Goal: Task Accomplishment & Management: Manage account settings

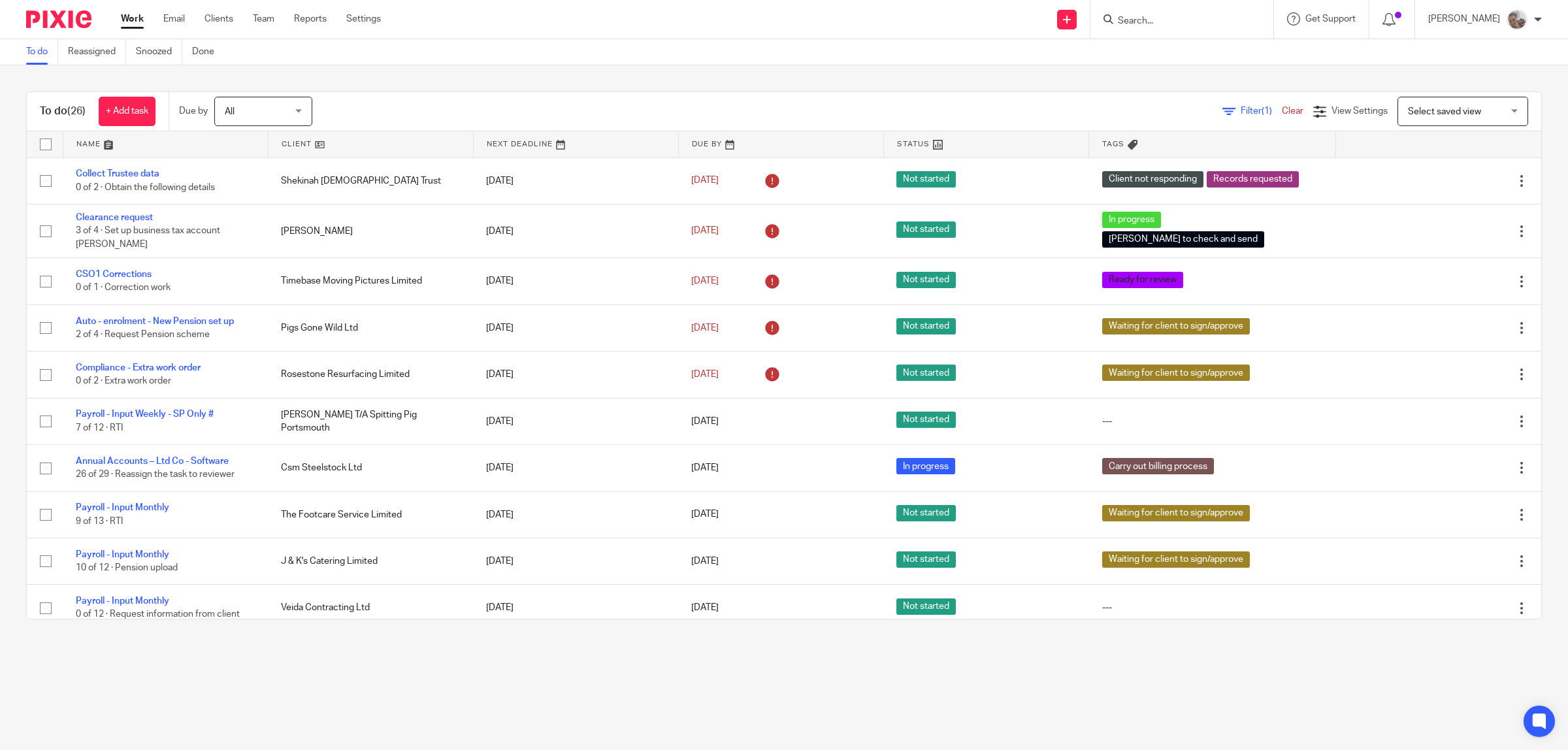
click at [1145, 15] on input "Search" at bounding box center [1175, 21] width 118 height 11
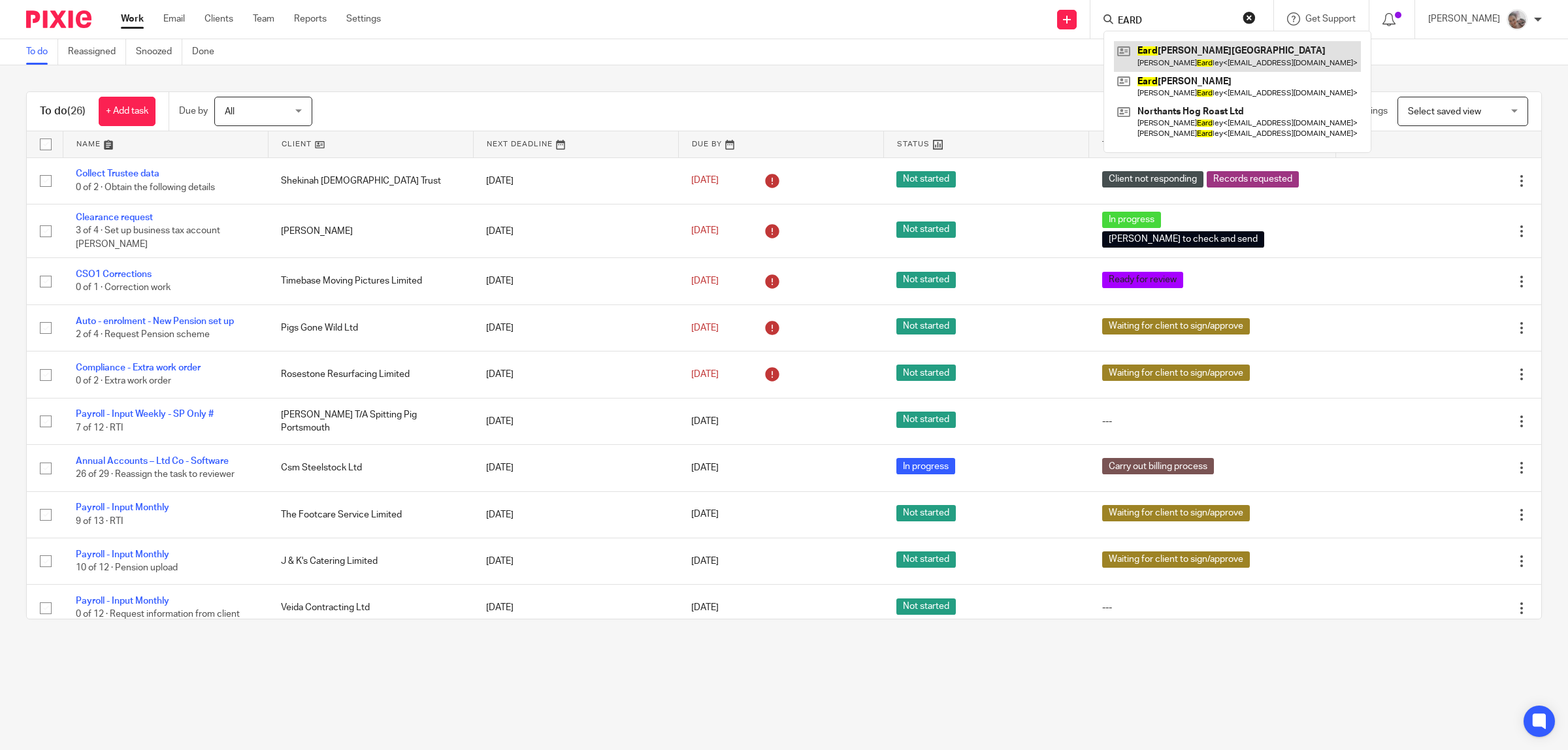
type input "EARD"
click at [1164, 59] on link at bounding box center [1237, 56] width 247 height 30
click at [1168, 83] on link at bounding box center [1237, 87] width 247 height 30
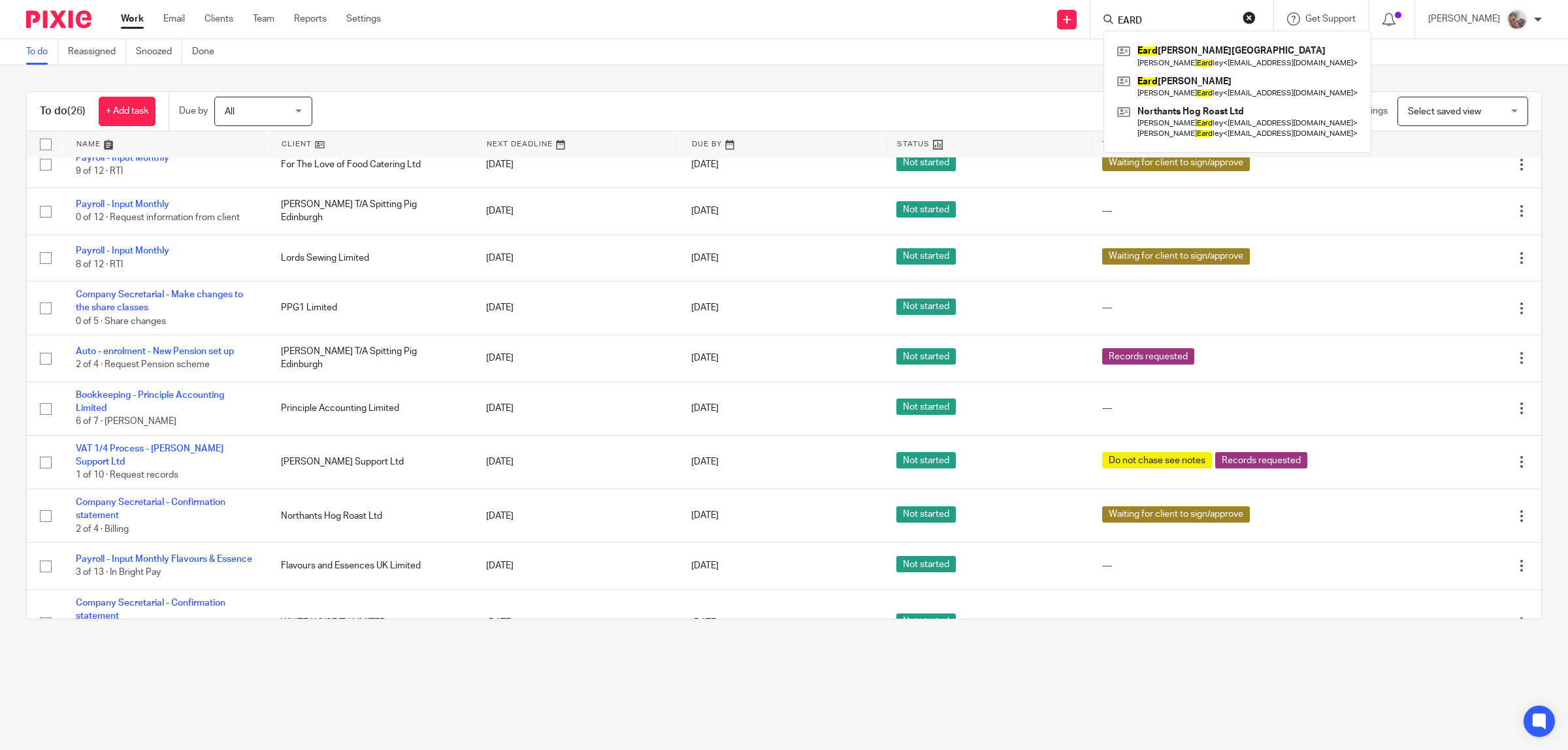
scroll to position [653, 0]
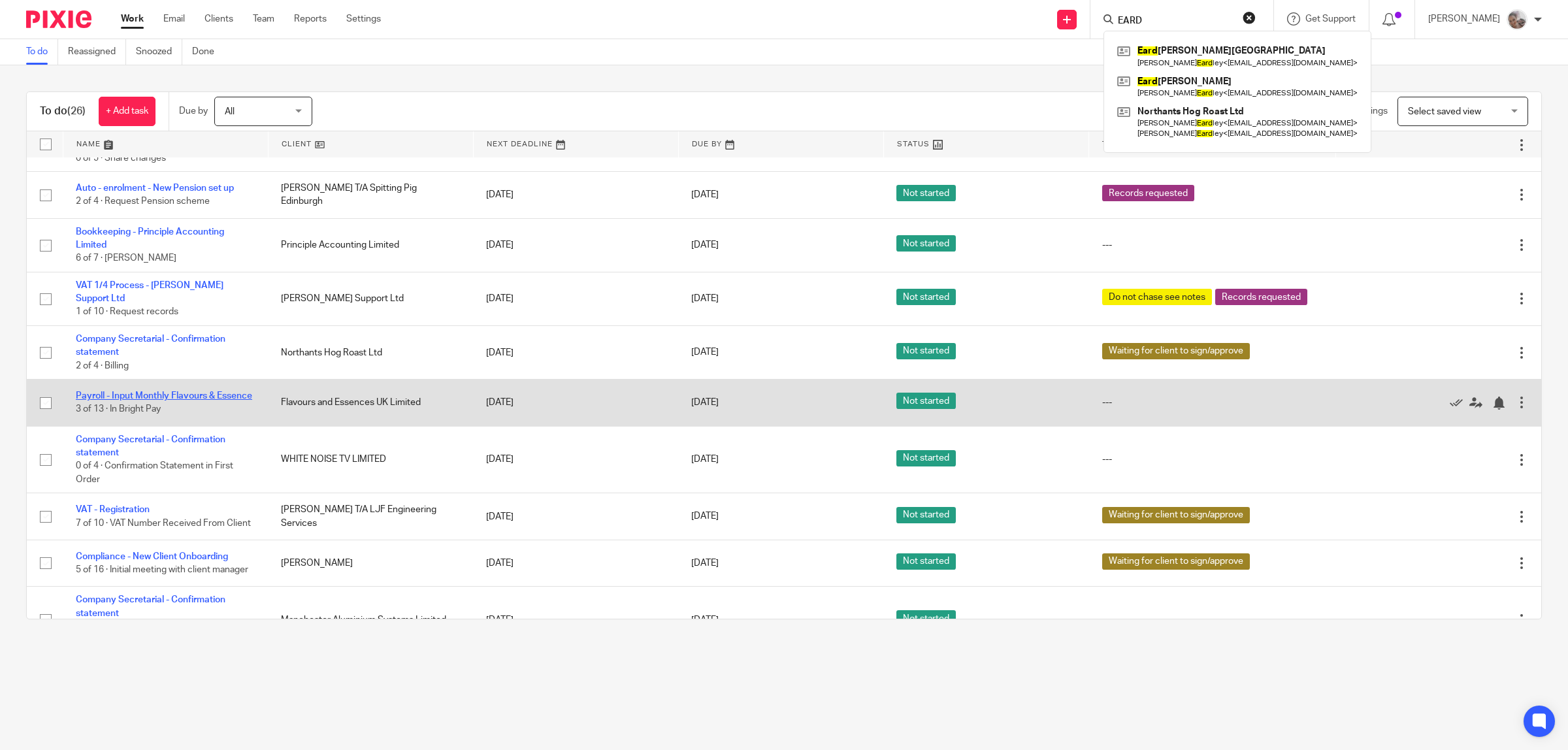
click at [180, 393] on link "Payroll - Input Monthly Flavours & Essence" at bounding box center [164, 396] width 176 height 9
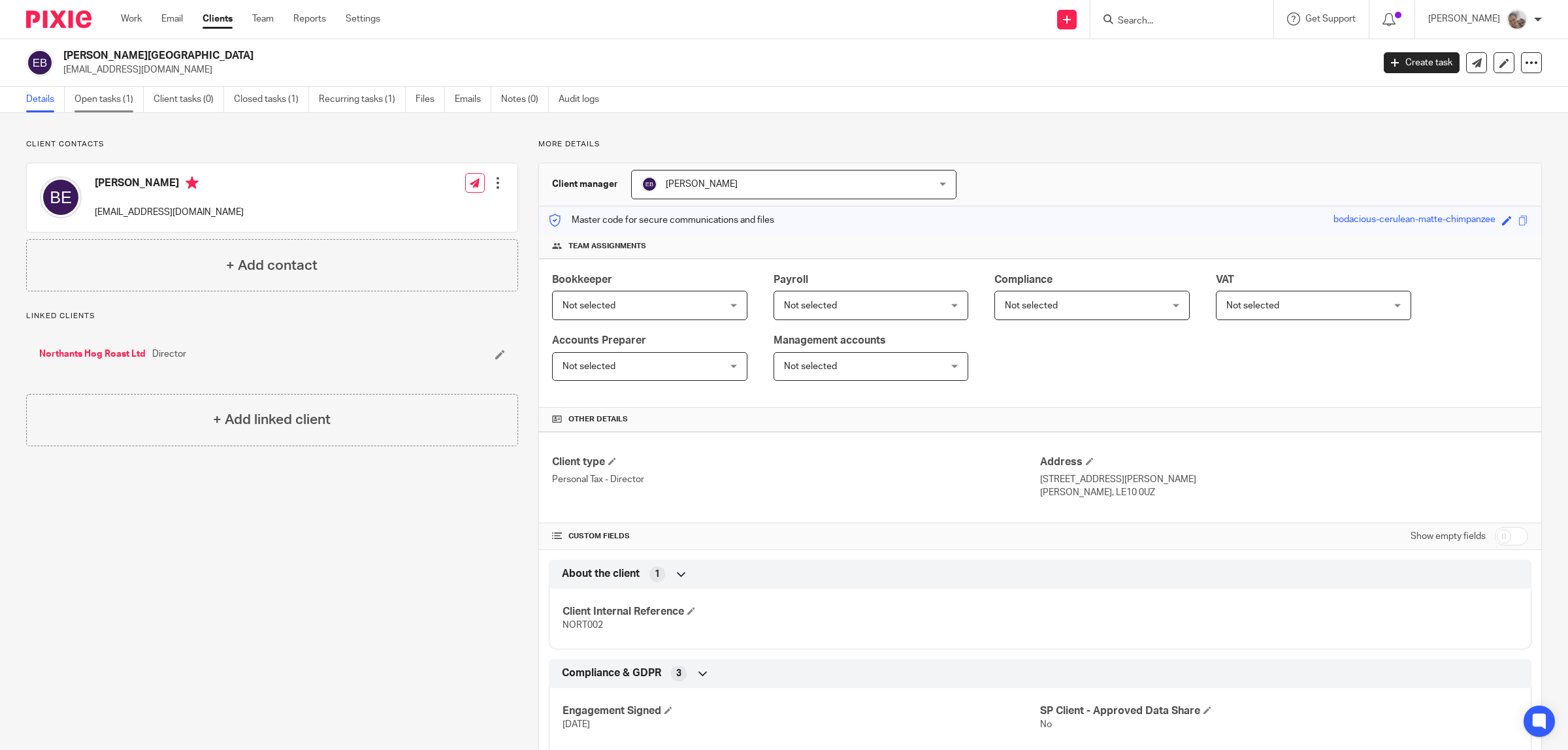
click at [95, 100] on link "Open tasks (1)" at bounding box center [109, 100] width 69 height 26
click at [120, 102] on link "Open tasks (1)" at bounding box center [109, 100] width 69 height 26
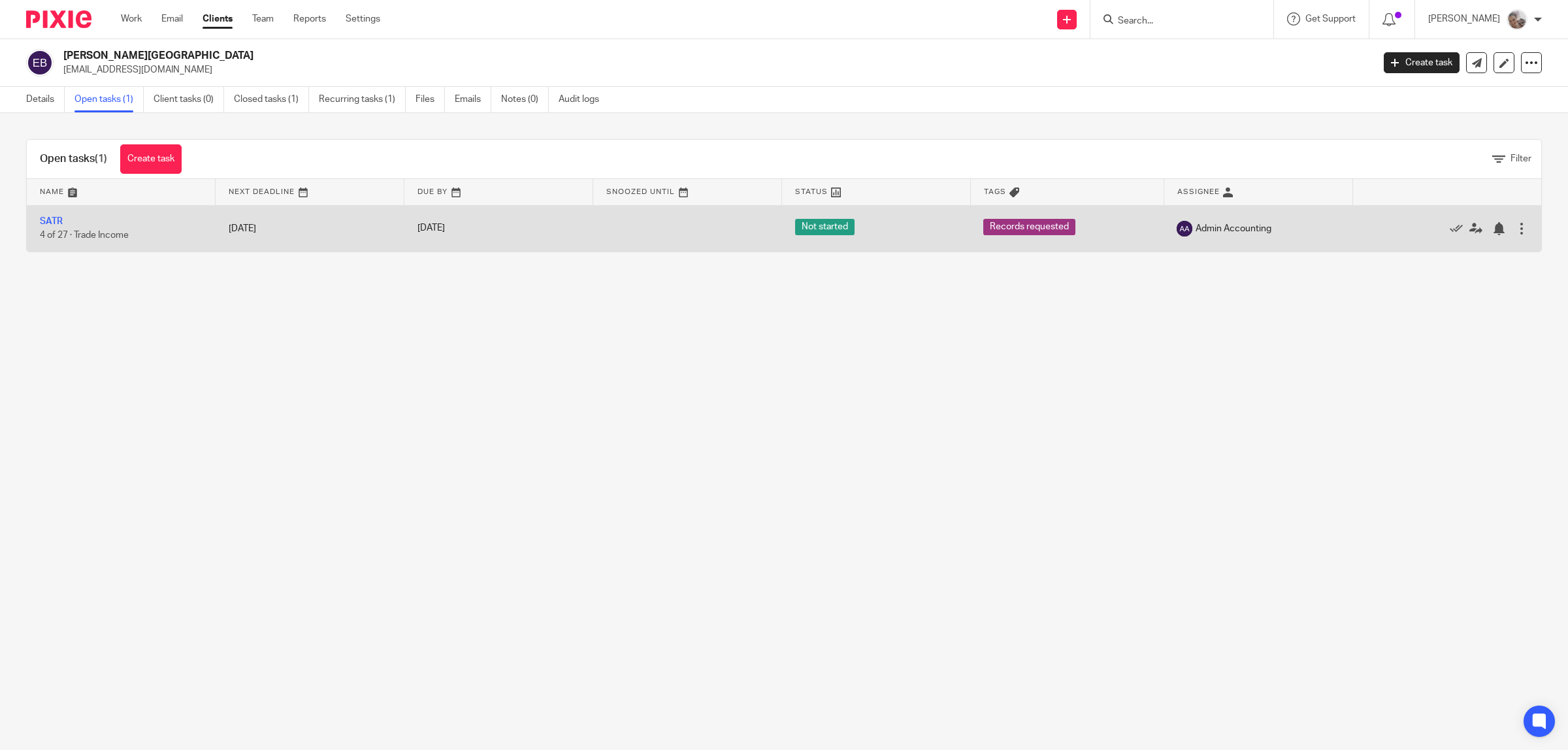
click at [61, 226] on td "SATR 4 of 27 · Trade Income" at bounding box center [121, 228] width 189 height 46
click at [57, 223] on link "SATR" at bounding box center [51, 221] width 23 height 9
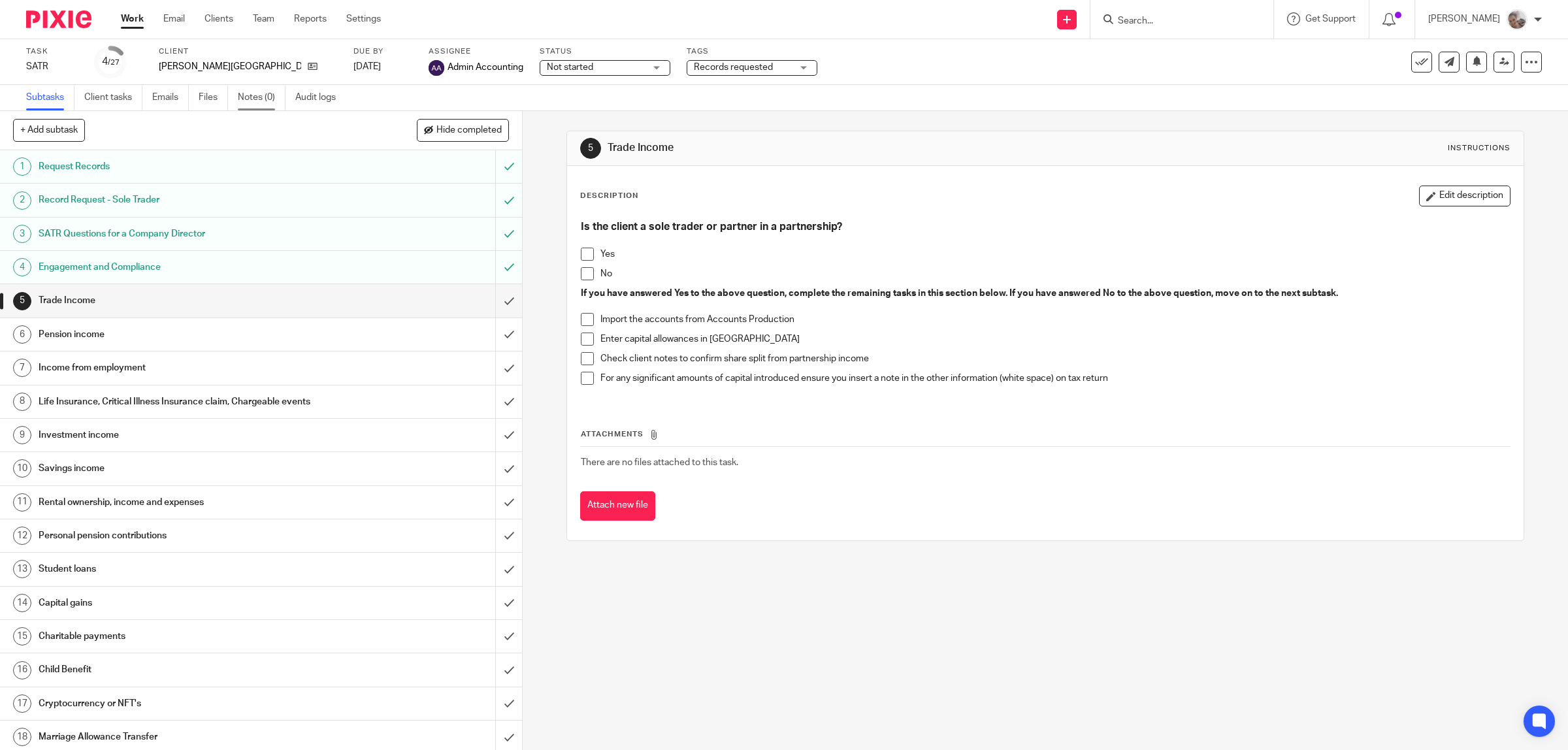
click at [268, 96] on link "Notes (0)" at bounding box center [262, 98] width 48 height 26
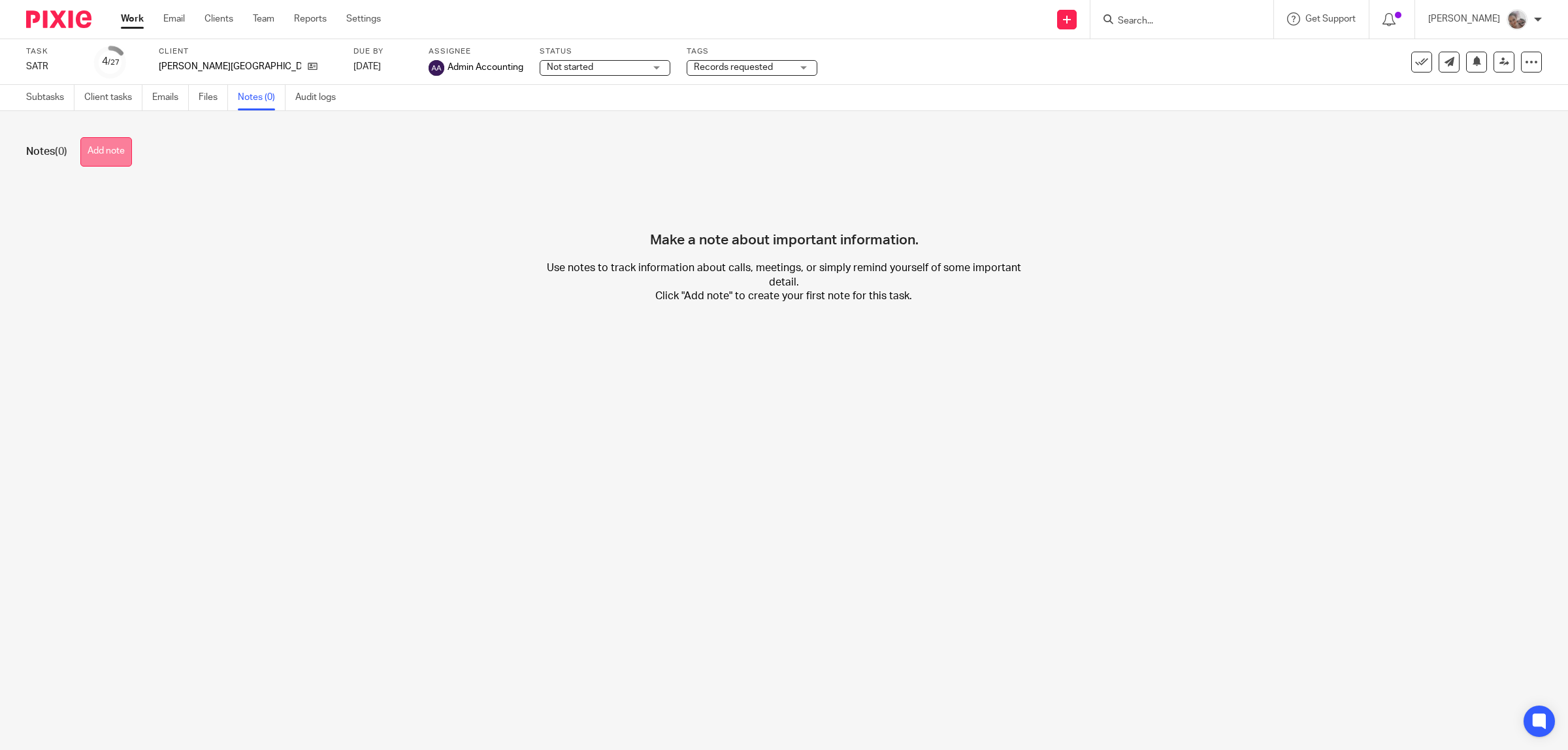
click at [91, 158] on button "Add note" at bounding box center [106, 152] width 52 height 30
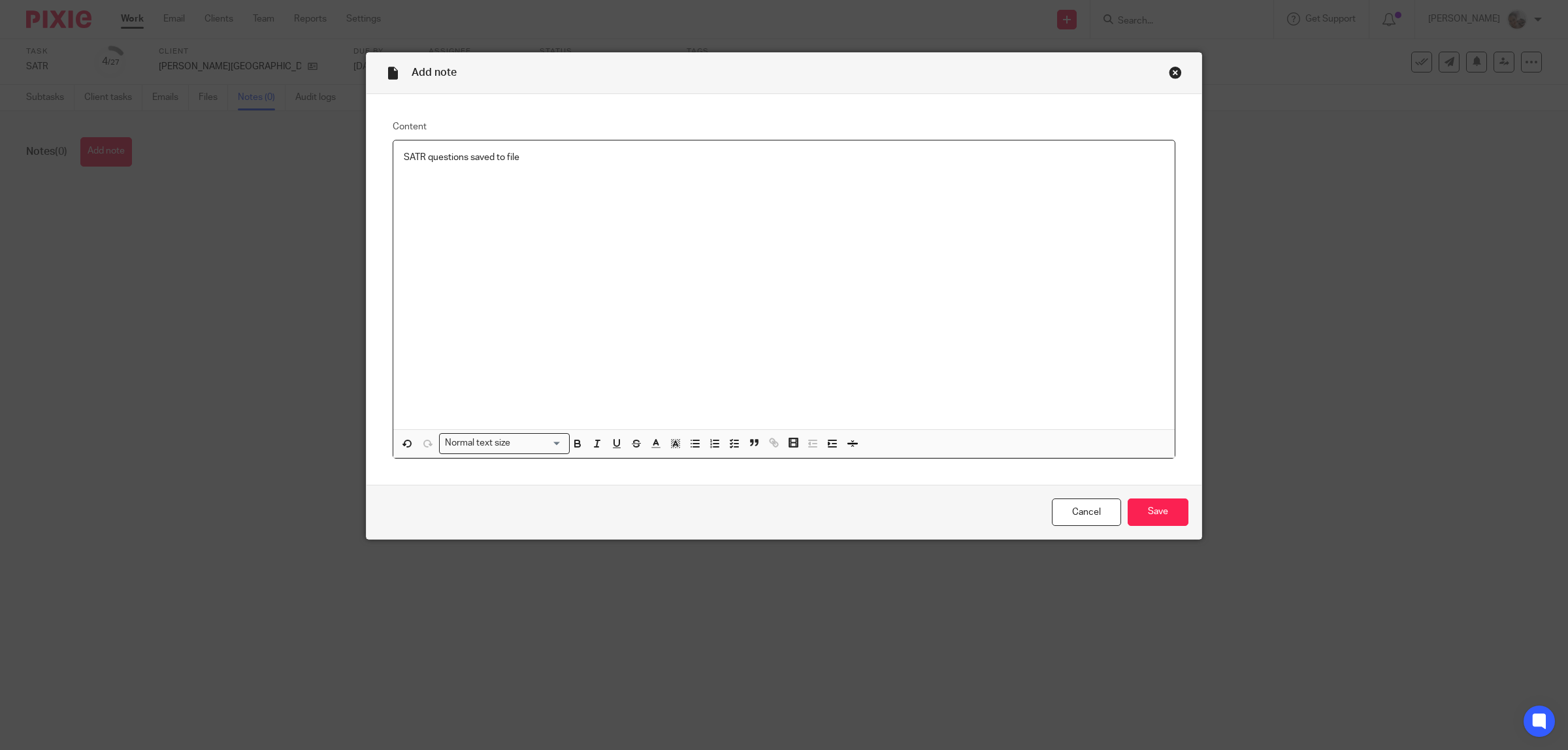
click at [465, 157] on p "SATR questions saved to file" at bounding box center [784, 157] width 760 height 13
copy p "SATR questions saved to file"
drag, startPoint x: 1170, startPoint y: 513, endPoint x: 1163, endPoint y: 475, distance: 38.6
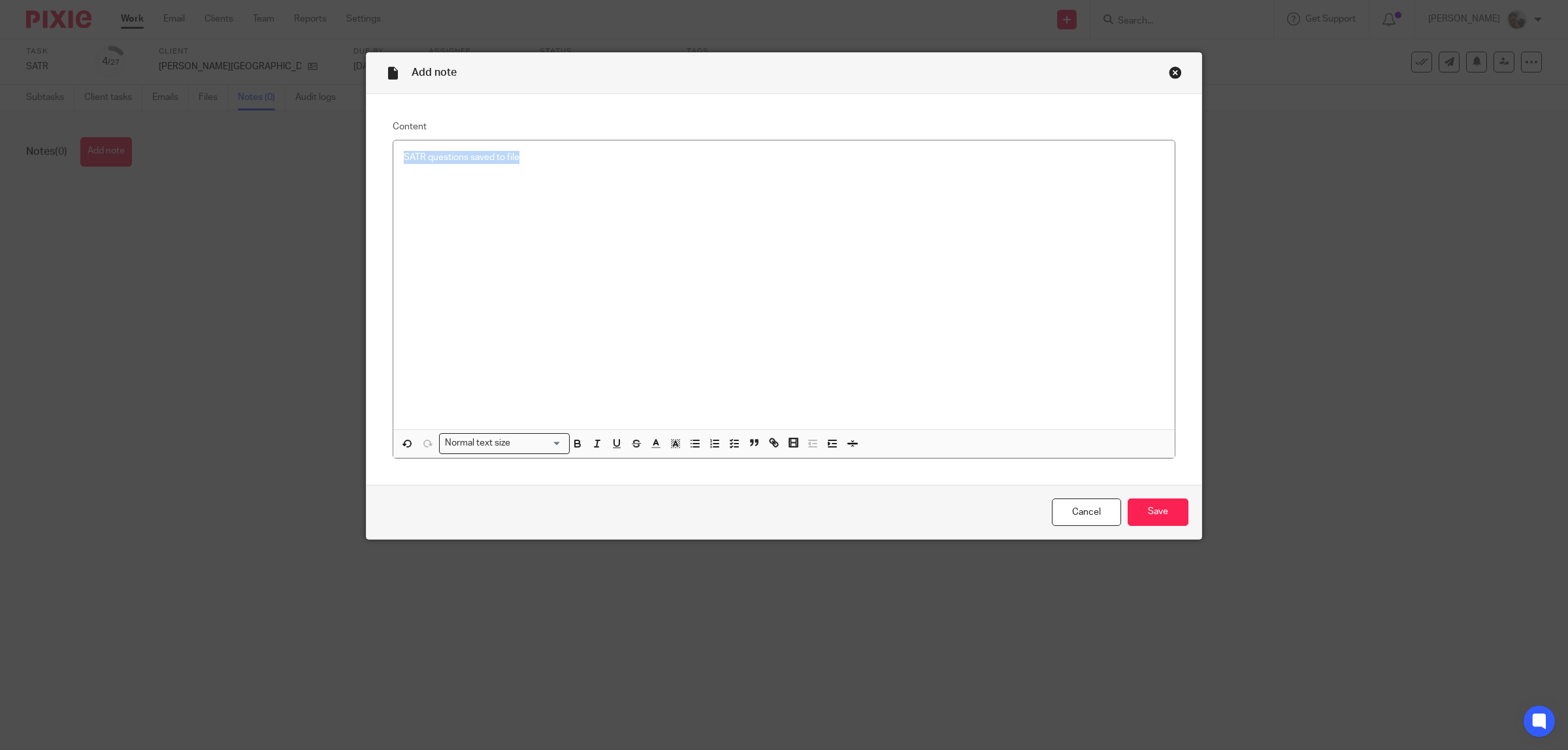
click at [1167, 493] on div "Cancel Save" at bounding box center [784, 513] width 835 height 55
click at [1135, 504] on input "Save" at bounding box center [1158, 513] width 61 height 28
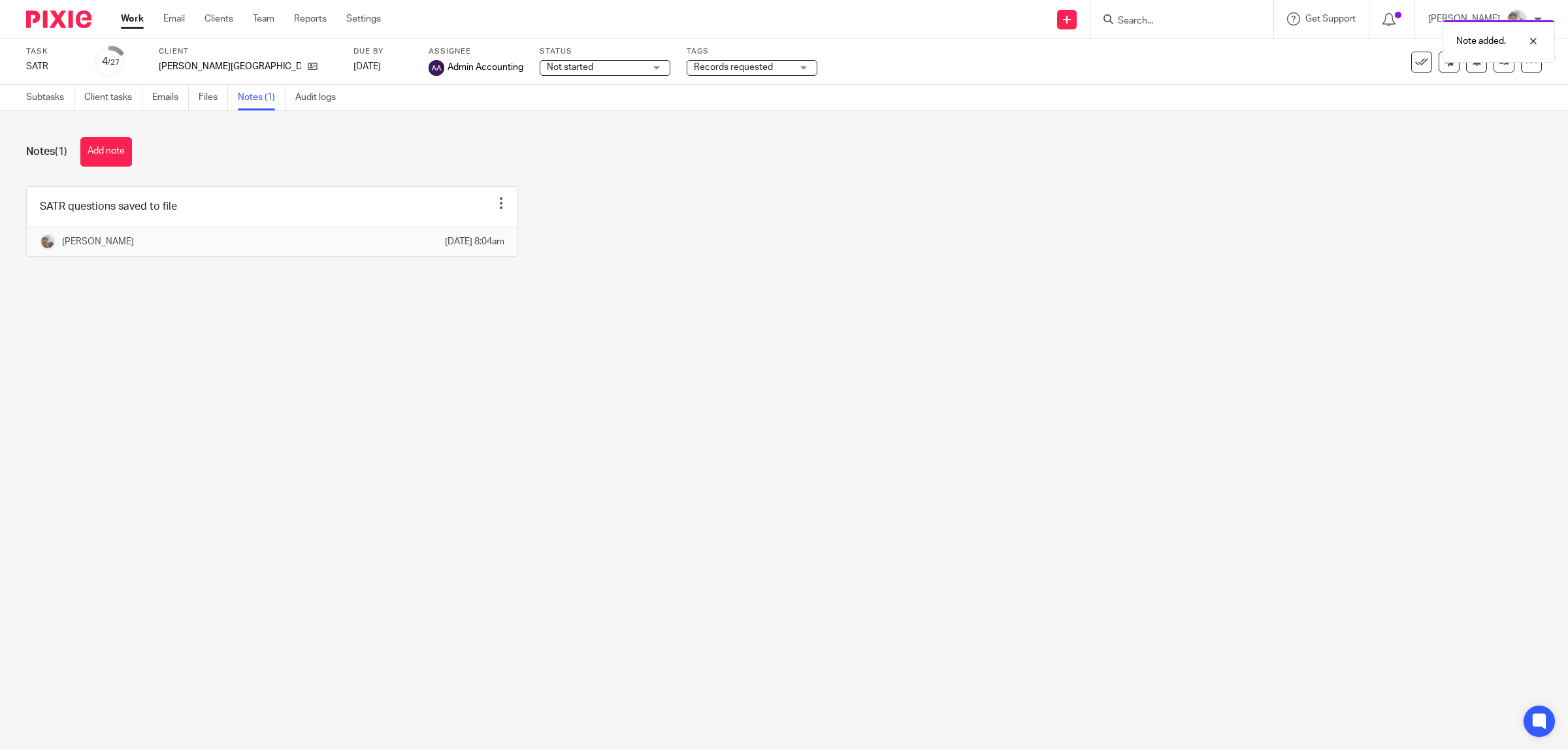
click at [353, 57] on div "Due by [DATE]" at bounding box center [382, 62] width 59 height 32
click at [353, 69] on link "[DATE]" at bounding box center [382, 67] width 59 height 13
click at [1499, 63] on icon at bounding box center [1504, 61] width 10 height 10
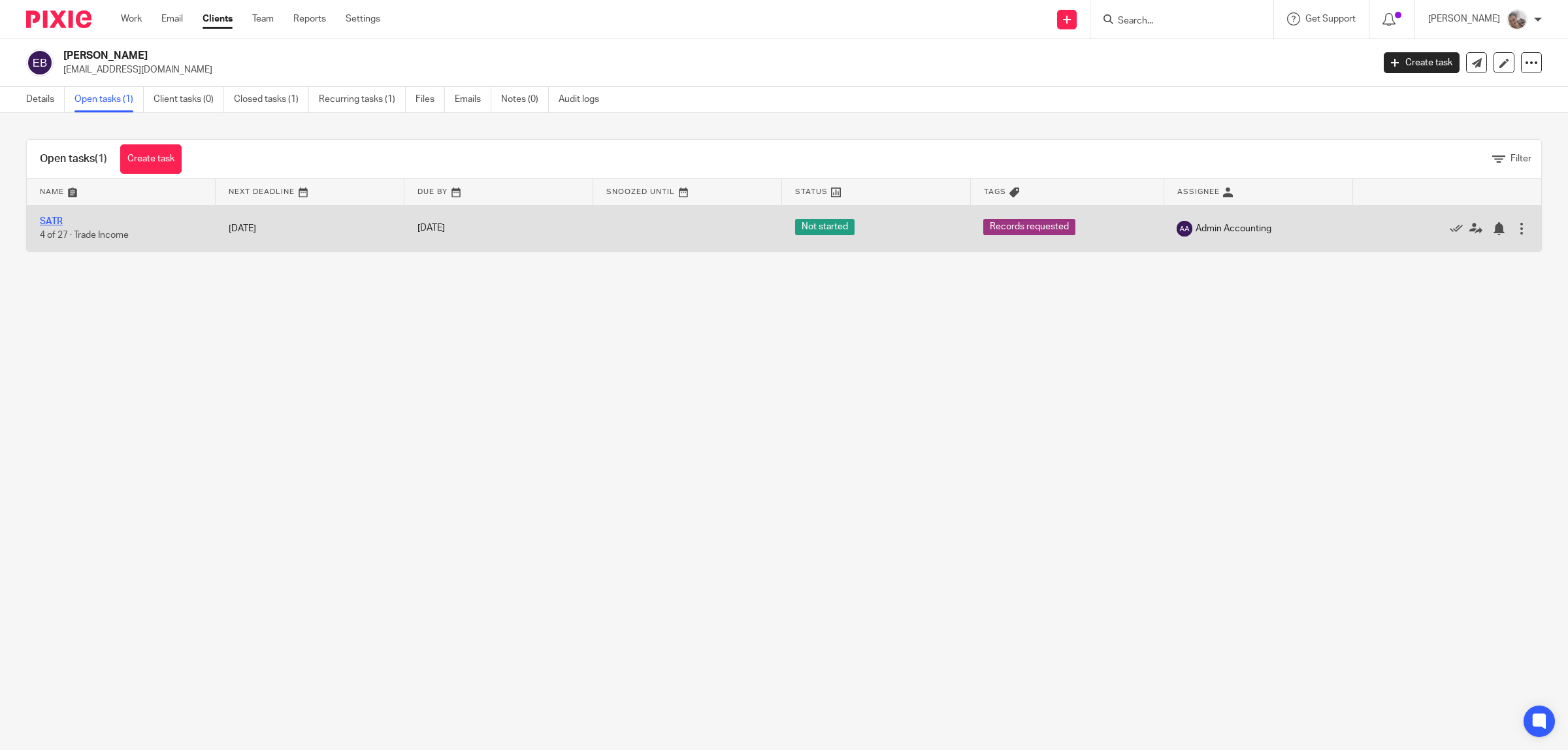
click at [48, 219] on link "SATR" at bounding box center [51, 221] width 23 height 9
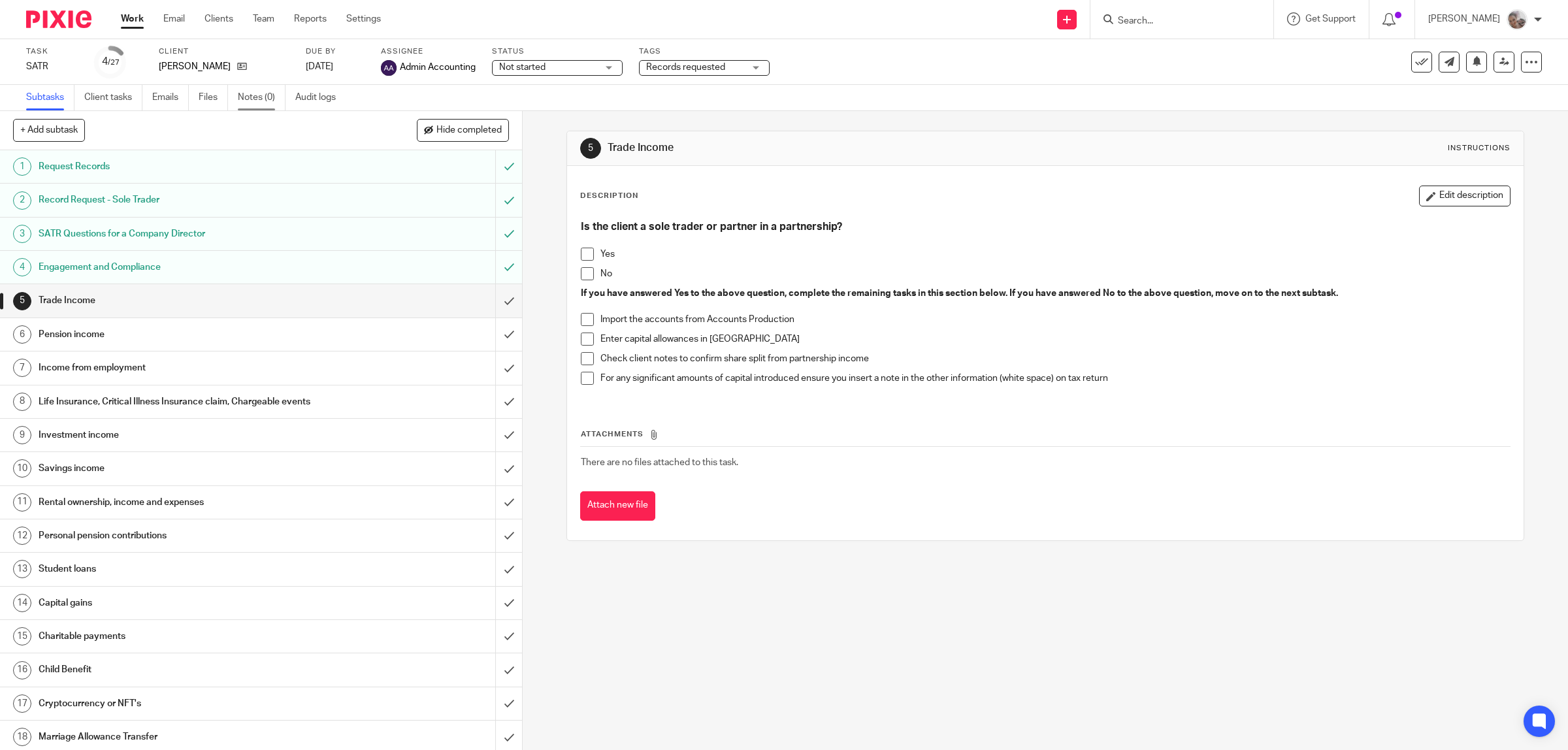
click at [258, 91] on link "Notes (0)" at bounding box center [262, 98] width 48 height 26
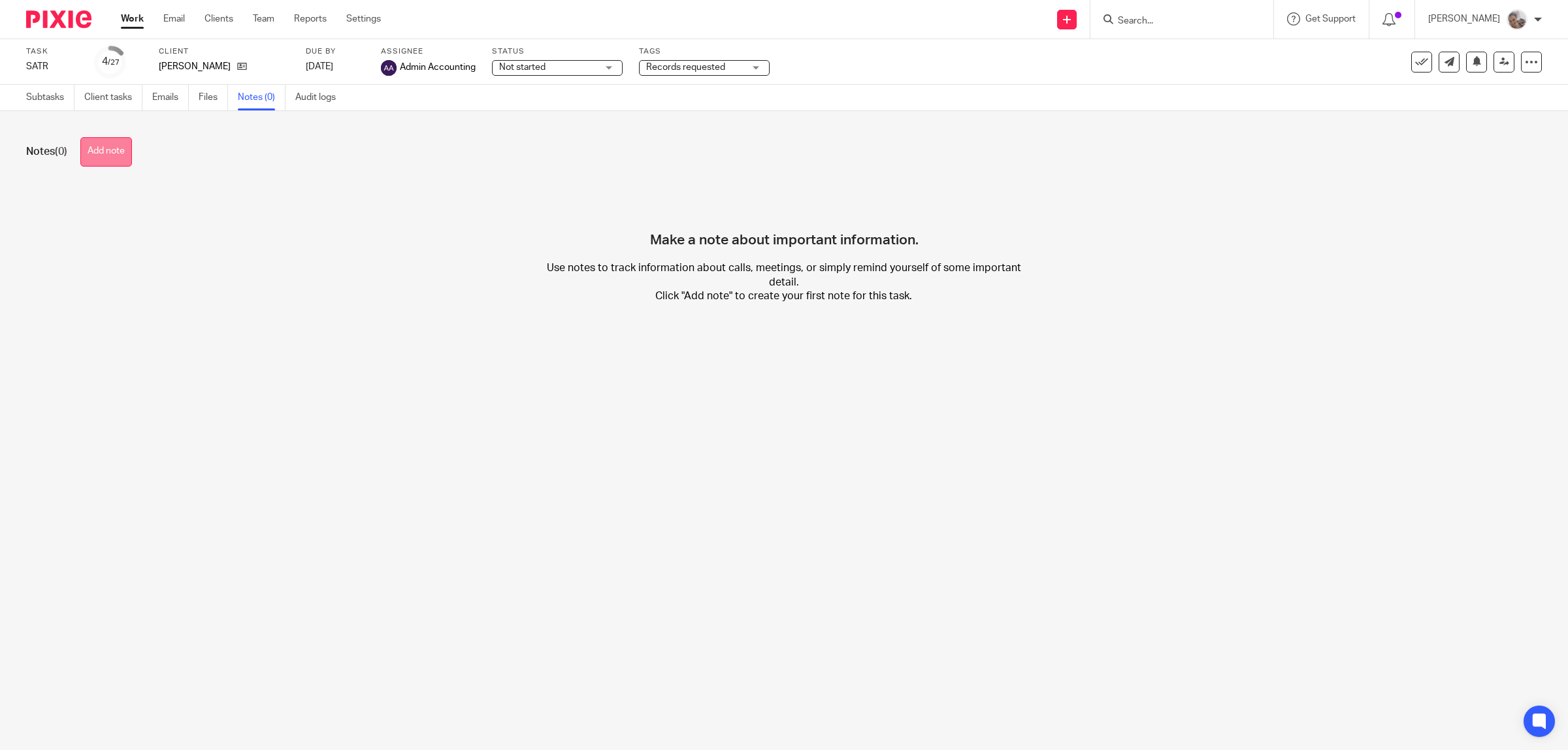
click at [96, 151] on button "Add note" at bounding box center [106, 152] width 52 height 30
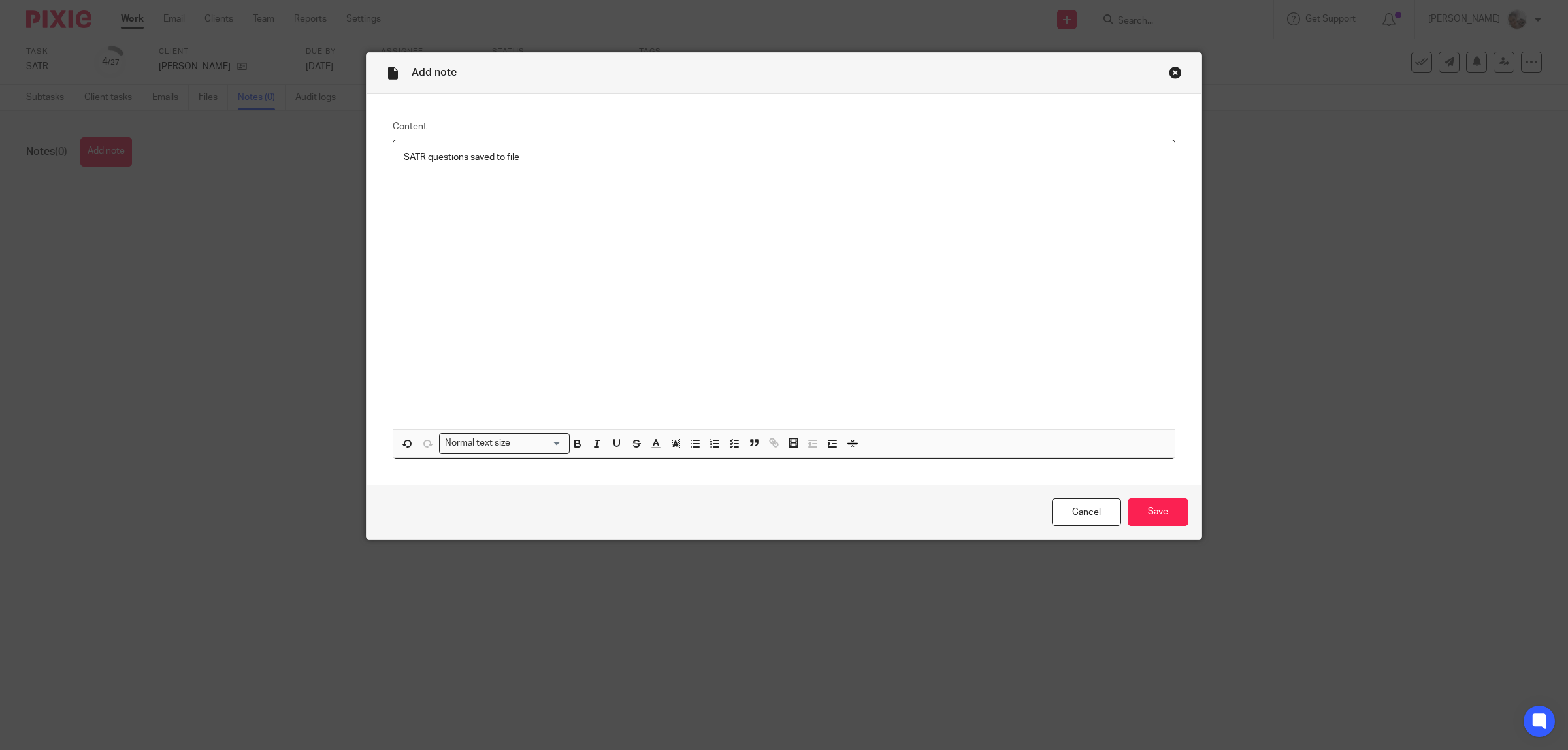
drag, startPoint x: 1164, startPoint y: 507, endPoint x: 1147, endPoint y: 485, distance: 27.8
click at [1164, 507] on input "Save" at bounding box center [1158, 513] width 61 height 28
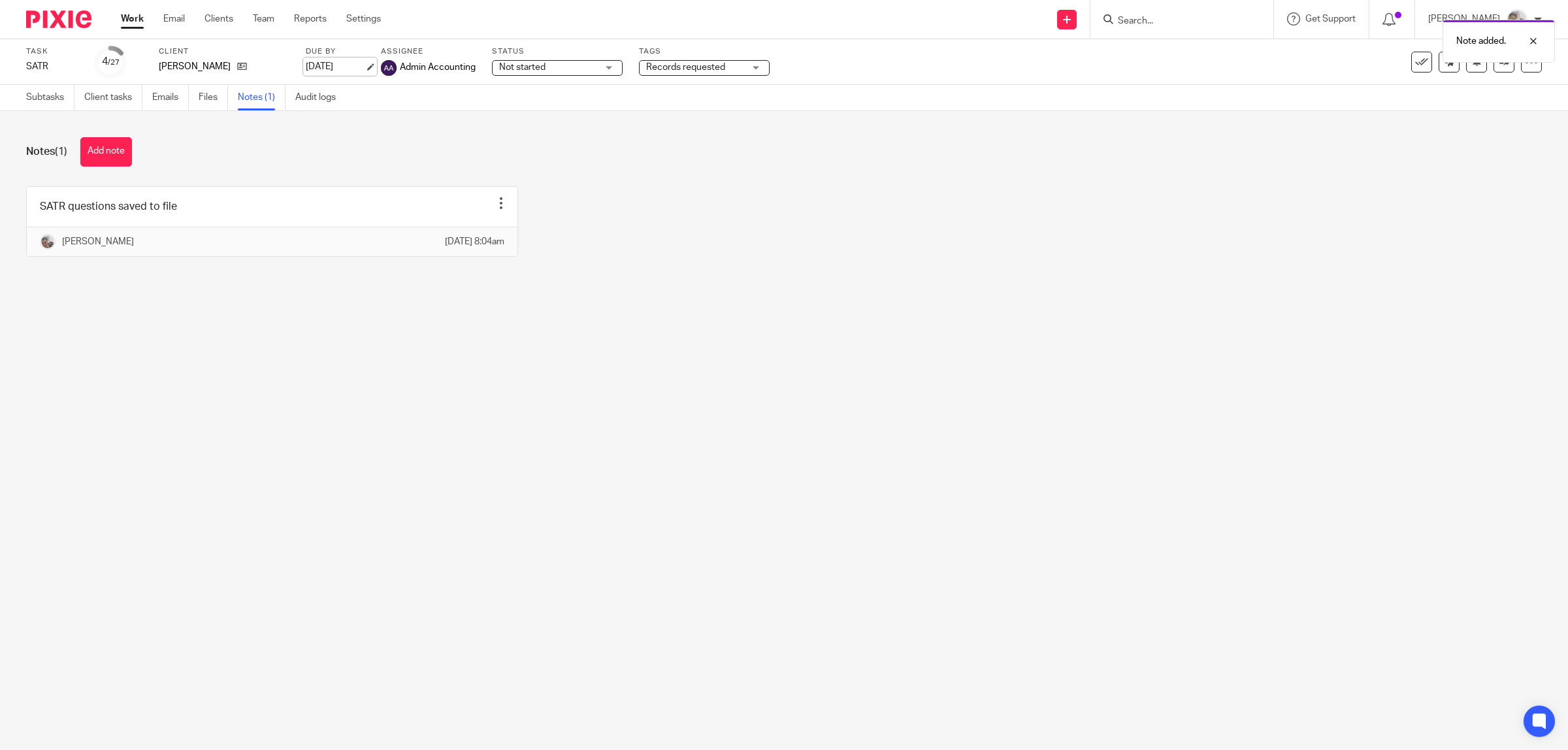
click at [322, 62] on link "[DATE]" at bounding box center [335, 67] width 59 height 13
click at [729, 61] on span "Records requested" at bounding box center [695, 67] width 98 height 13
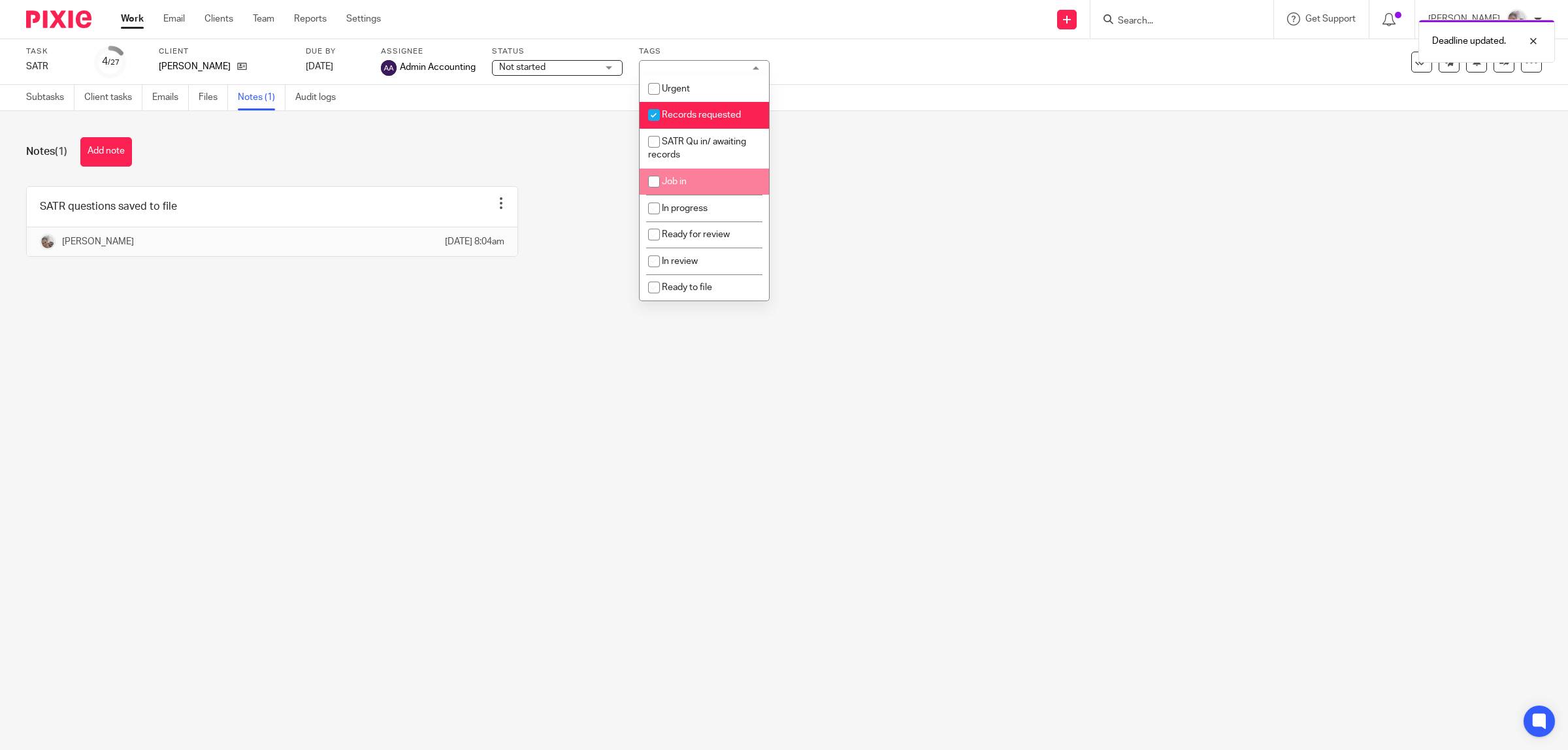
click at [710, 173] on li "Job in" at bounding box center [704, 182] width 129 height 27
checkbox input "true"
click at [700, 111] on span "Records requested" at bounding box center [702, 115] width 79 height 9
checkbox input "false"
drag, startPoint x: 897, startPoint y: 221, endPoint x: 921, endPoint y: 216, distance: 24.5
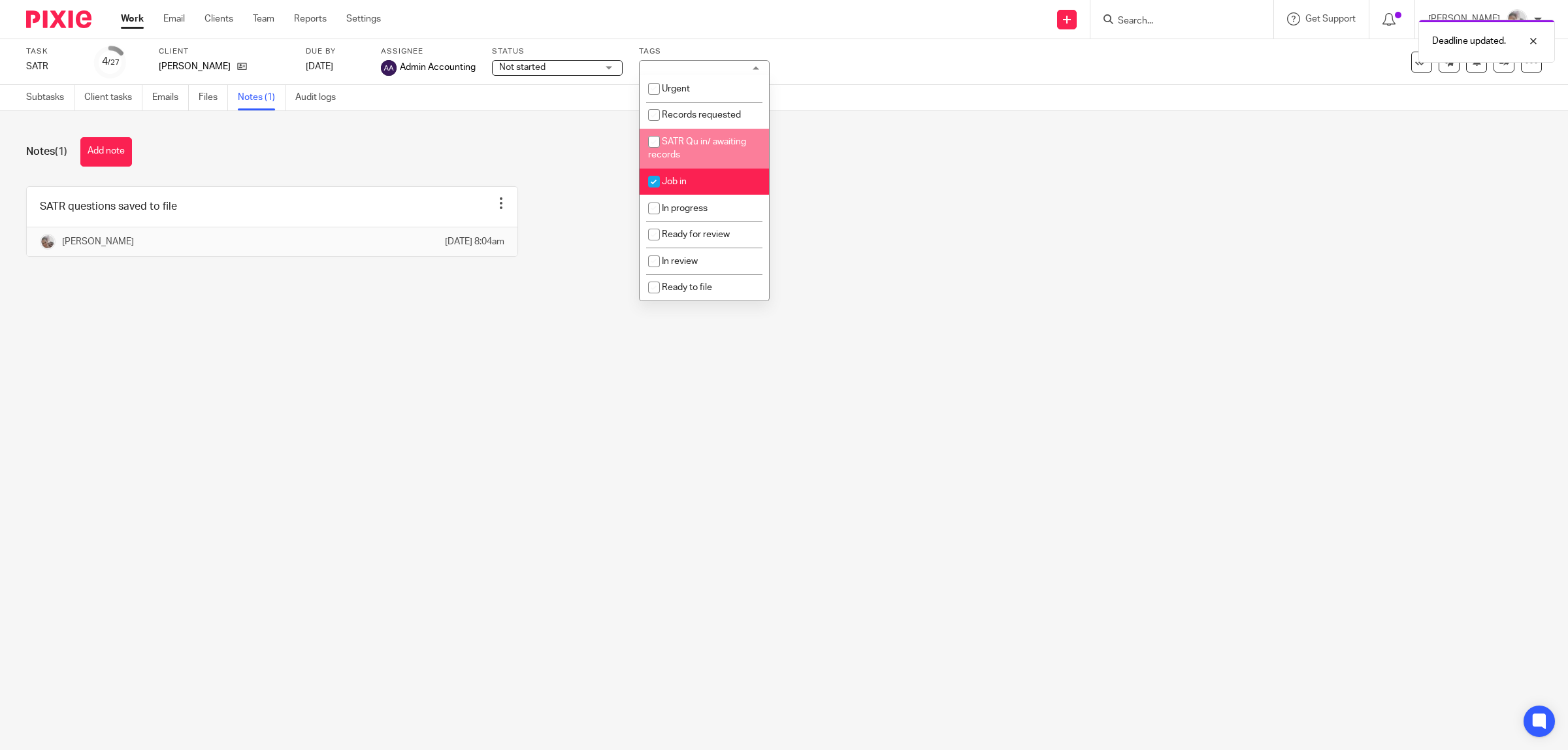
click at [901, 221] on div "SATR questions saved to file Edit note Delete note Sarah Holmes 23 Sep 2025 8:0…" at bounding box center [774, 231] width 1536 height 90
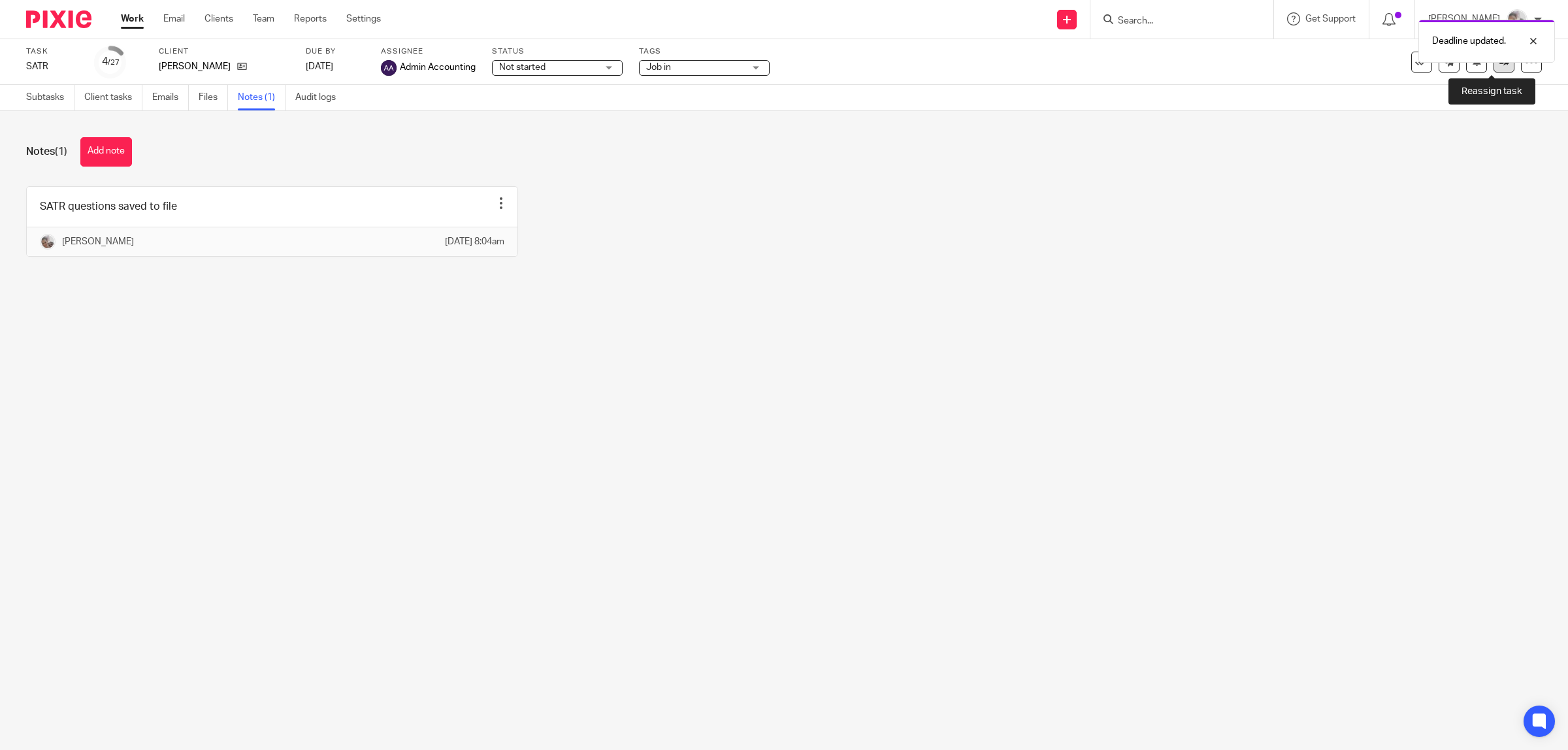
click at [1499, 65] on icon at bounding box center [1504, 61] width 10 height 10
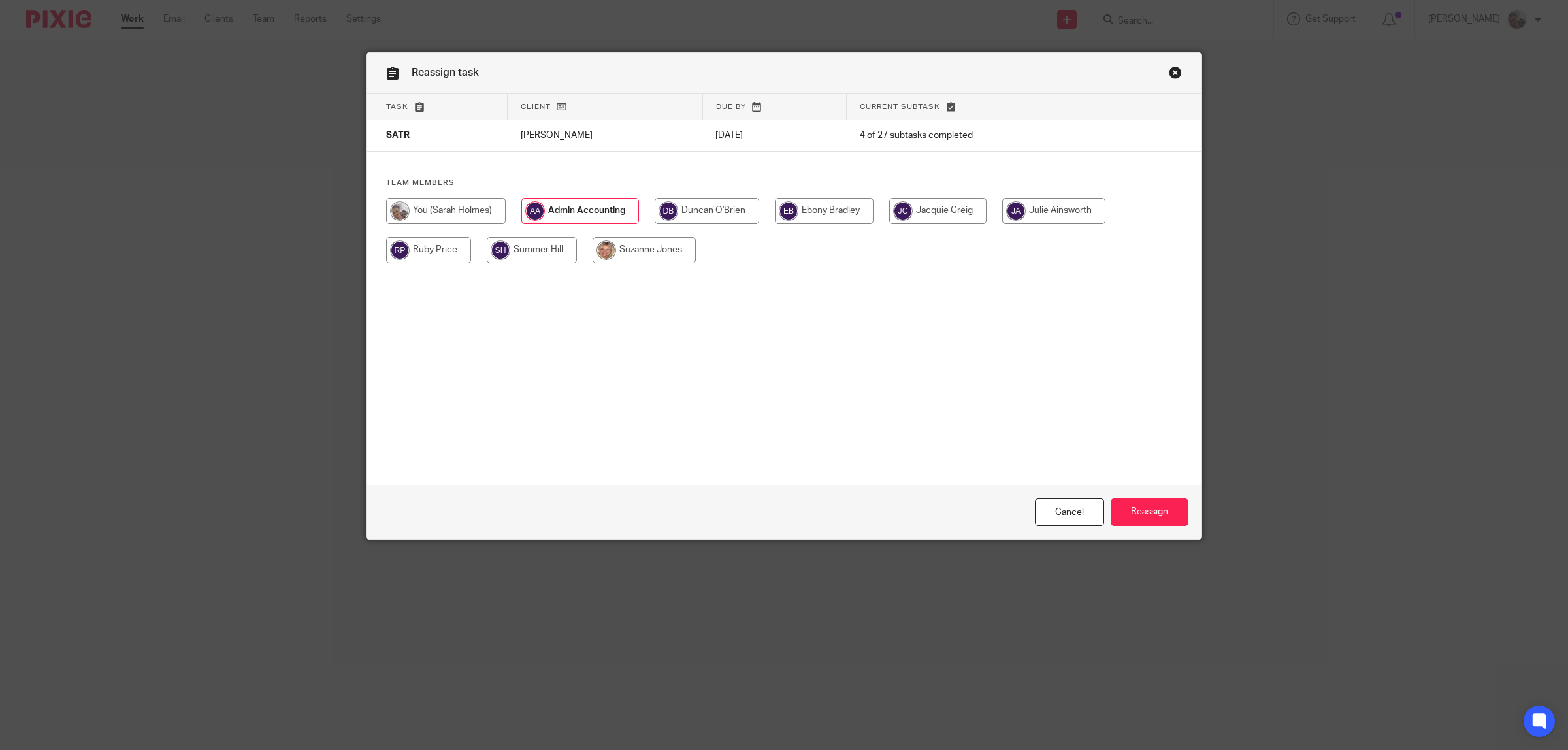
click at [825, 203] on input "radio" at bounding box center [824, 211] width 99 height 26
radio input "true"
click at [1168, 510] on input "Reassign" at bounding box center [1150, 513] width 78 height 28
click at [828, 215] on input "radio" at bounding box center [824, 211] width 99 height 26
radio input "true"
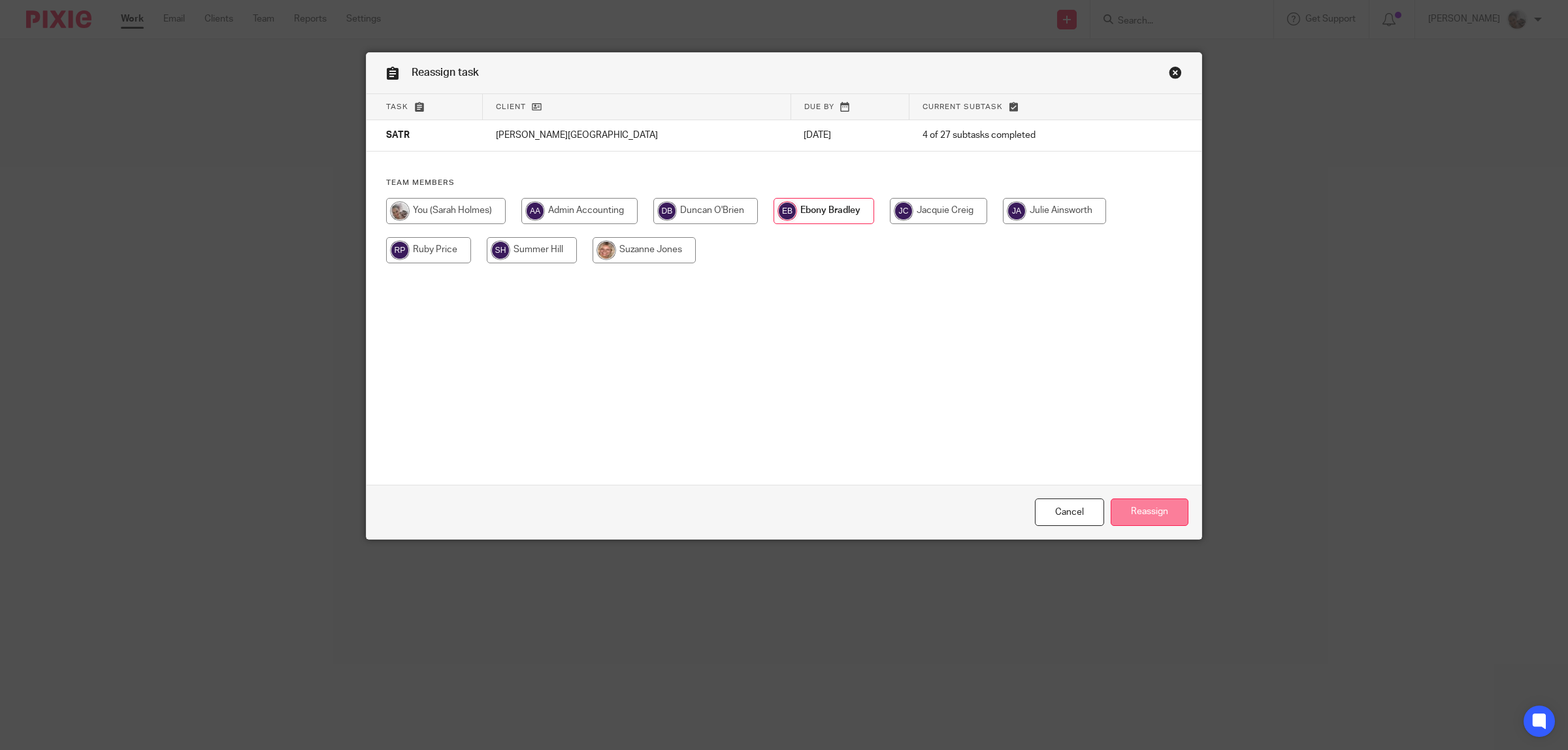
click at [1174, 517] on input "Reassign" at bounding box center [1150, 513] width 78 height 28
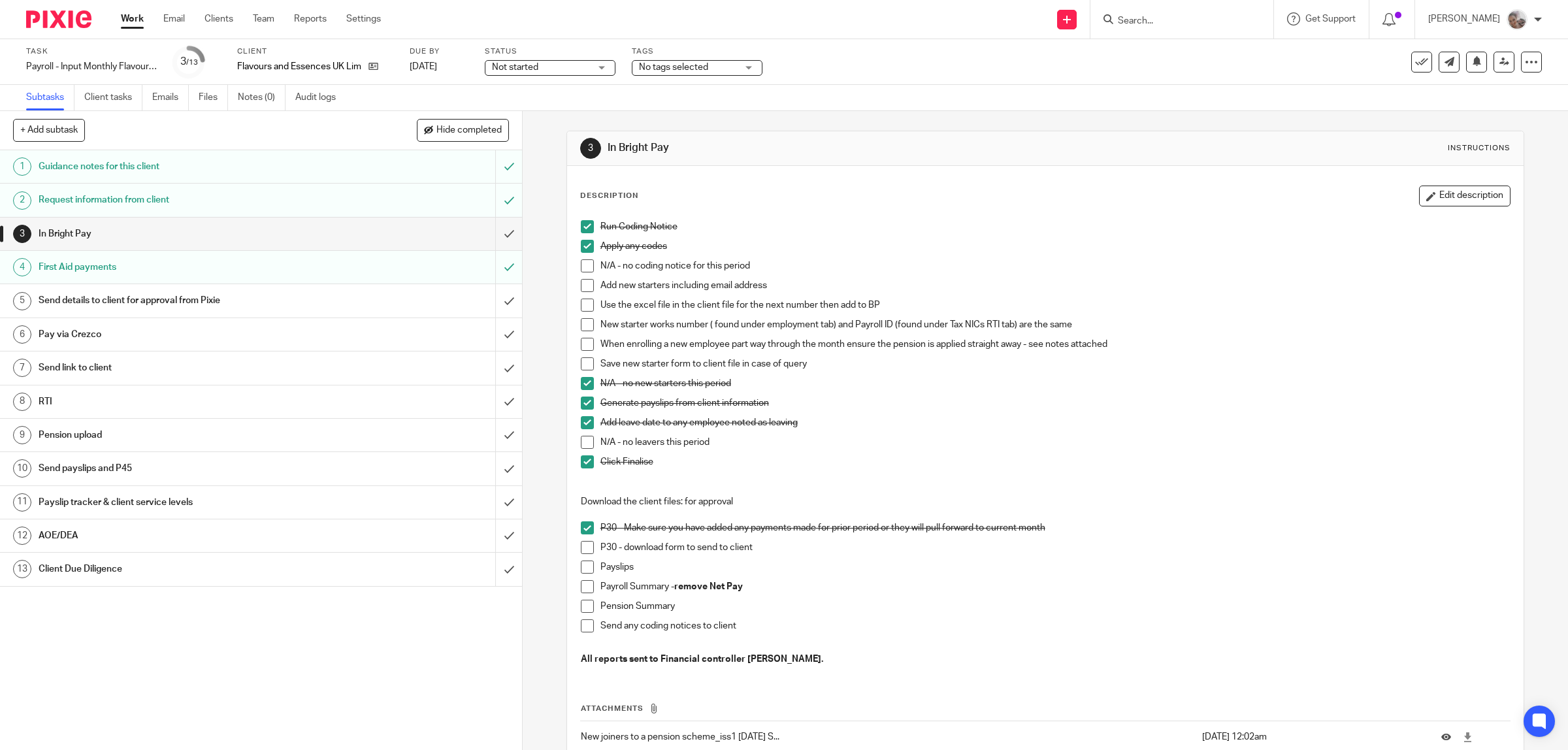
click at [121, 266] on h1 "First Aid payments" at bounding box center [186, 267] width 296 height 20
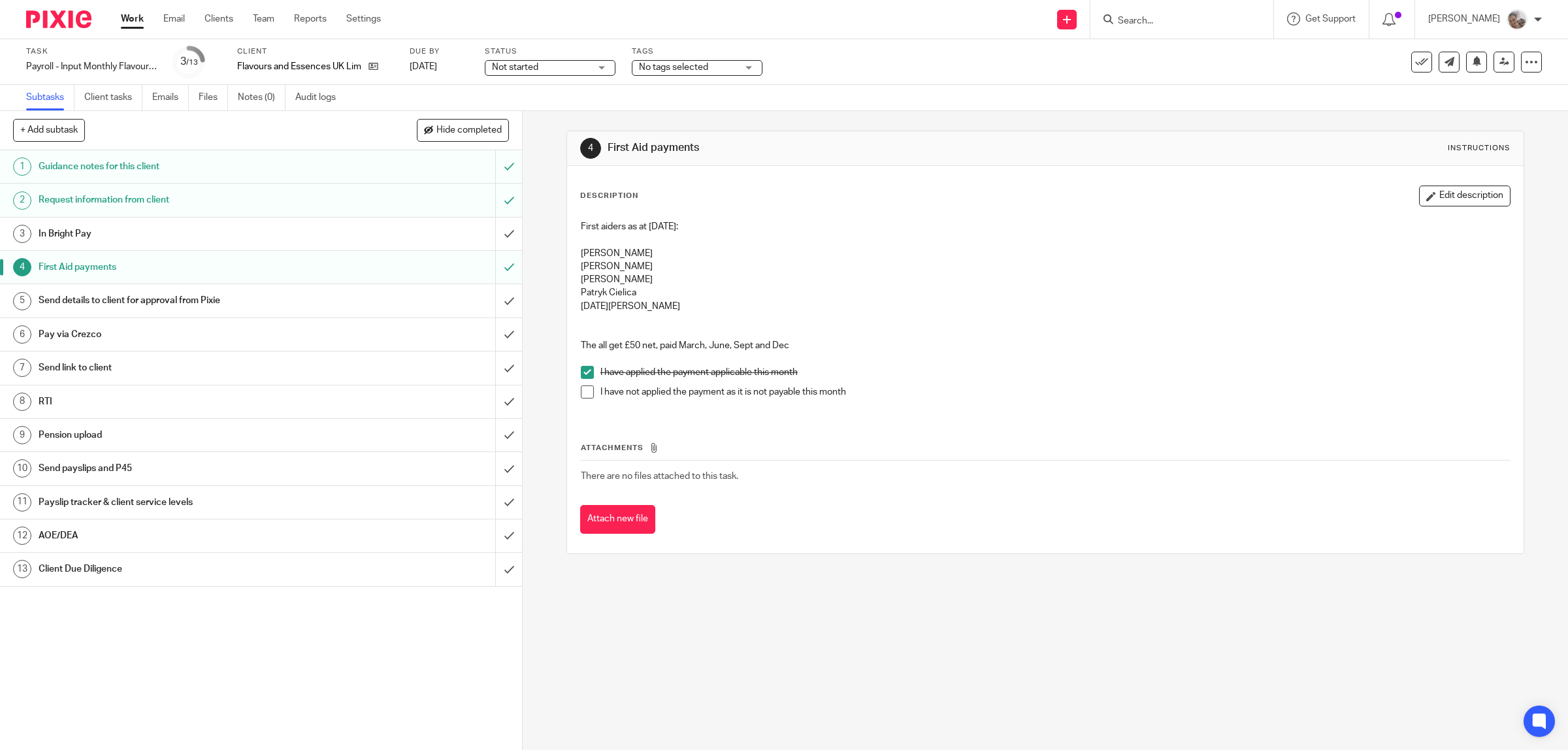
drag, startPoint x: 1452, startPoint y: 194, endPoint x: 1444, endPoint y: 194, distance: 8.0
click at [1452, 194] on button "Edit description" at bounding box center [1464, 196] width 91 height 21
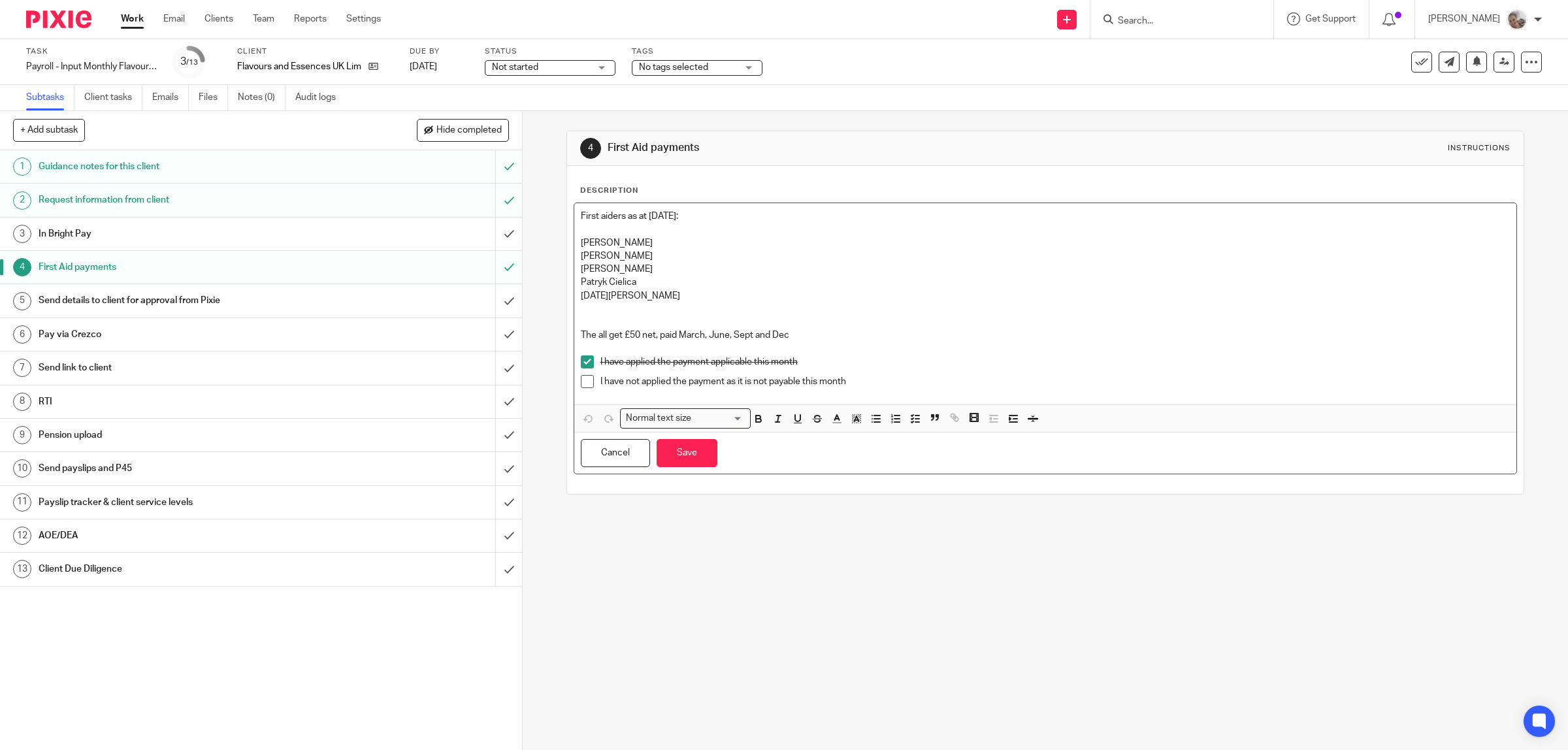
click at [690, 295] on p "[DATE][PERSON_NAME]" at bounding box center [1045, 295] width 930 height 13
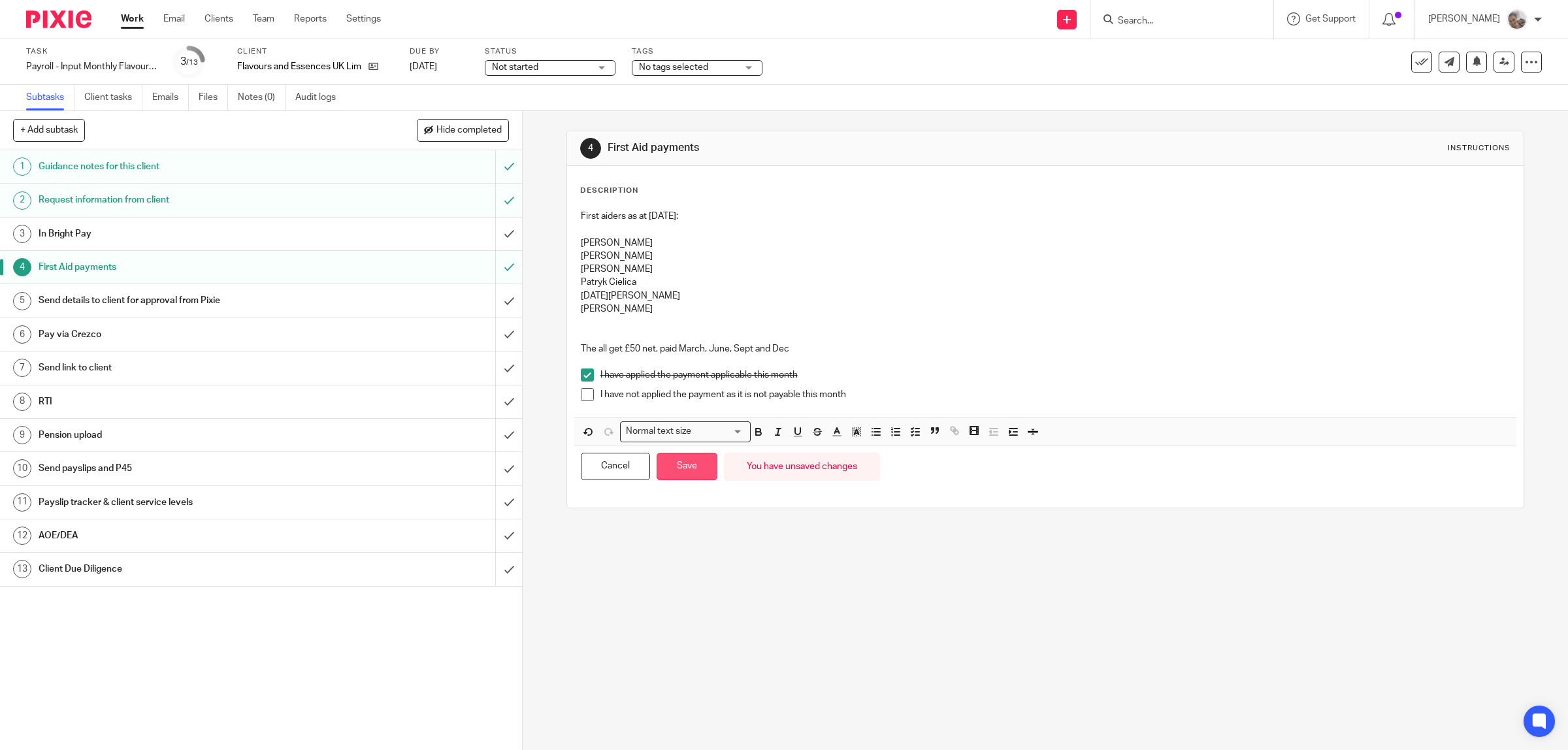
click at [687, 467] on button "Save" at bounding box center [687, 467] width 61 height 28
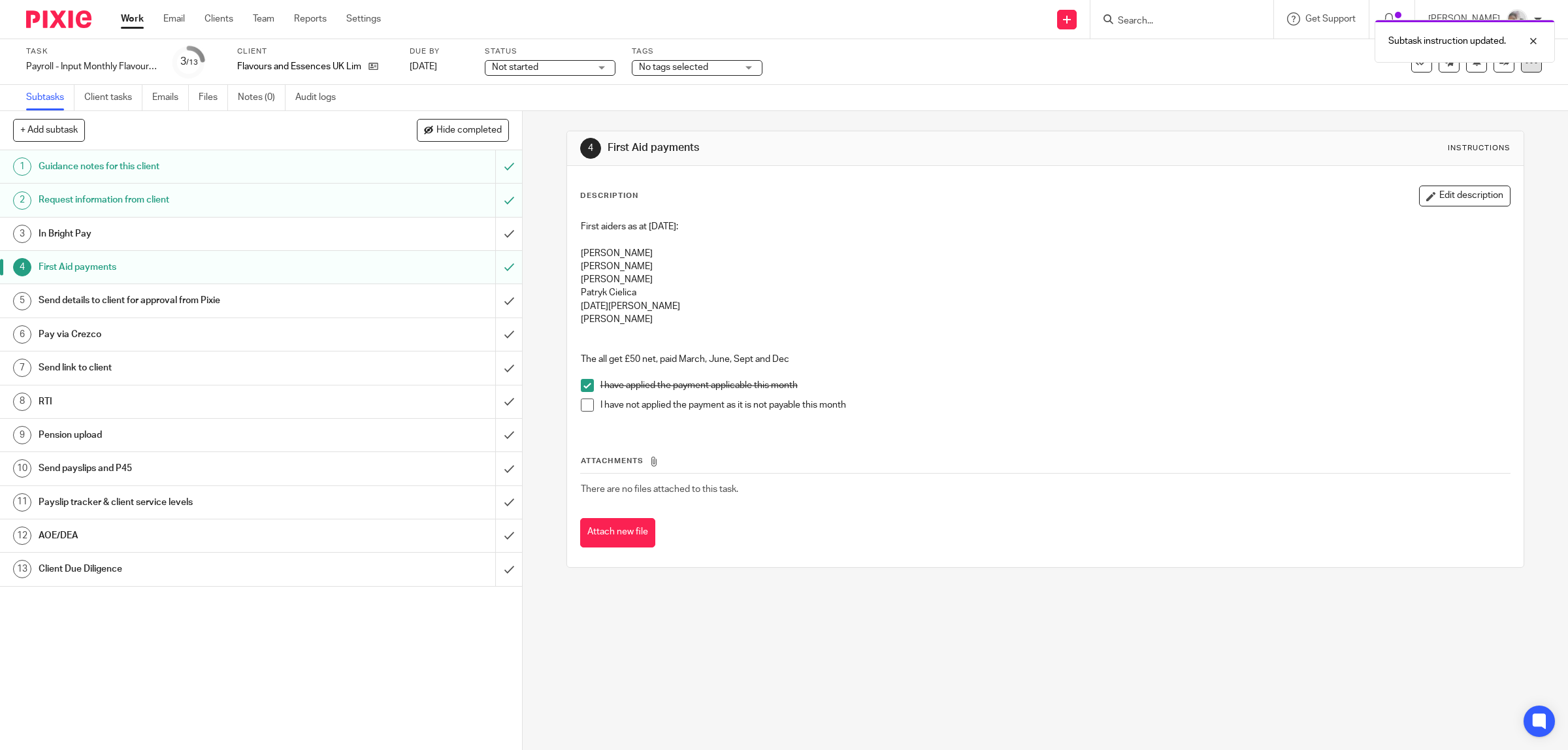
click at [1525, 65] on icon at bounding box center [1531, 62] width 13 height 13
click at [1500, 92] on span "See template in use" at bounding box center [1476, 94] width 81 height 9
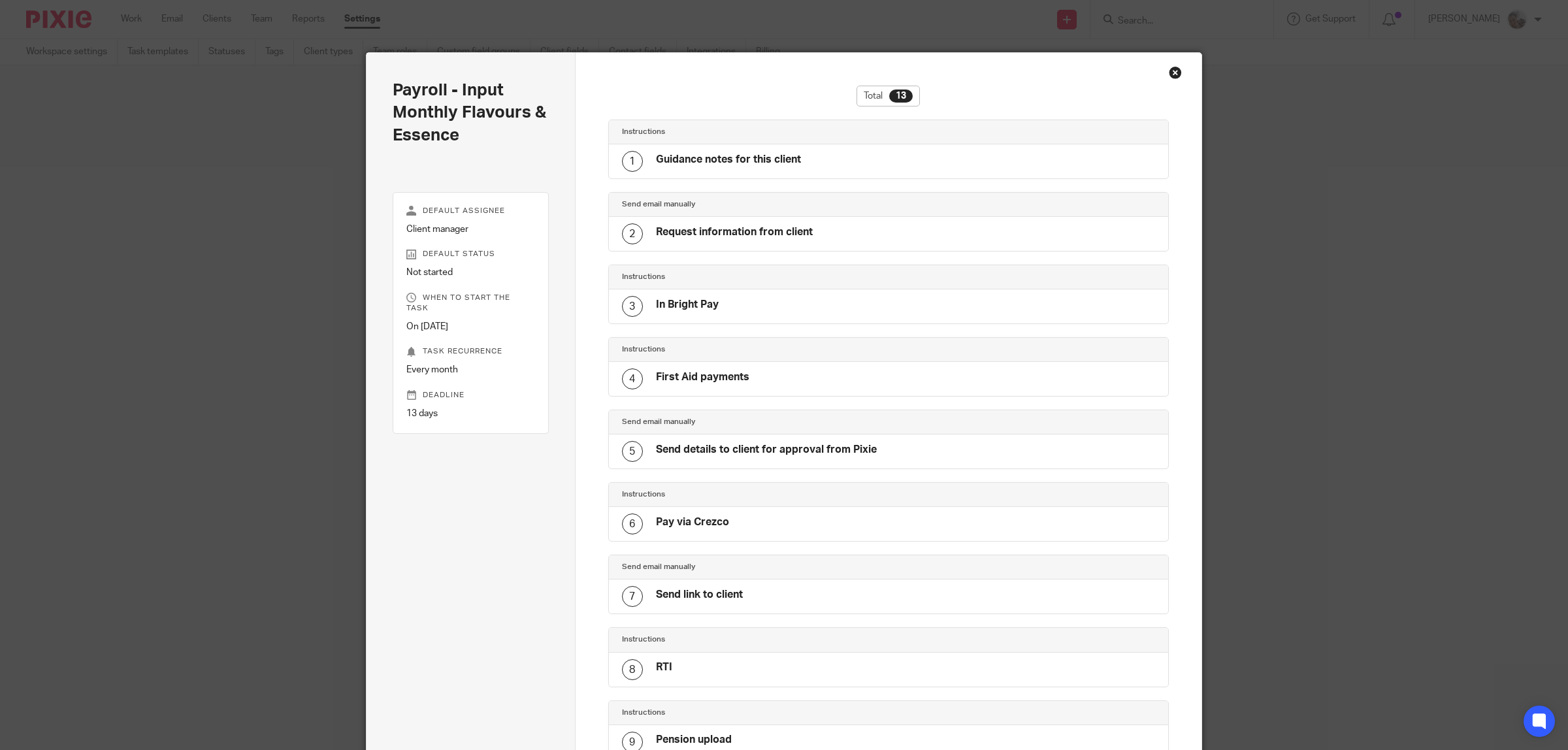
scroll to position [437, 0]
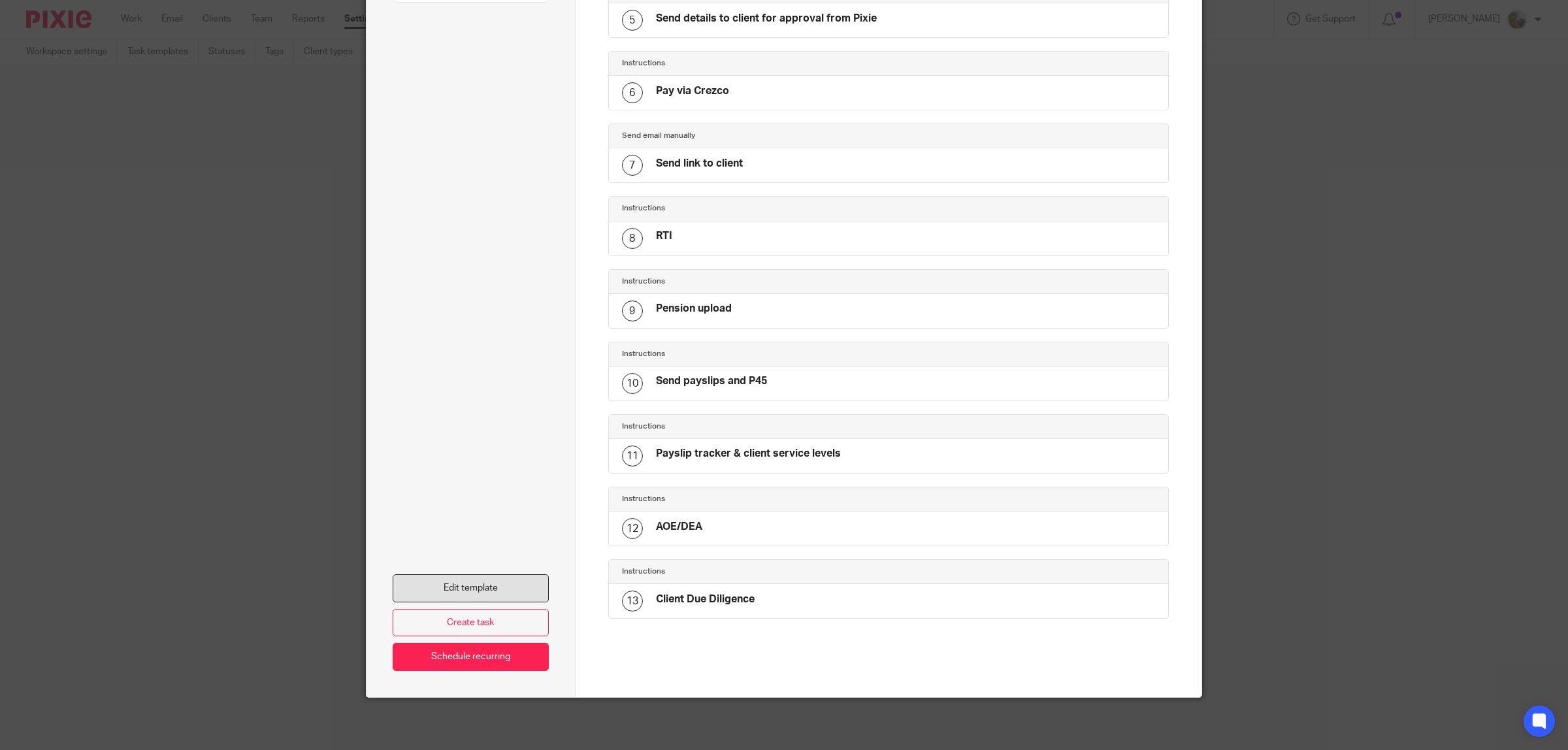
click at [417, 589] on link "Edit template" at bounding box center [471, 589] width 156 height 28
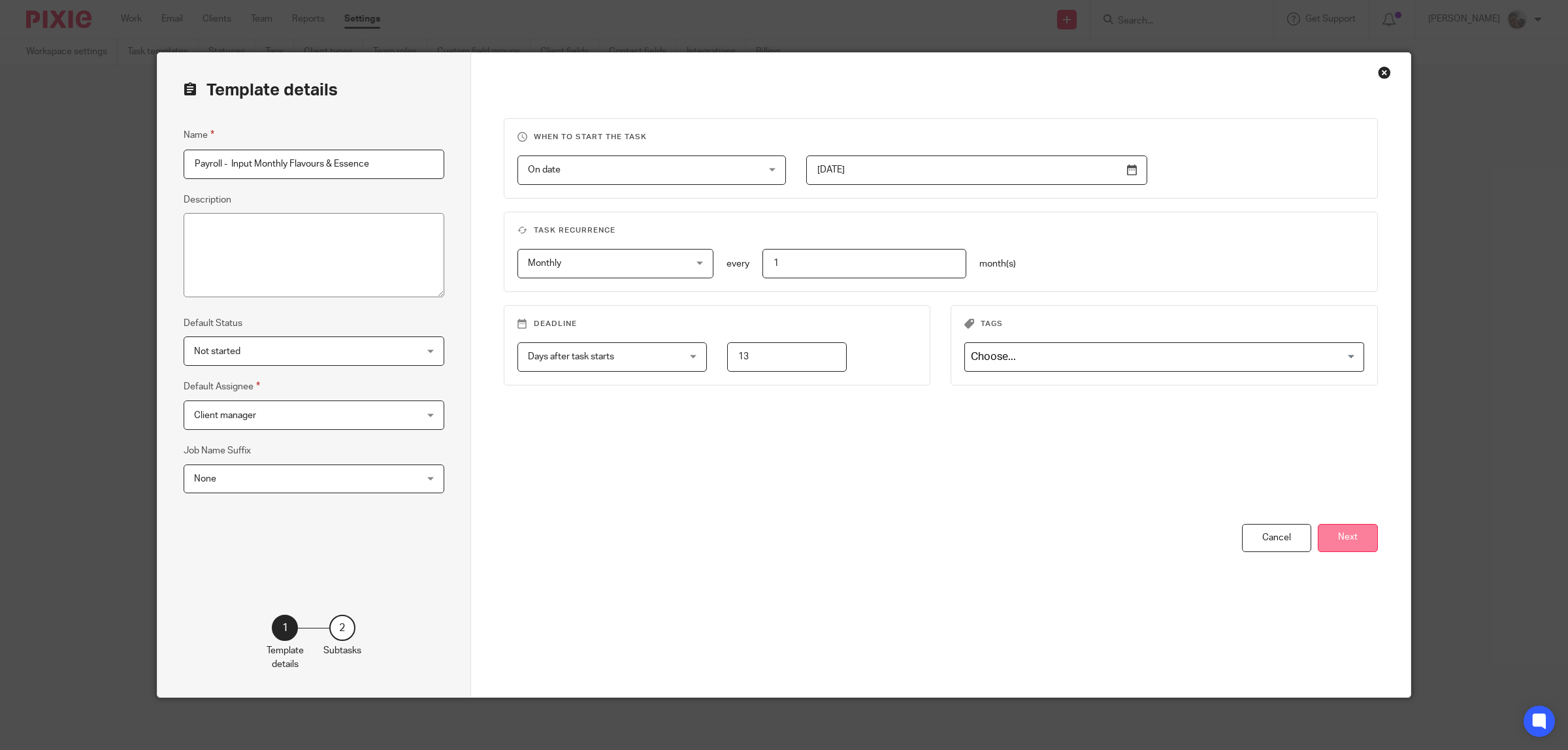
click at [1355, 533] on button "Next" at bounding box center [1347, 538] width 60 height 28
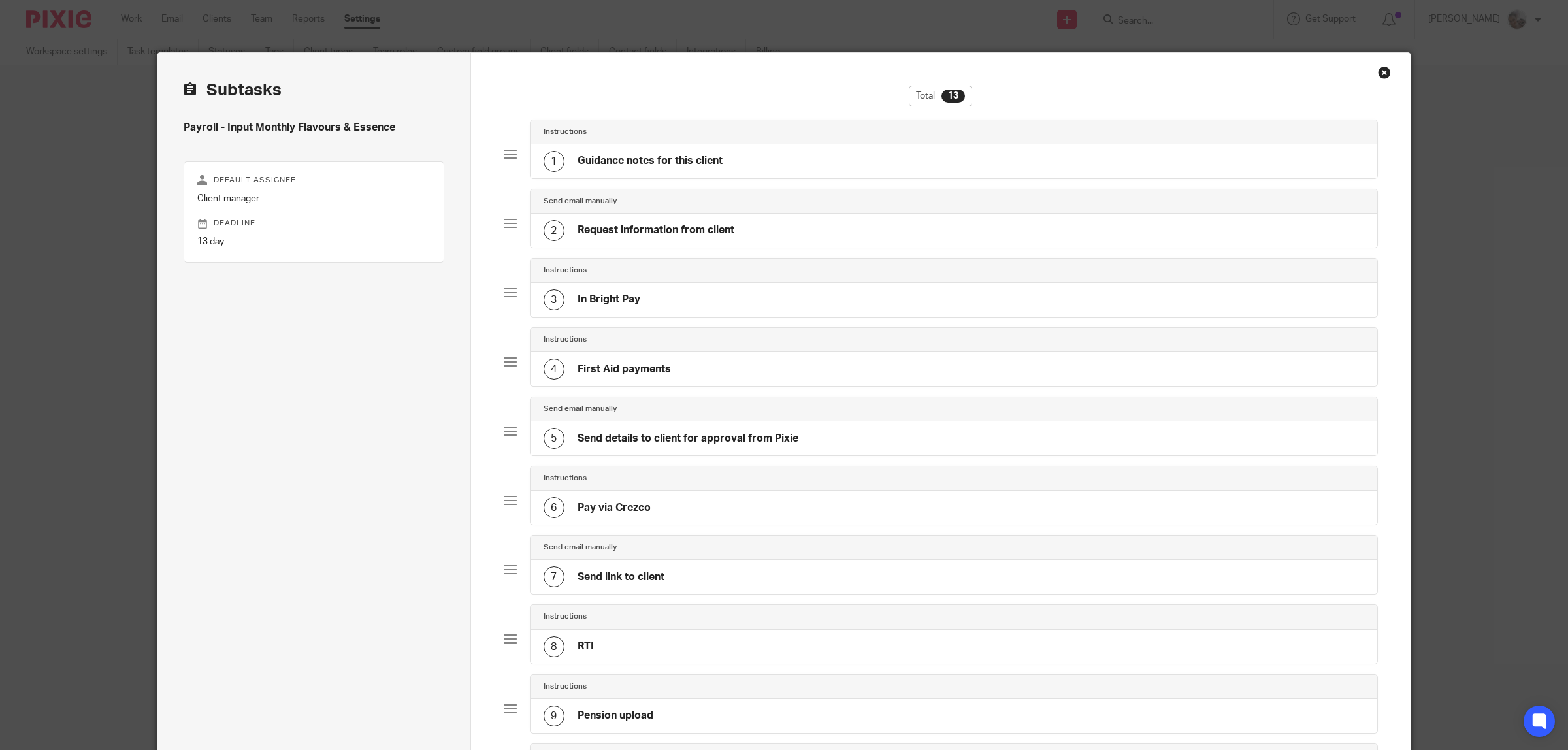
click at [596, 376] on h4 "First Aid payments" at bounding box center [624, 369] width 94 height 13
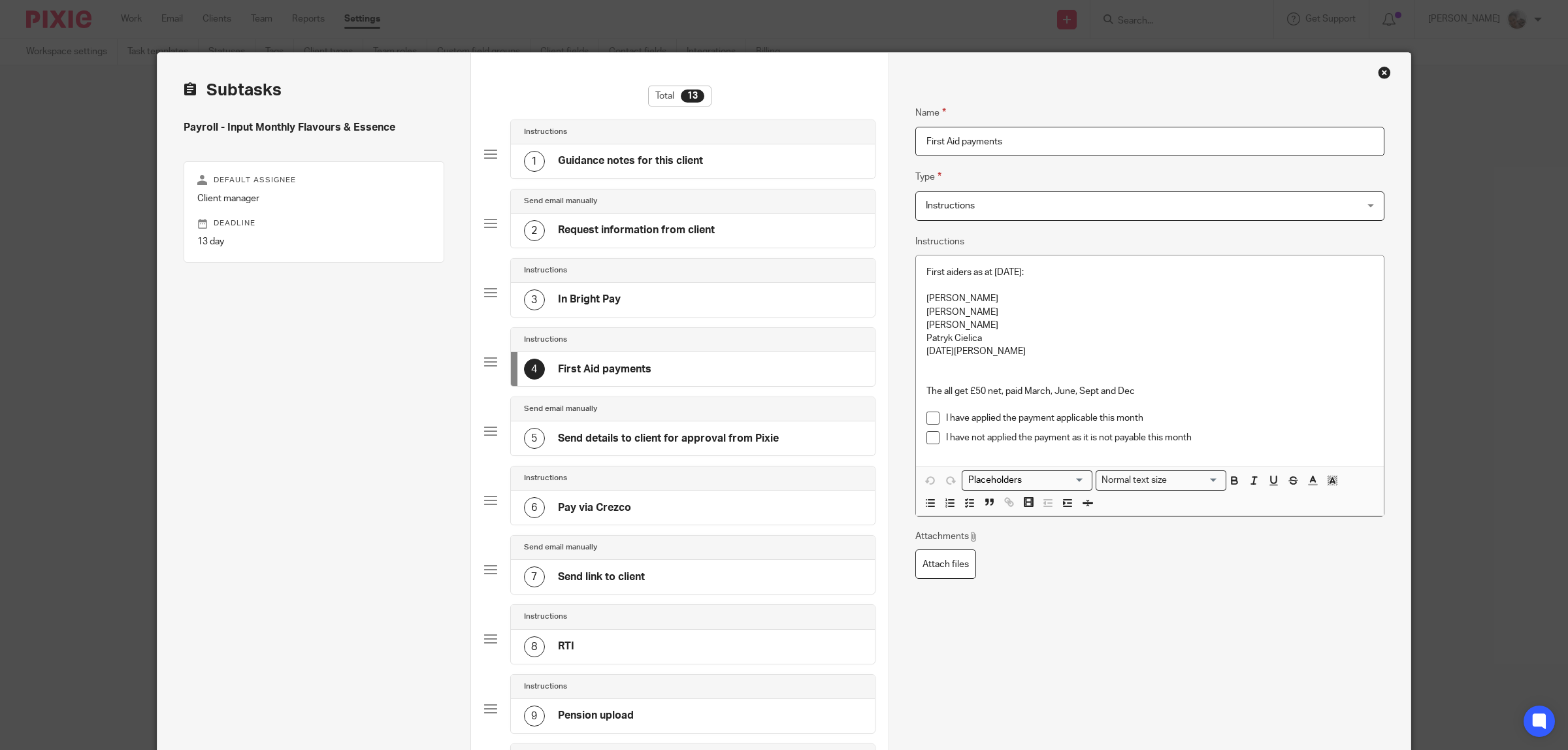
click at [916, 301] on div "First aiders as at 01.08.25: Radek Sadowski Marcin Soroka Andrew Mills Patryk C…" at bounding box center [1150, 361] width 468 height 211
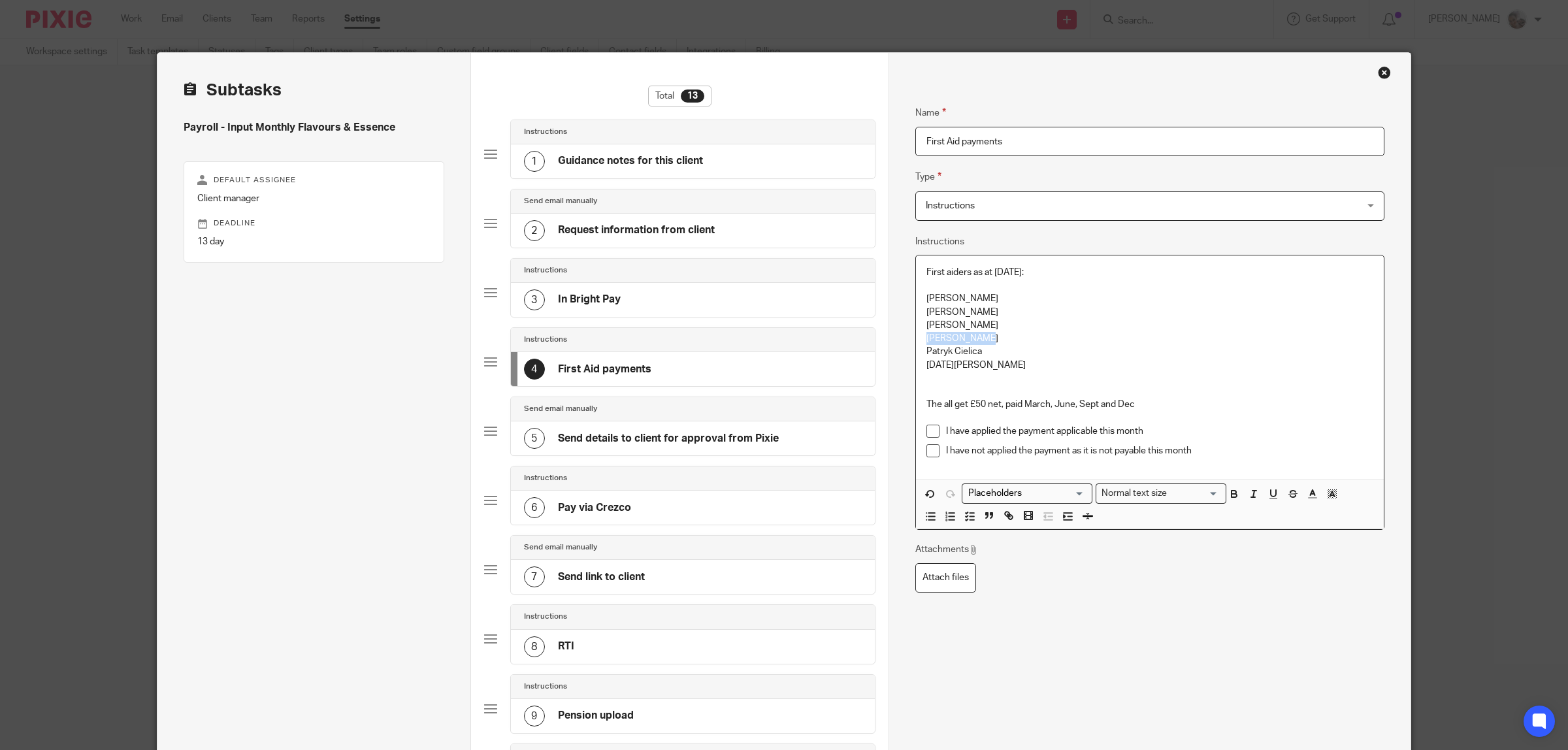
drag, startPoint x: 986, startPoint y: 340, endPoint x: 918, endPoint y: 340, distance: 68.0
click at [918, 340] on div "First aiders as at 01.08.25: Adam Jamnik Radek Sadowski Marcin Soroka Andrew Mi…" at bounding box center [1150, 367] width 468 height 224
click at [981, 295] on p "Adam Jamnik" at bounding box center [1150, 298] width 447 height 13
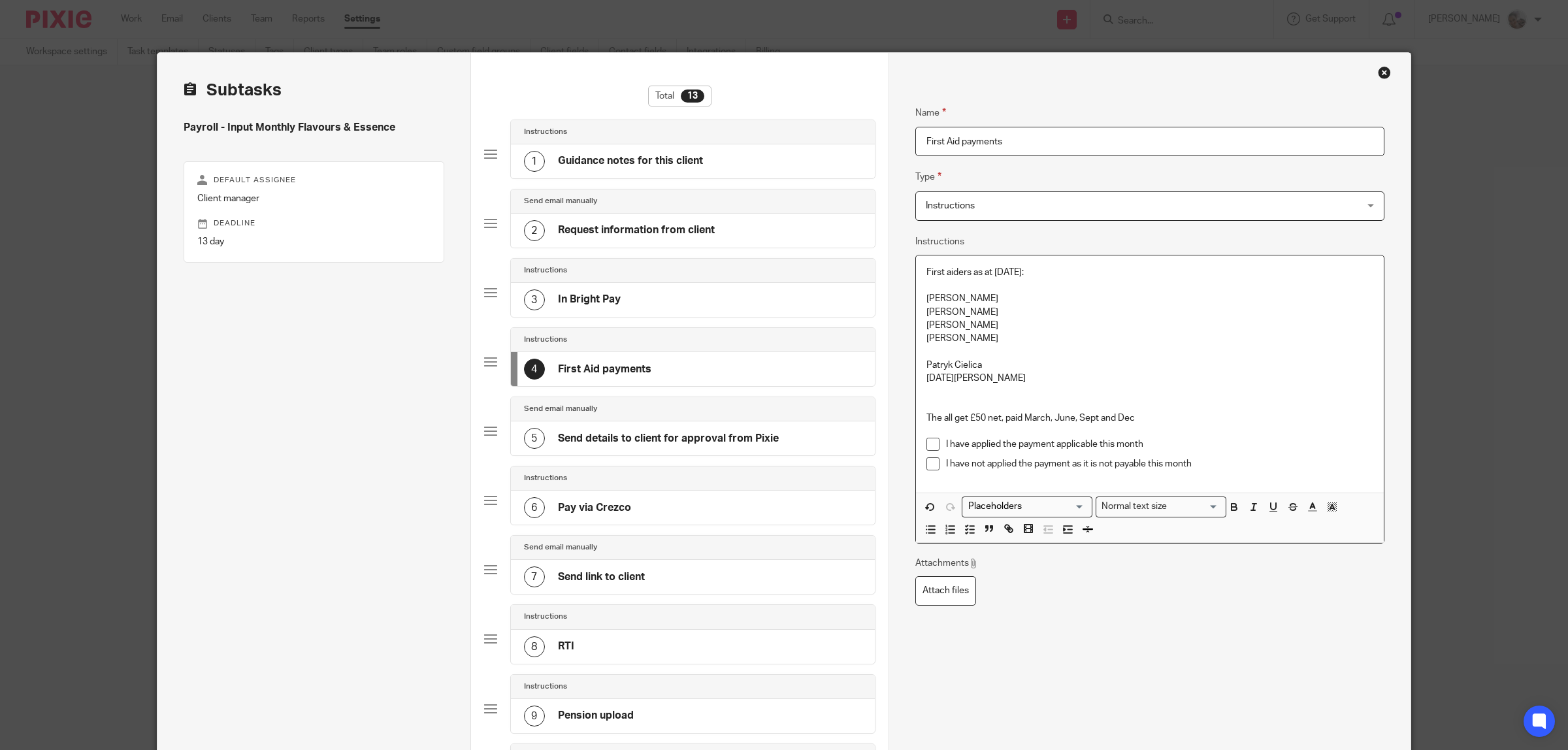
drag, startPoint x: 992, startPoint y: 324, endPoint x: 922, endPoint y: 324, distance: 70.0
click at [926, 324] on p "[PERSON_NAME]" at bounding box center [1150, 325] width 447 height 13
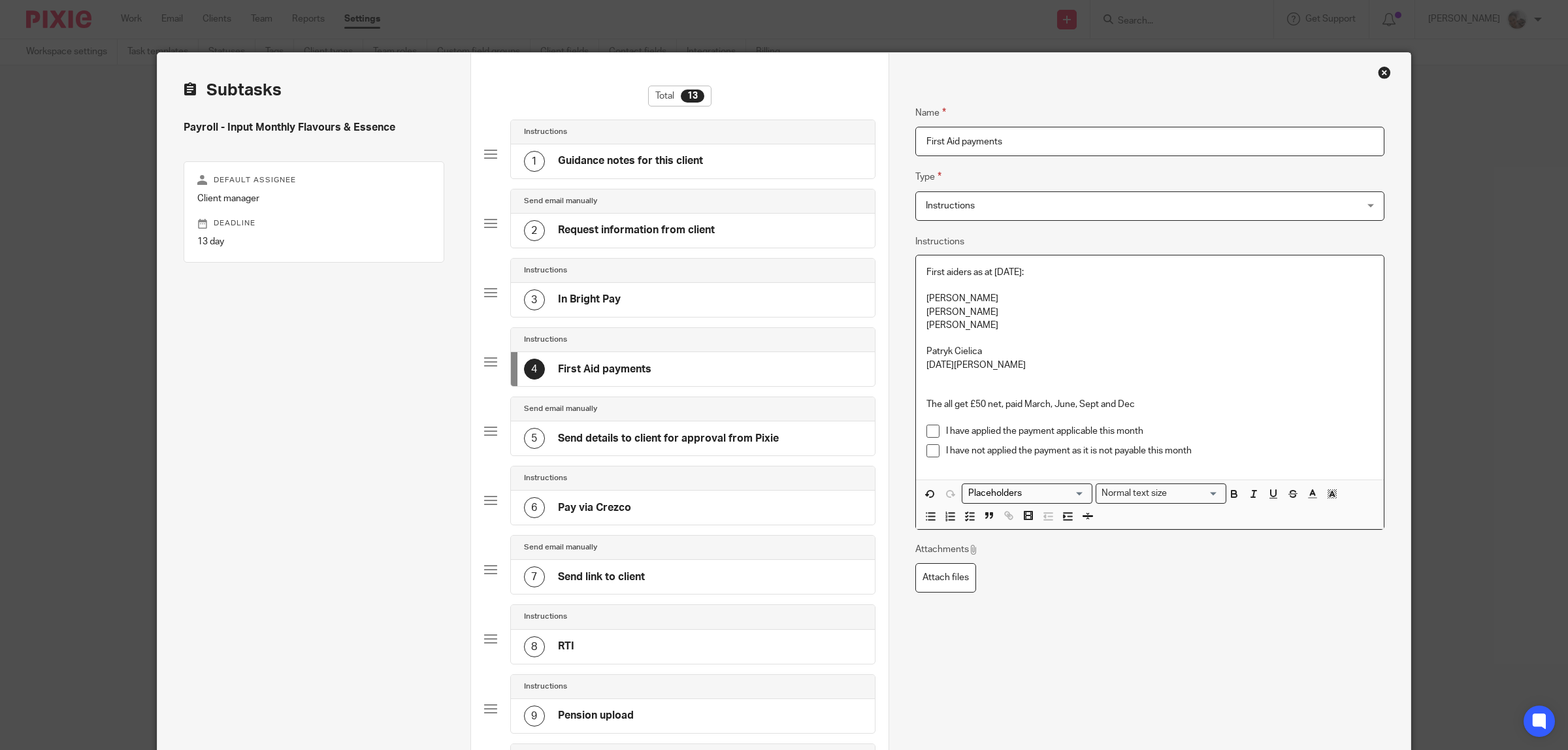
click at [926, 350] on p "Patryk Cielica" at bounding box center [1150, 351] width 447 height 13
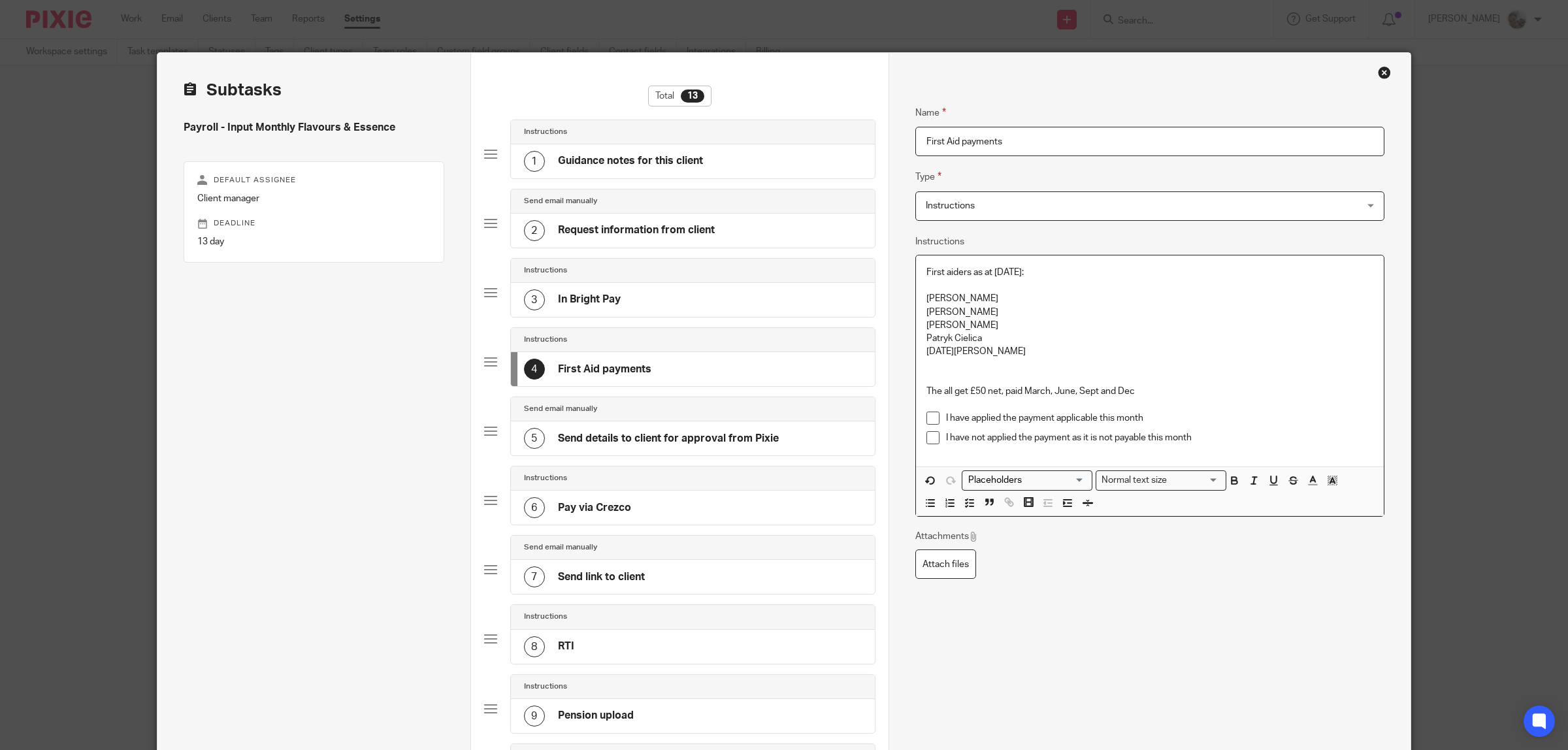
click at [1012, 340] on p "Patryk Cielica" at bounding box center [1150, 338] width 447 height 13
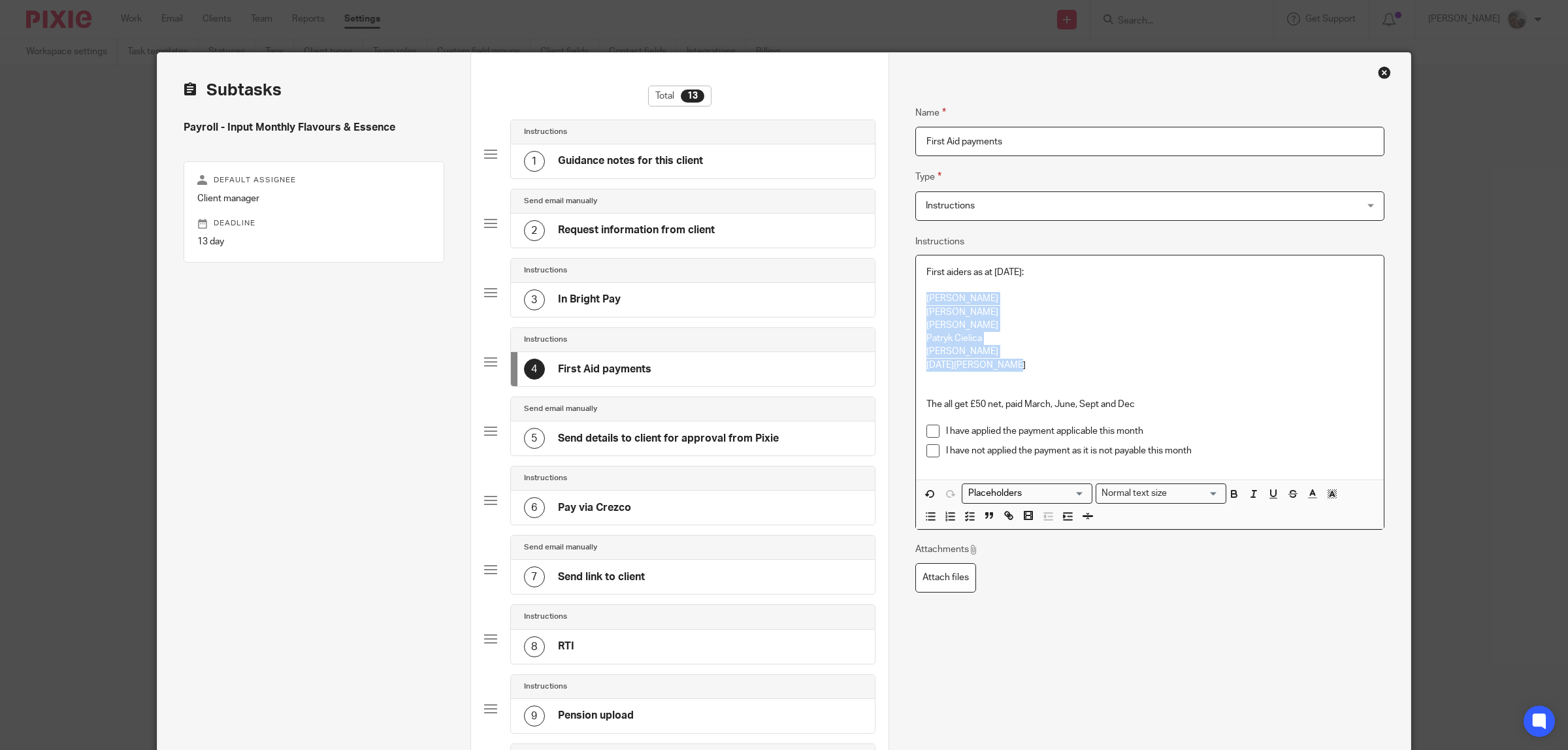
drag, startPoint x: 1016, startPoint y: 366, endPoint x: 926, endPoint y: 291, distance: 117.2
click at [916, 301] on div "First aiders as at 01.08.25: Adam Jamnik Andrew Mills Marcin Soroka Patryk Ciel…" at bounding box center [1150, 367] width 468 height 224
click at [1011, 273] on p "First aiders as at [DATE]:" at bounding box center [1150, 272] width 447 height 13
drag, startPoint x: 1010, startPoint y: 360, endPoint x: 895, endPoint y: 292, distance: 133.6
click at [895, 292] on div "Name Guidance notes for this client Type Instructions Instructions Instructions…" at bounding box center [1150, 595] width 522 height 1085
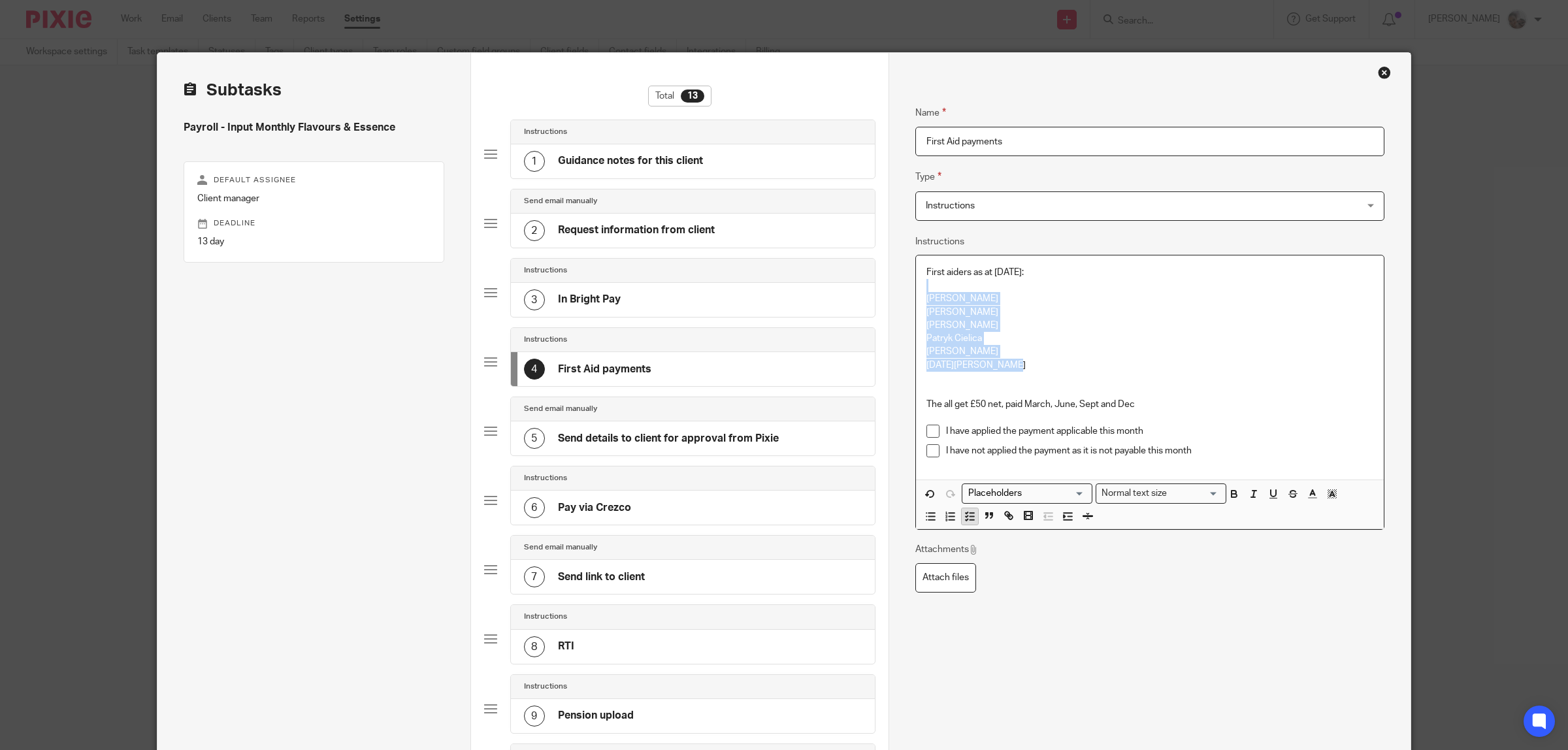
click at [963, 519] on icon "button" at bounding box center [969, 515] width 11 height 11
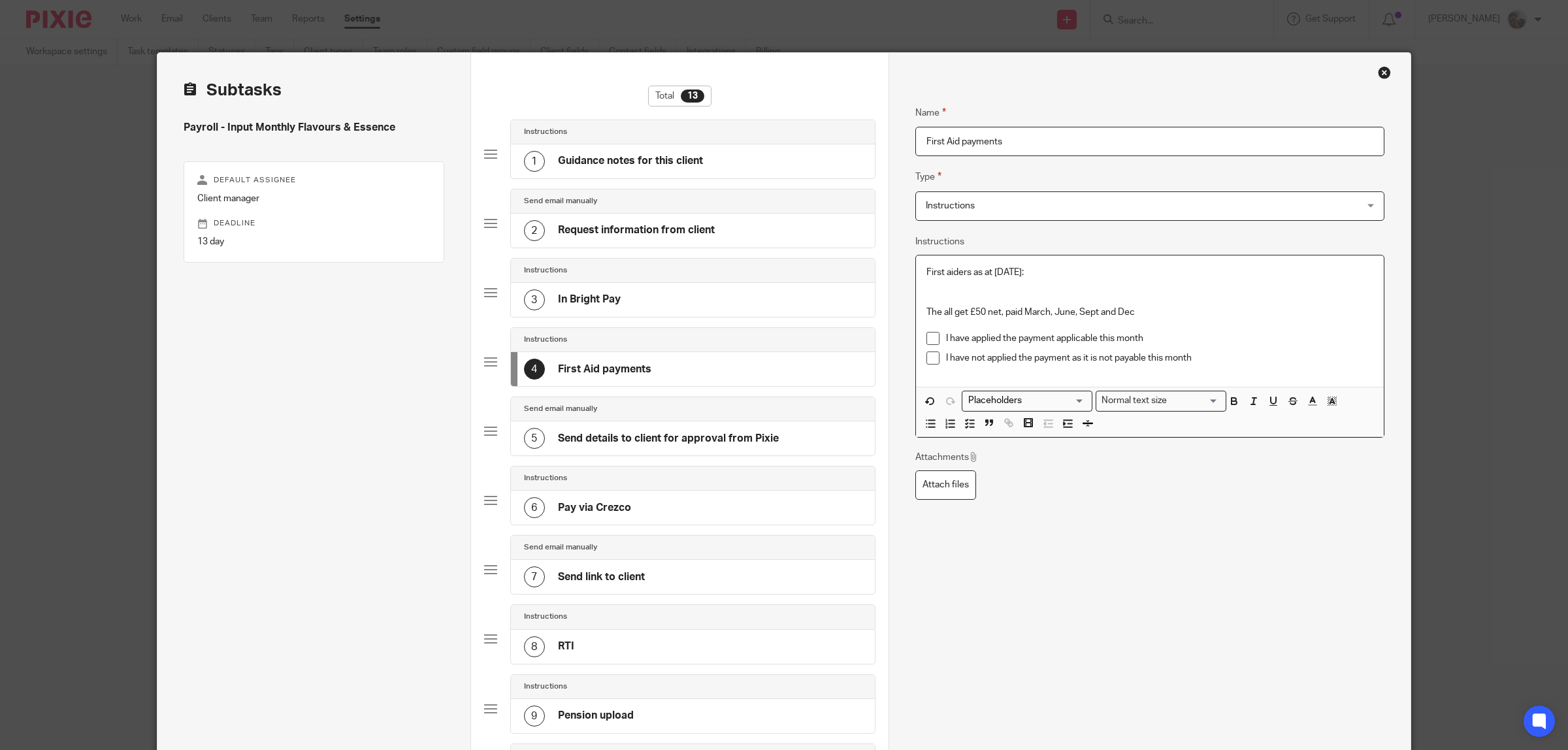
click at [972, 317] on p "The all get £50 net, paid March, June, Sept and Dec" at bounding box center [1150, 312] width 447 height 13
click at [1043, 268] on p "First aiders as at 01.09.25:" at bounding box center [1150, 272] width 447 height 13
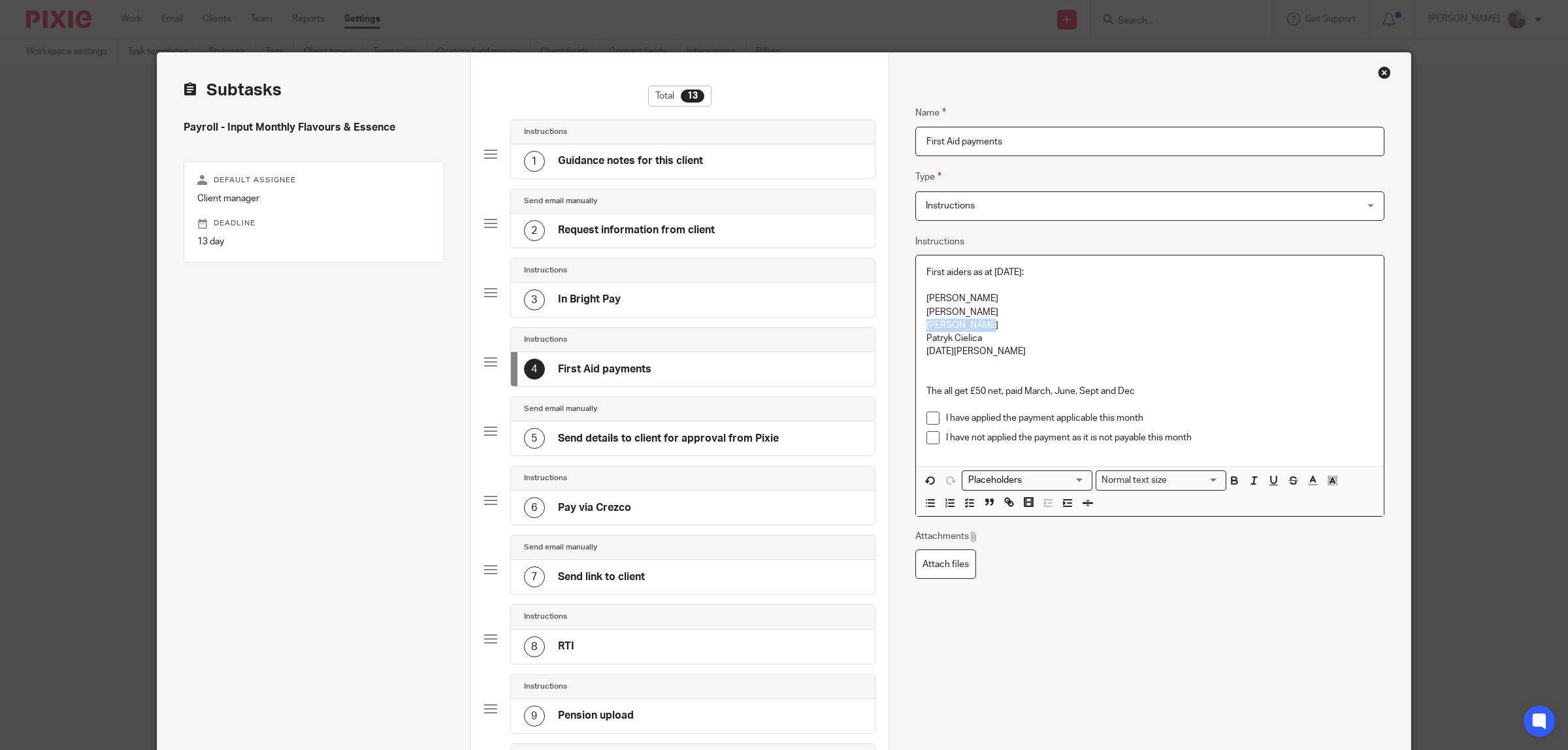
drag, startPoint x: 967, startPoint y: 328, endPoint x: 919, endPoint y: 325, distance: 48.1
click at [919, 325] on div "First aiders as at 01.09.25: Radek Sadowski Marcin Soroka Andrew Mills Patryk C…" at bounding box center [1150, 361] width 468 height 211
click at [916, 296] on div "First aiders as at 01.09.25: Radek Sadowski Marcin Soroka Patryk Cielica Sylwes…" at bounding box center [1150, 361] width 468 height 211
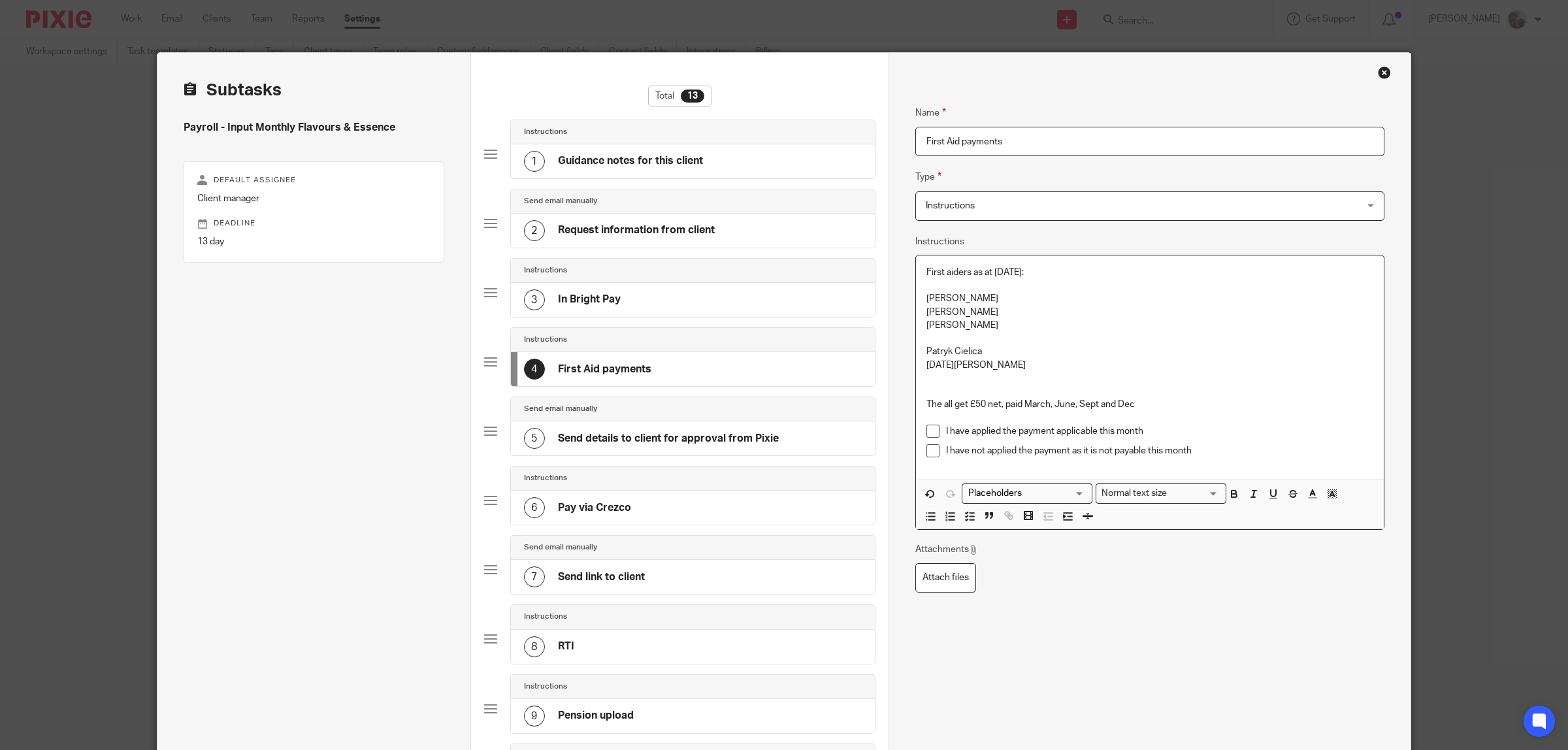
click at [926, 351] on p "Patryk Cielica" at bounding box center [1150, 351] width 447 height 13
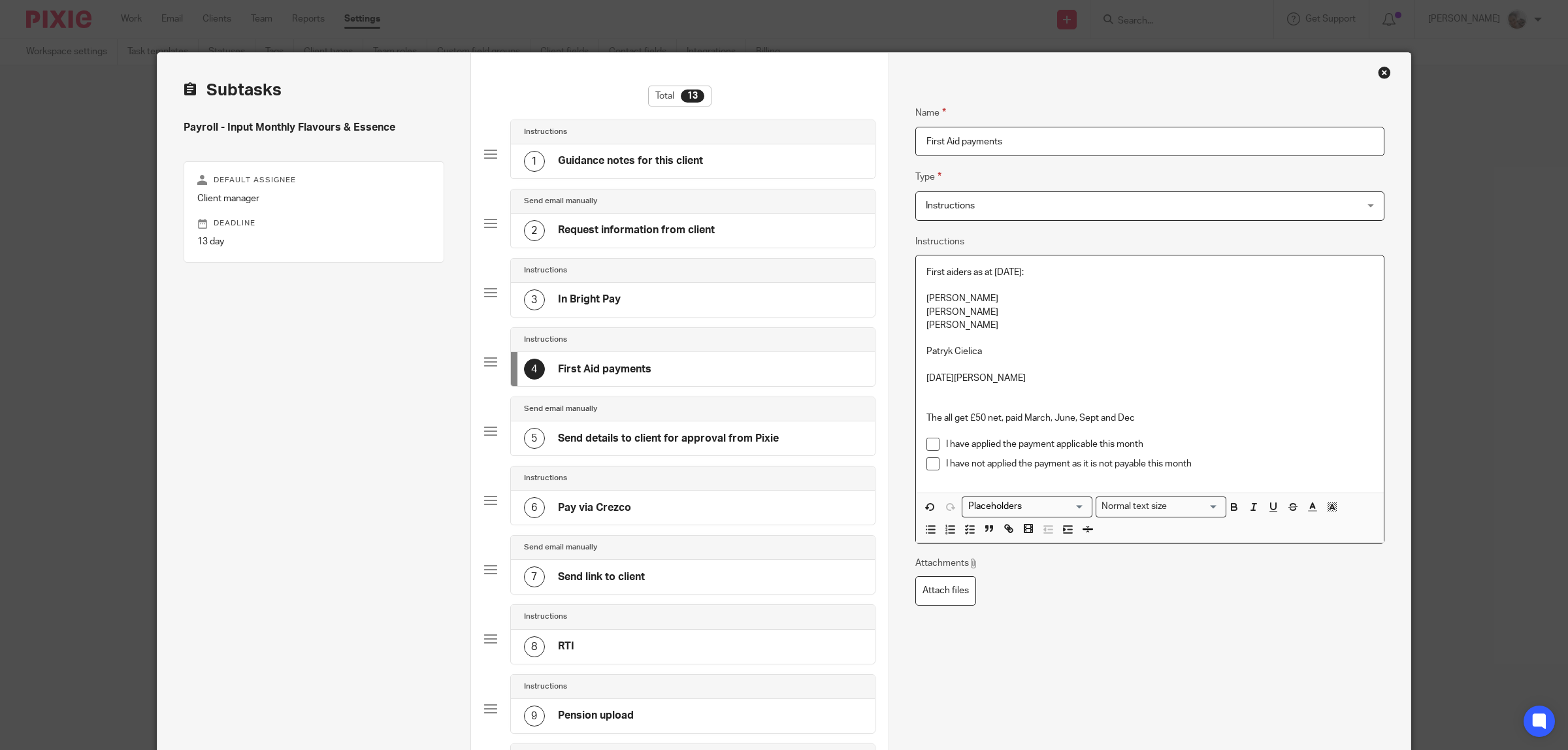
drag, startPoint x: 994, startPoint y: 317, endPoint x: 922, endPoint y: 317, distance: 72.0
click at [926, 317] on p "Radek Sadowski" at bounding box center [1150, 312] width 447 height 13
click at [929, 363] on p at bounding box center [1150, 365] width 447 height 13
click at [918, 348] on div "First aiders as at 01.09.25: Andrew Mills Marcin Soroka Patryk Cielica Radek Sa…" at bounding box center [1150, 374] width 468 height 237
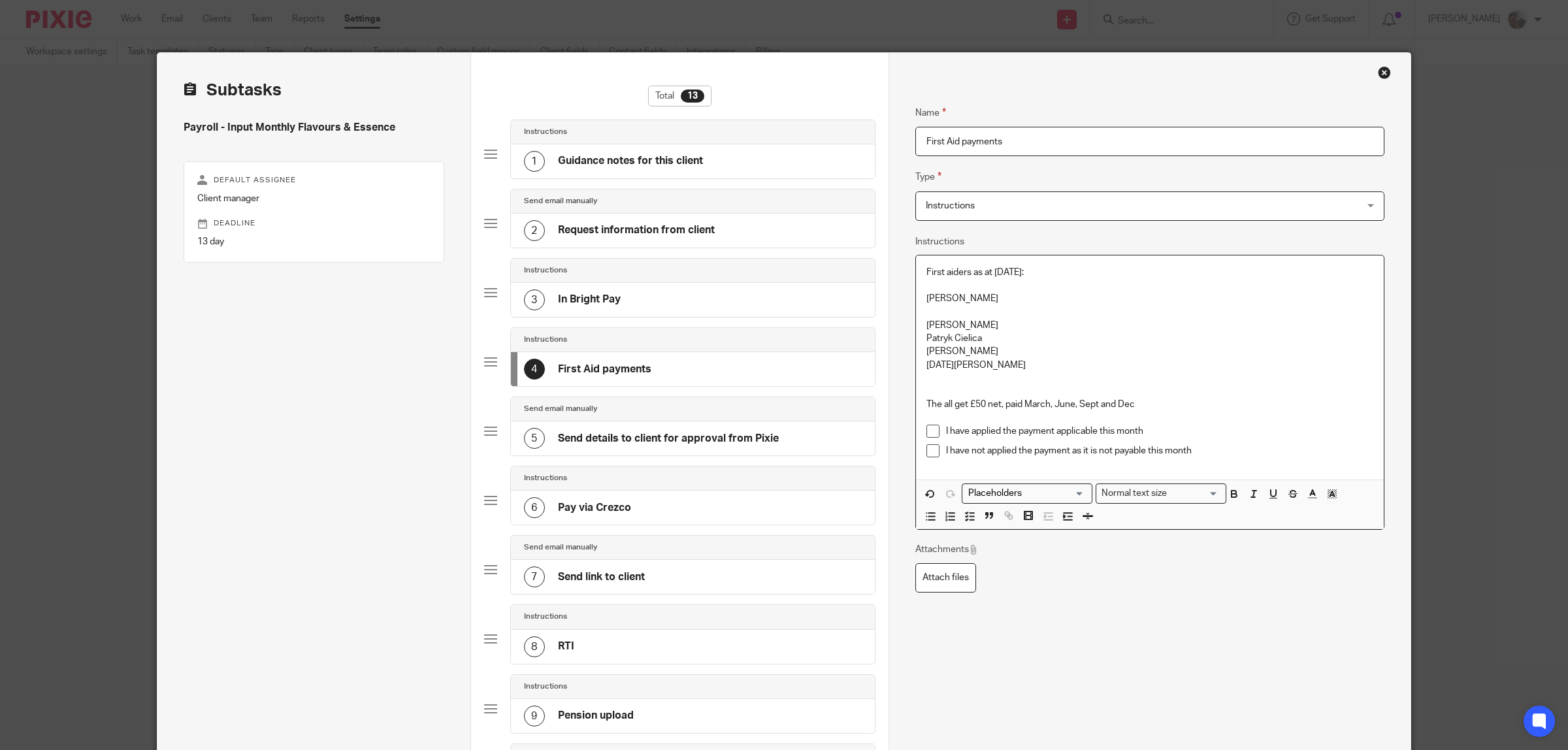
click at [918, 322] on div "First aiders as at 01.09.25: Andrew Mills Marcin Soroka Patryk Cielica Radek Sa…" at bounding box center [1150, 367] width 468 height 224
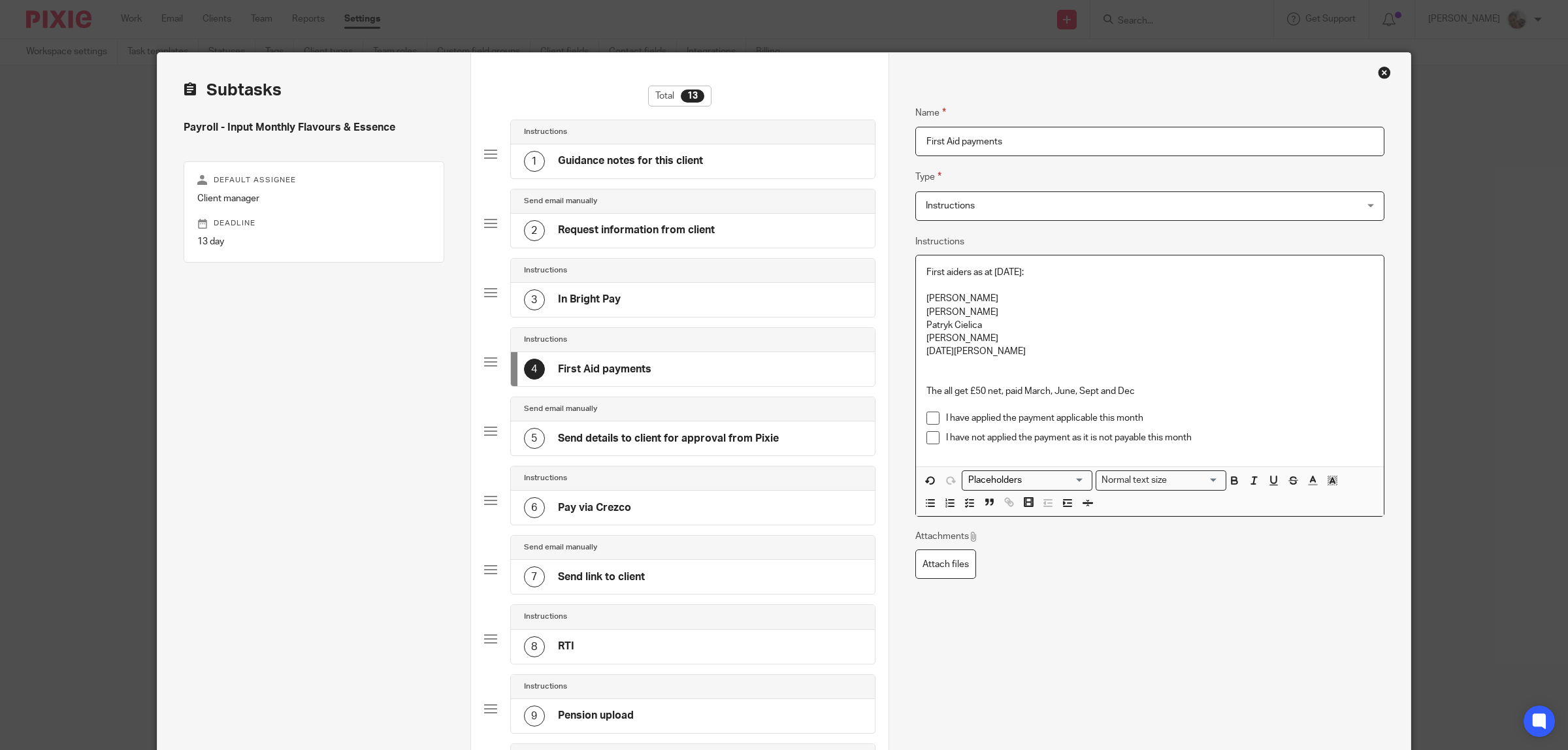
click at [916, 299] on div "First aiders as at 01.09.25: Andrew Mills Marcin Soroka Patryk Cielica Radek Sa…" at bounding box center [1150, 361] width 468 height 211
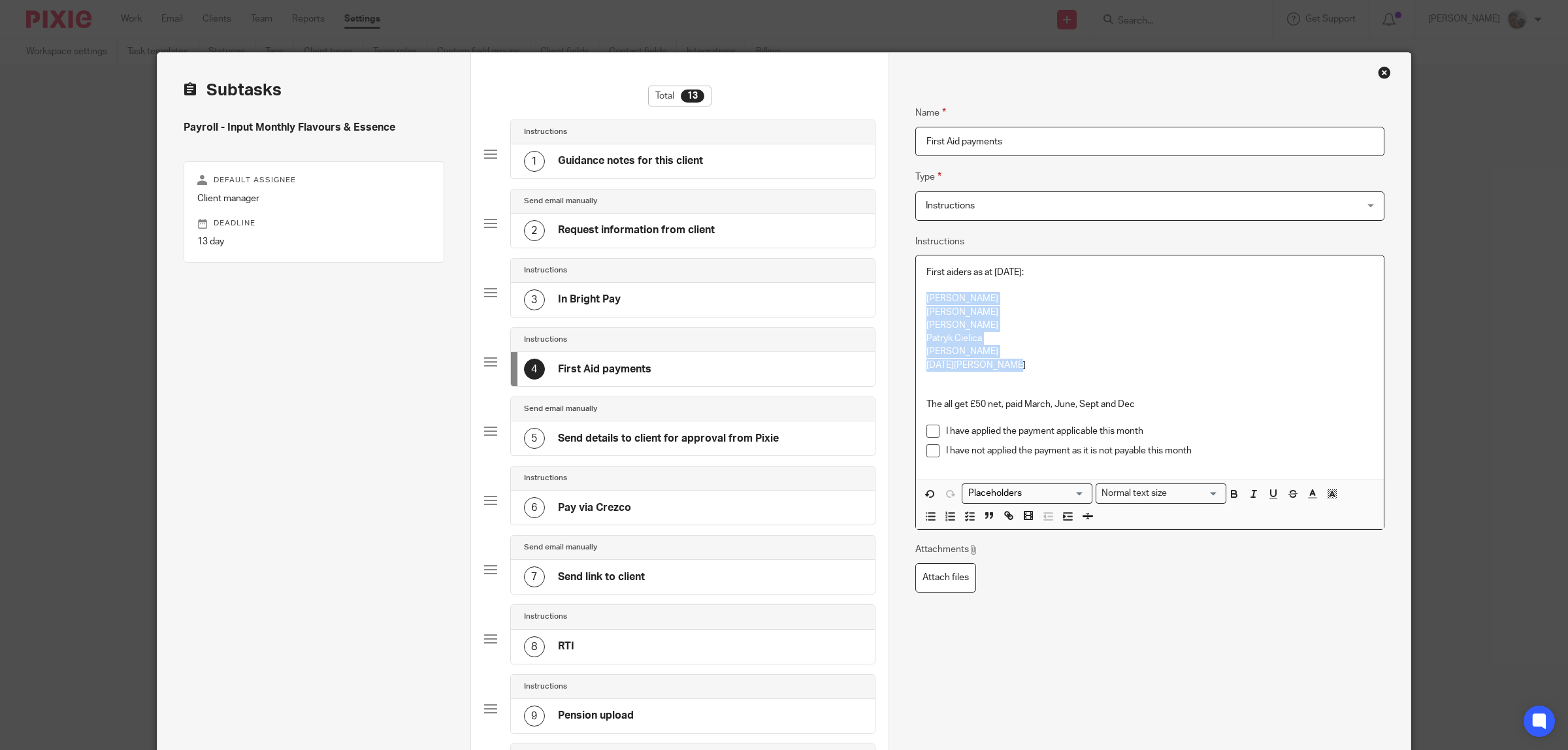
drag, startPoint x: 982, startPoint y: 361, endPoint x: 921, endPoint y: 302, distance: 84.9
click at [921, 302] on div "First aiders as at 01.09.25: Adam Jamnik Andrew Mills Marcin Soroka Patryk Ciel…" at bounding box center [1150, 367] width 468 height 224
click at [967, 513] on icon "button" at bounding box center [969, 515] width 11 height 11
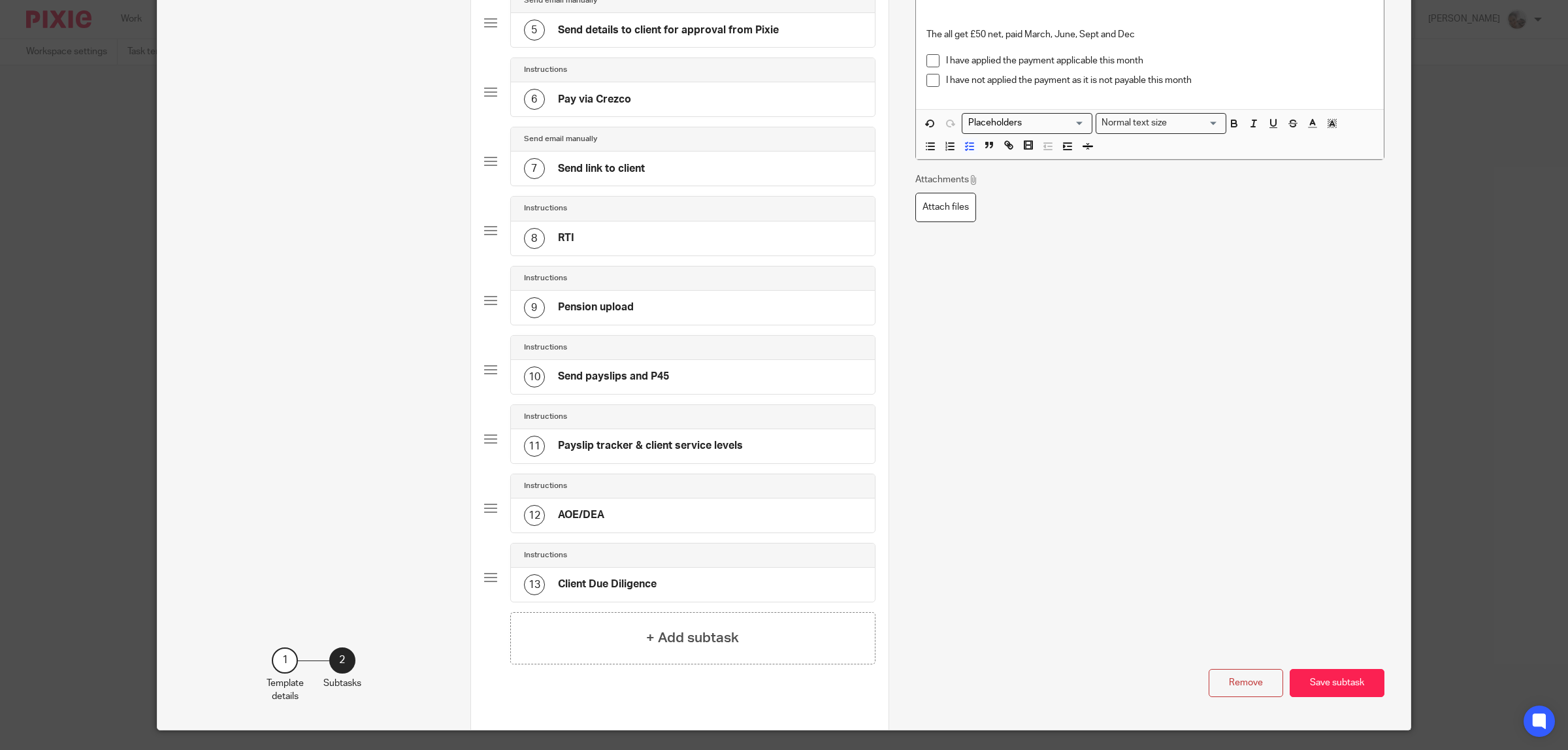
scroll to position [446, 0]
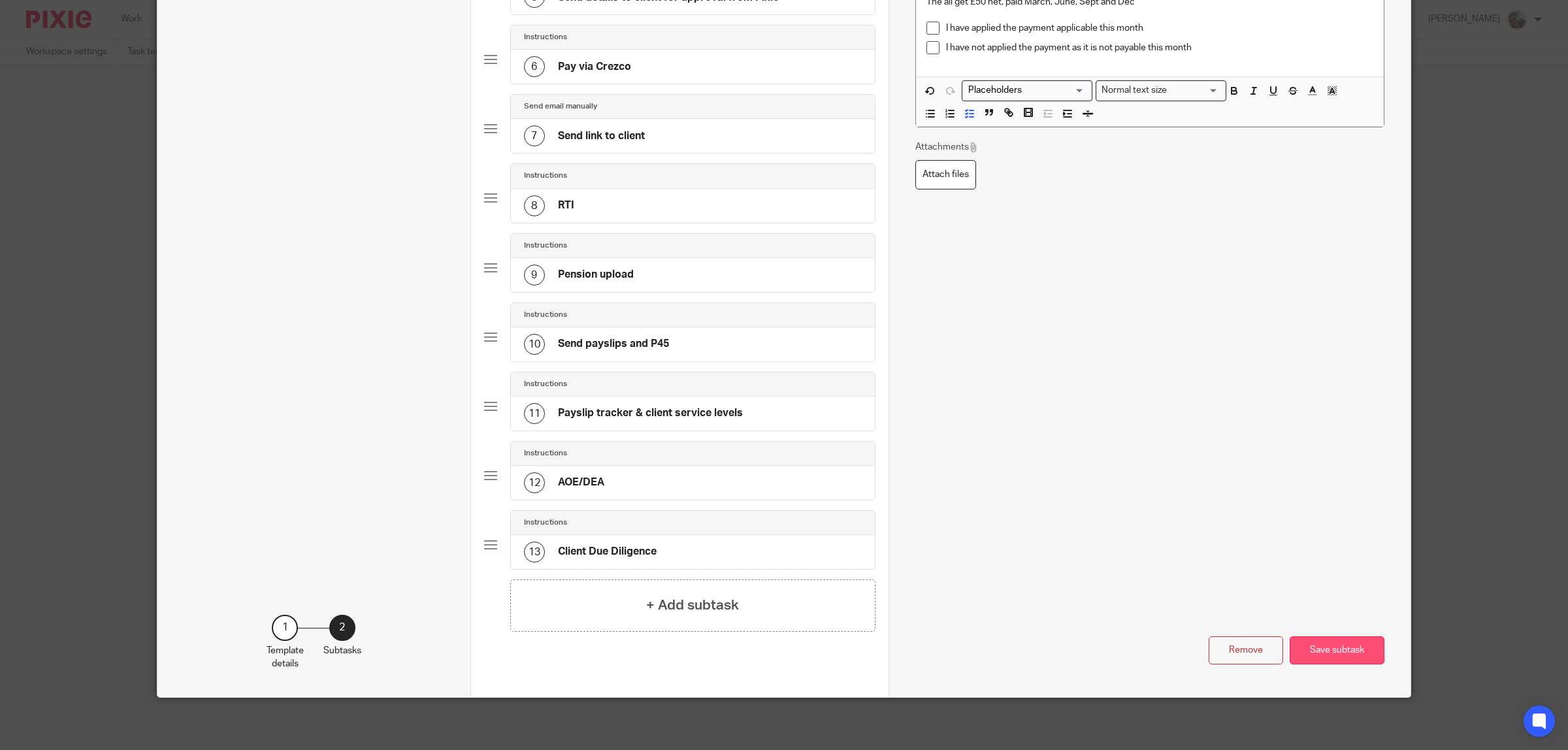
click at [1310, 654] on button "Save subtask" at bounding box center [1337, 650] width 95 height 28
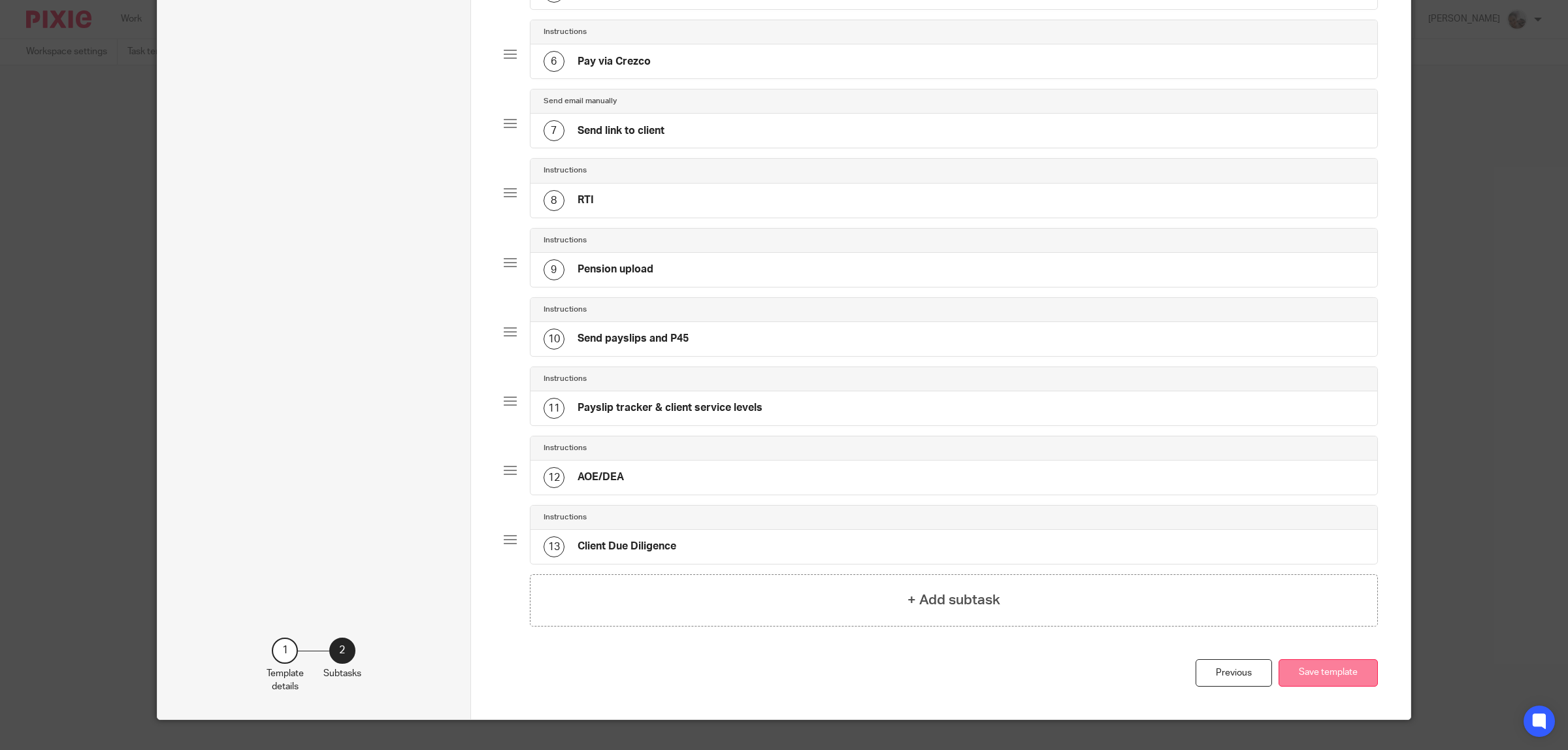
click at [1327, 686] on button "Save template" at bounding box center [1329, 673] width 100 height 28
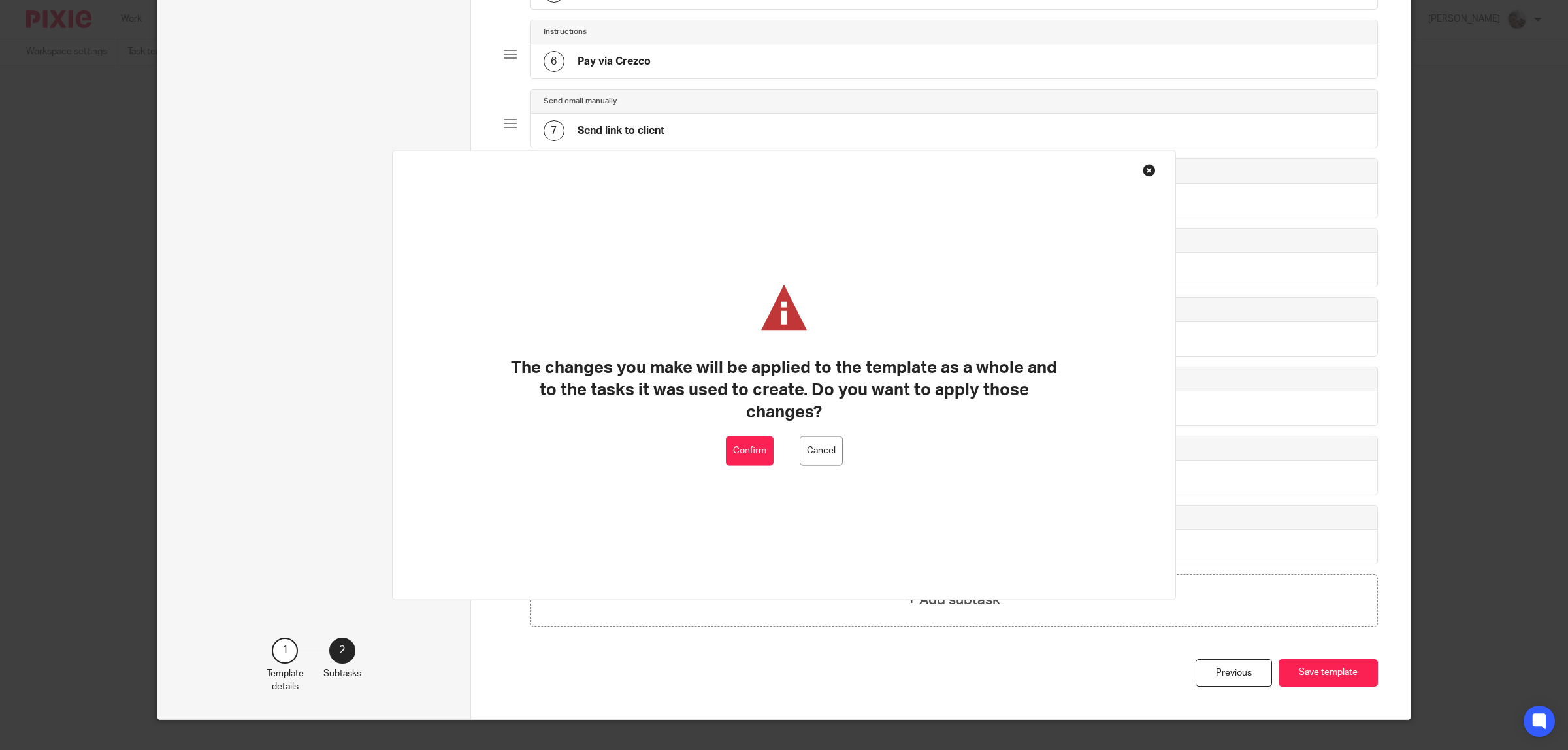
click at [755, 455] on button "Confirm" at bounding box center [749, 451] width 48 height 30
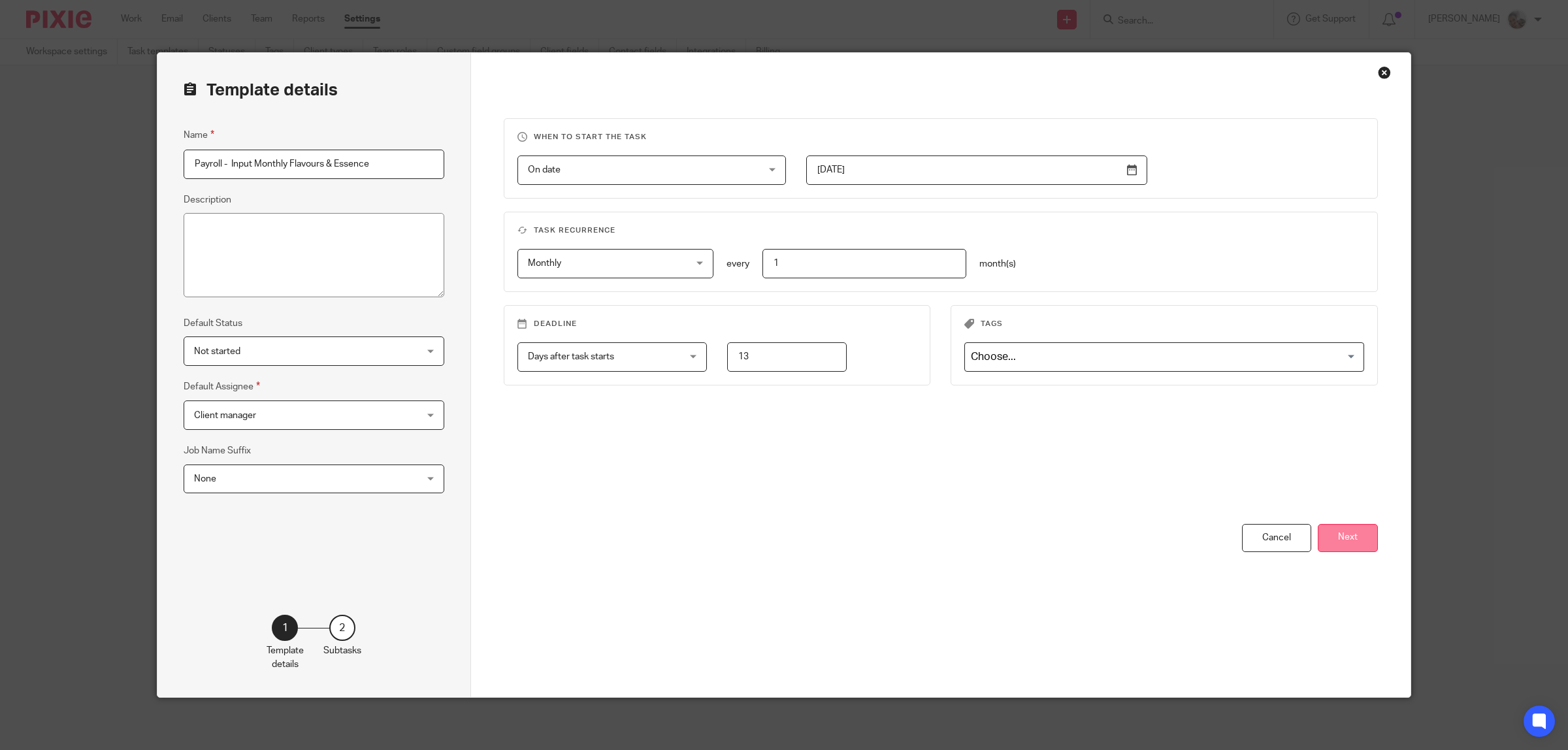
click at [1353, 533] on button "Next" at bounding box center [1347, 538] width 60 height 28
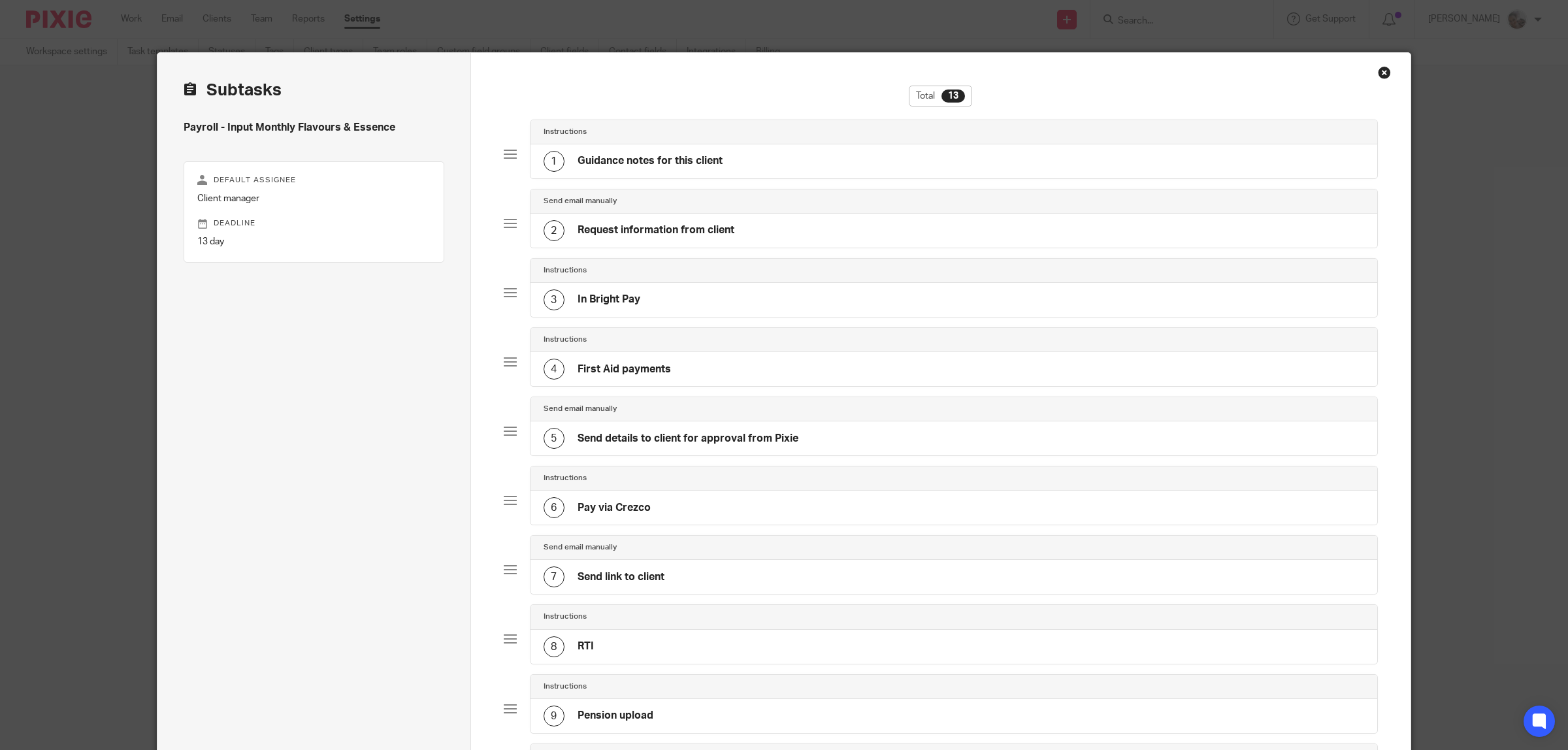
click at [629, 375] on h4 "First Aid payments" at bounding box center [624, 369] width 94 height 13
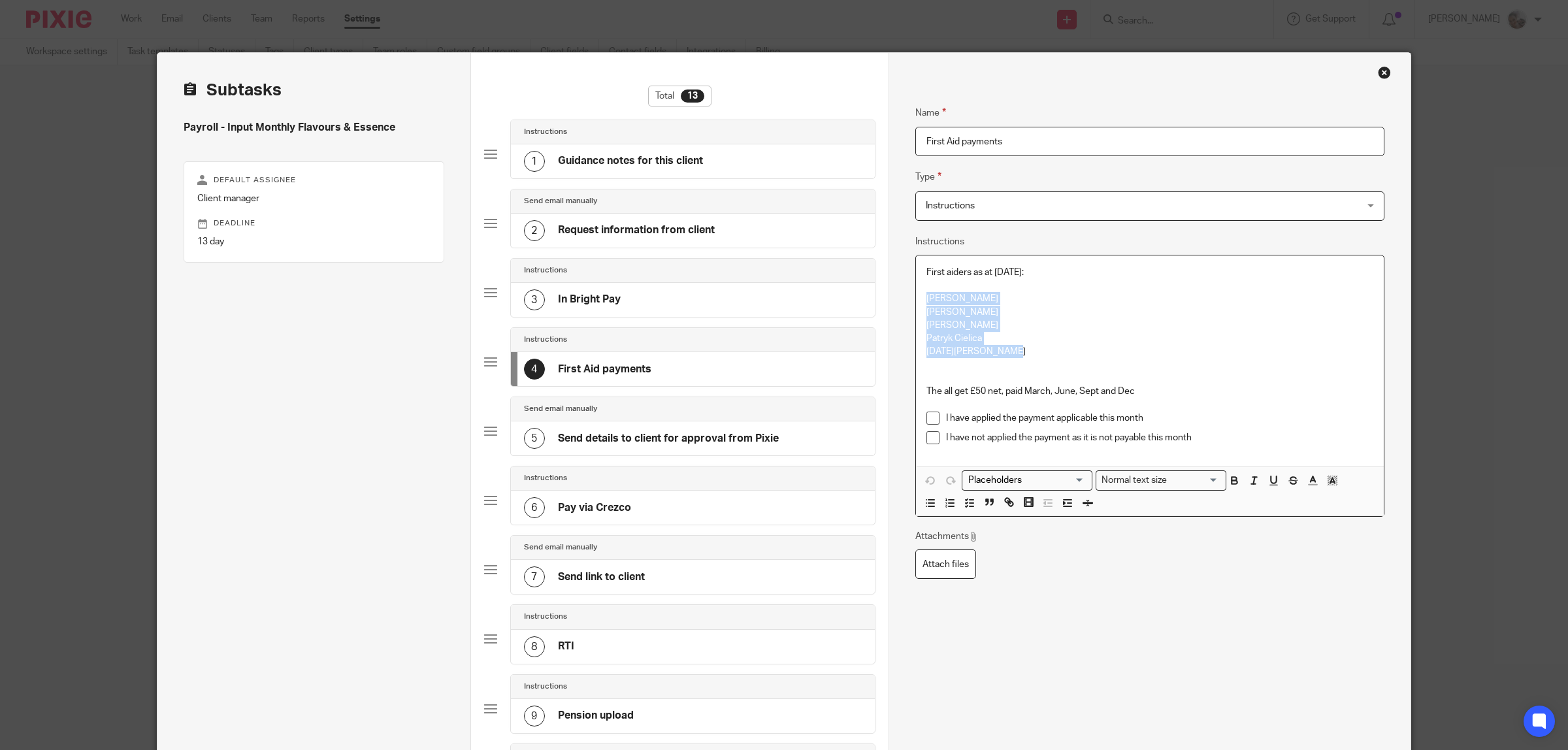
drag, startPoint x: 956, startPoint y: 340, endPoint x: 916, endPoint y: 301, distance: 55.9
click at [916, 301] on div "First aiders as at [DATE]: [PERSON_NAME] [PERSON_NAME] [PERSON_NAME] Patryk Cie…" at bounding box center [1150, 361] width 468 height 211
copy div "[PERSON_NAME] [PERSON_NAME] [PERSON_NAME] [PERSON_NAME] [DATE][PERSON_NAME]"
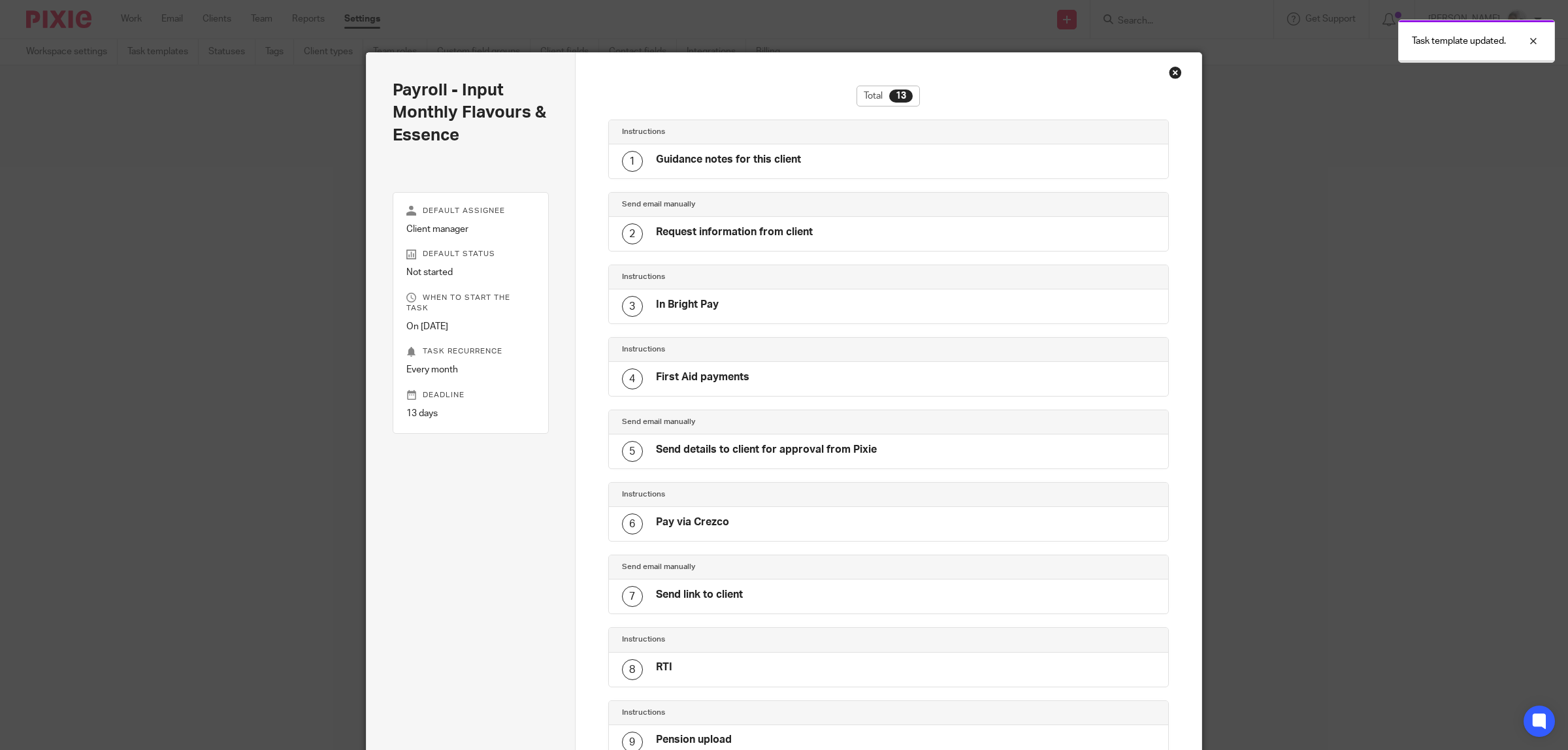
scroll to position [437, 0]
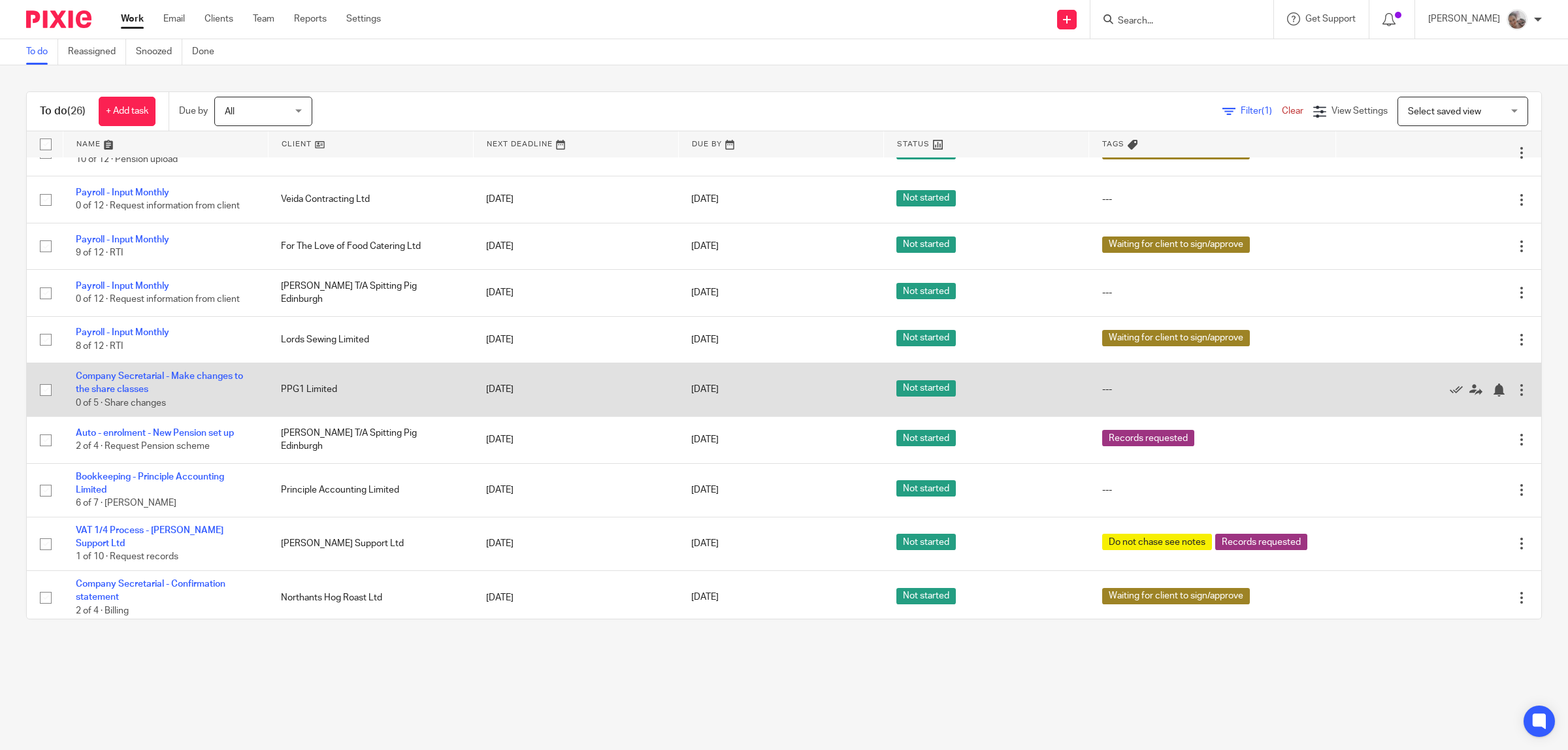
scroll to position [490, 0]
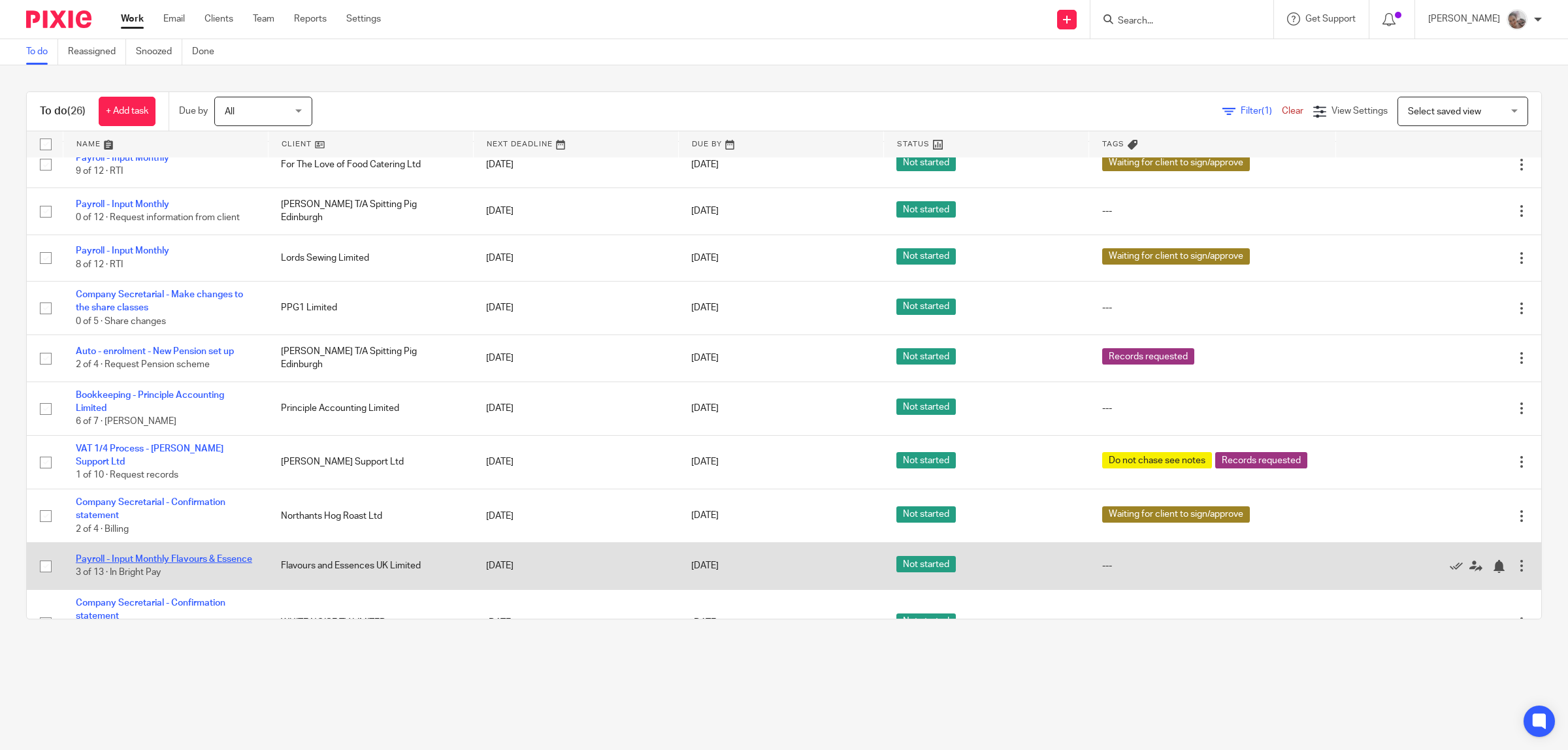
click at [213, 556] on link "Payroll - Input Monthly Flavours & Essence" at bounding box center [164, 560] width 176 height 9
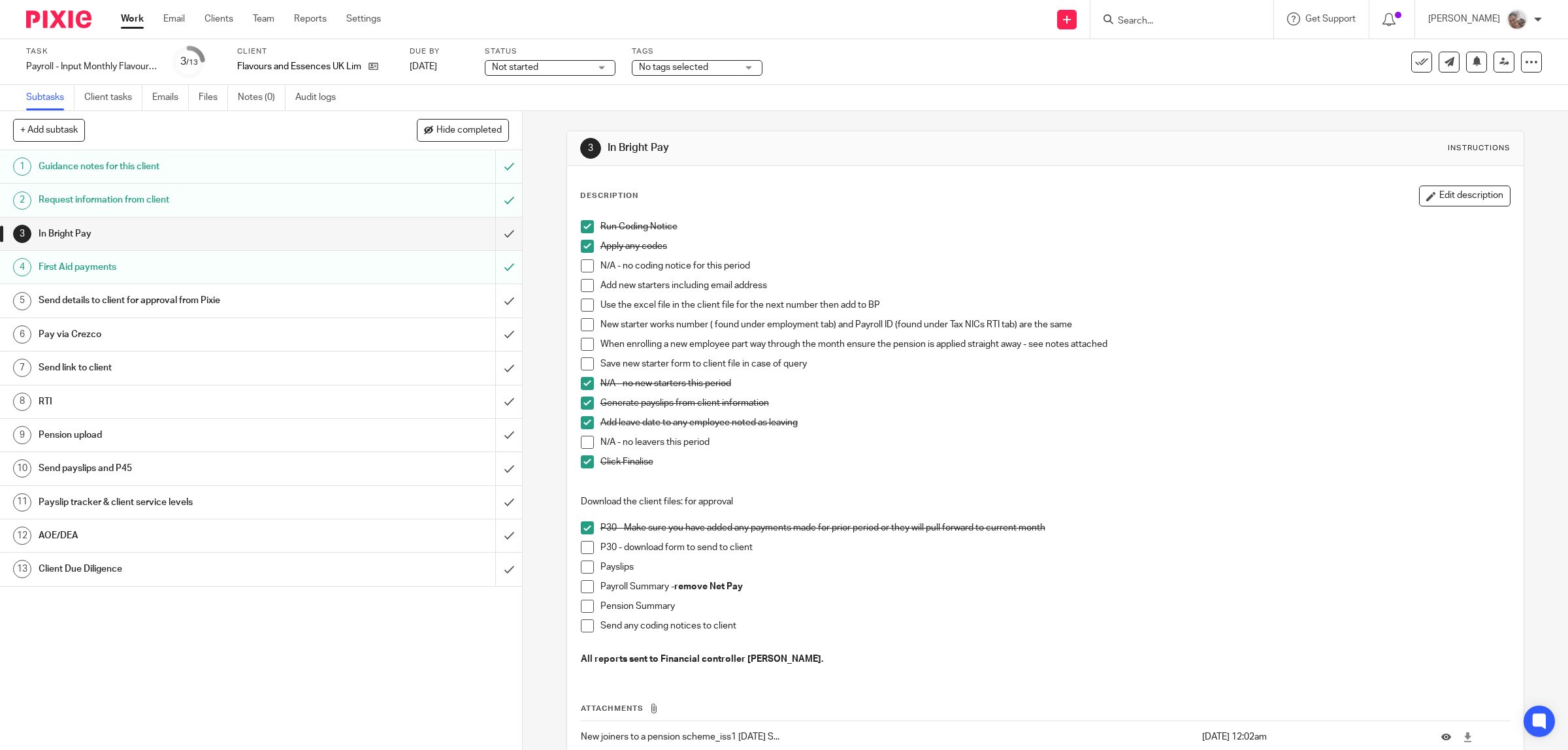
click at [70, 276] on h1 "First Aid payments" at bounding box center [186, 267] width 296 height 20
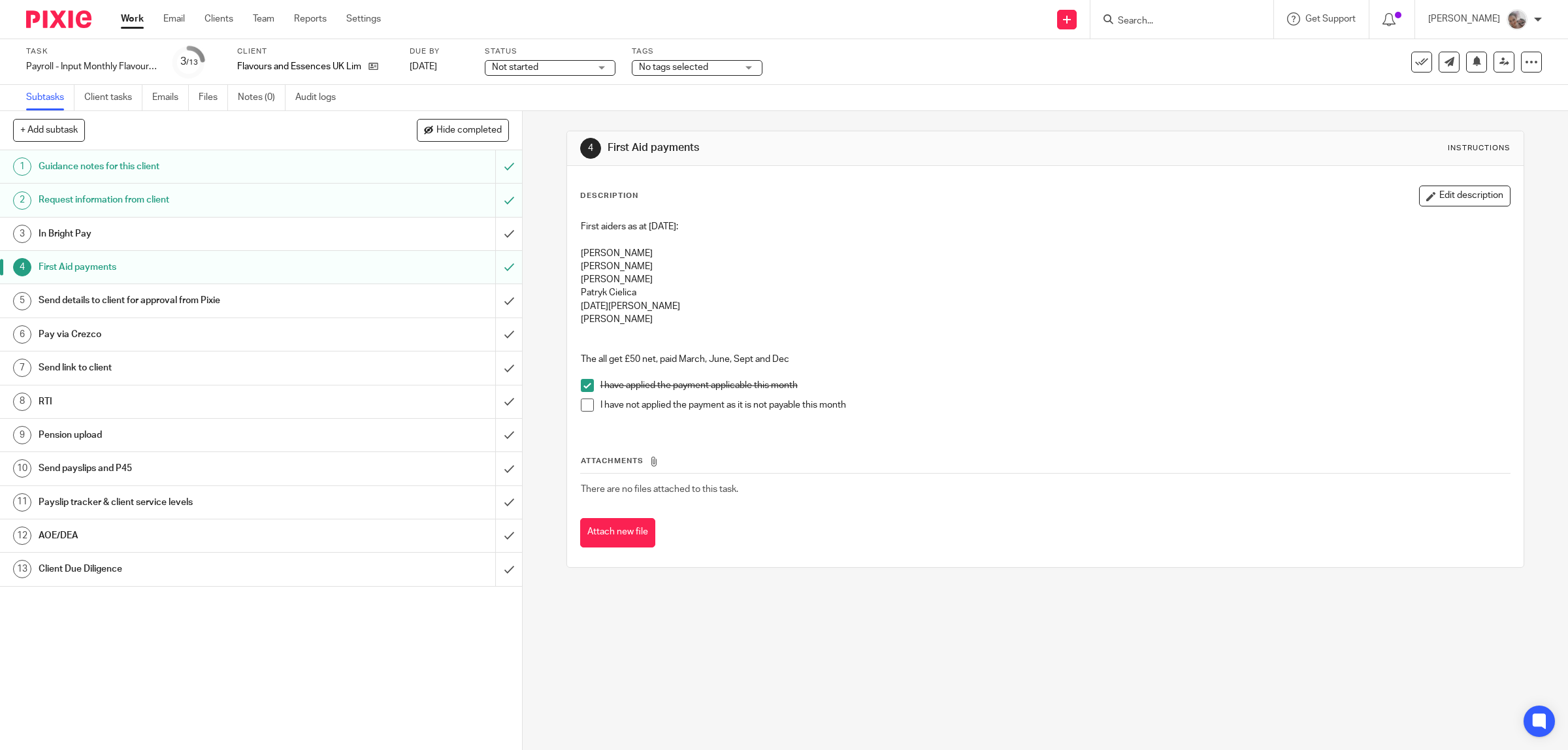
click at [196, 242] on h1 "In Bright Pay" at bounding box center [186, 233] width 296 height 20
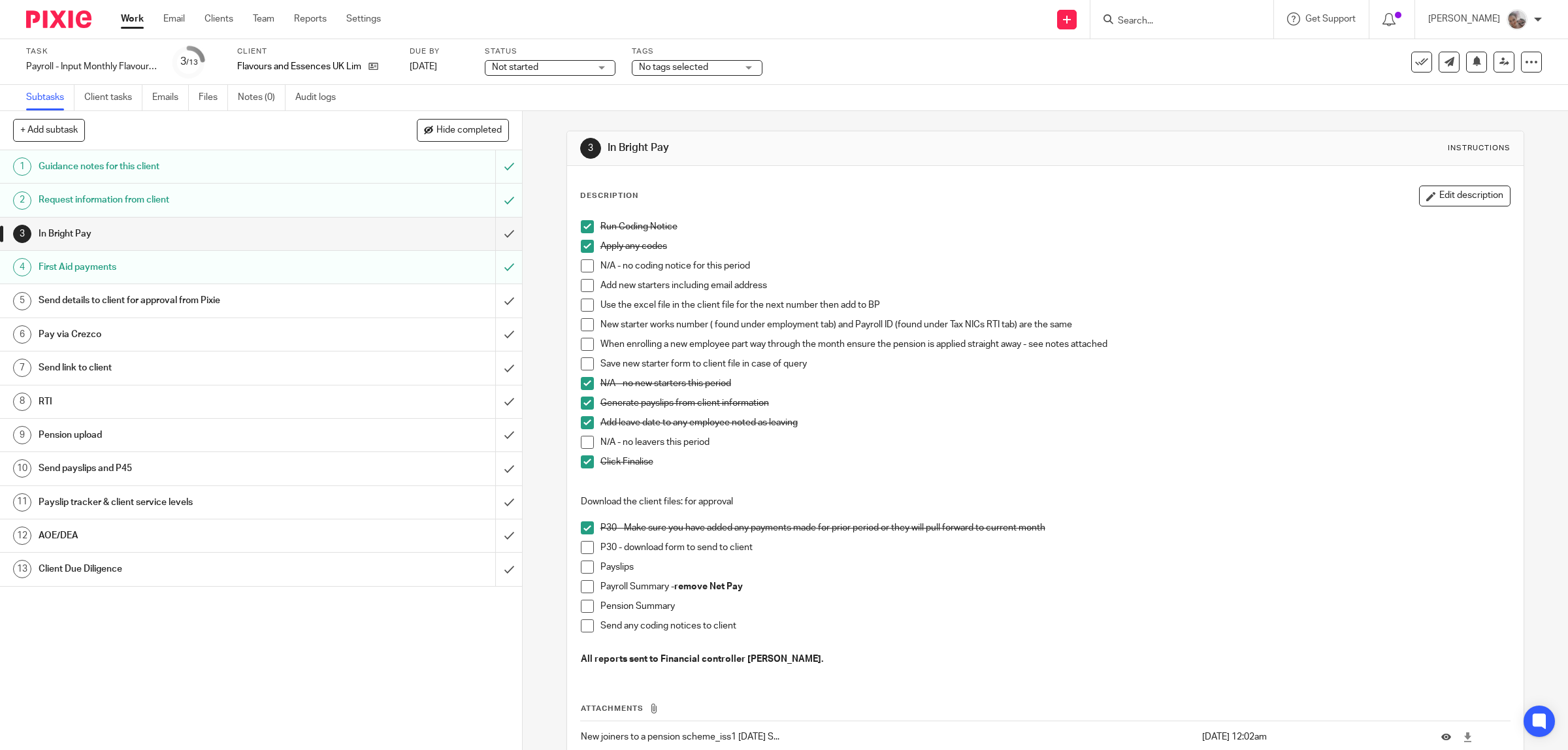
scroll to position [81, 0]
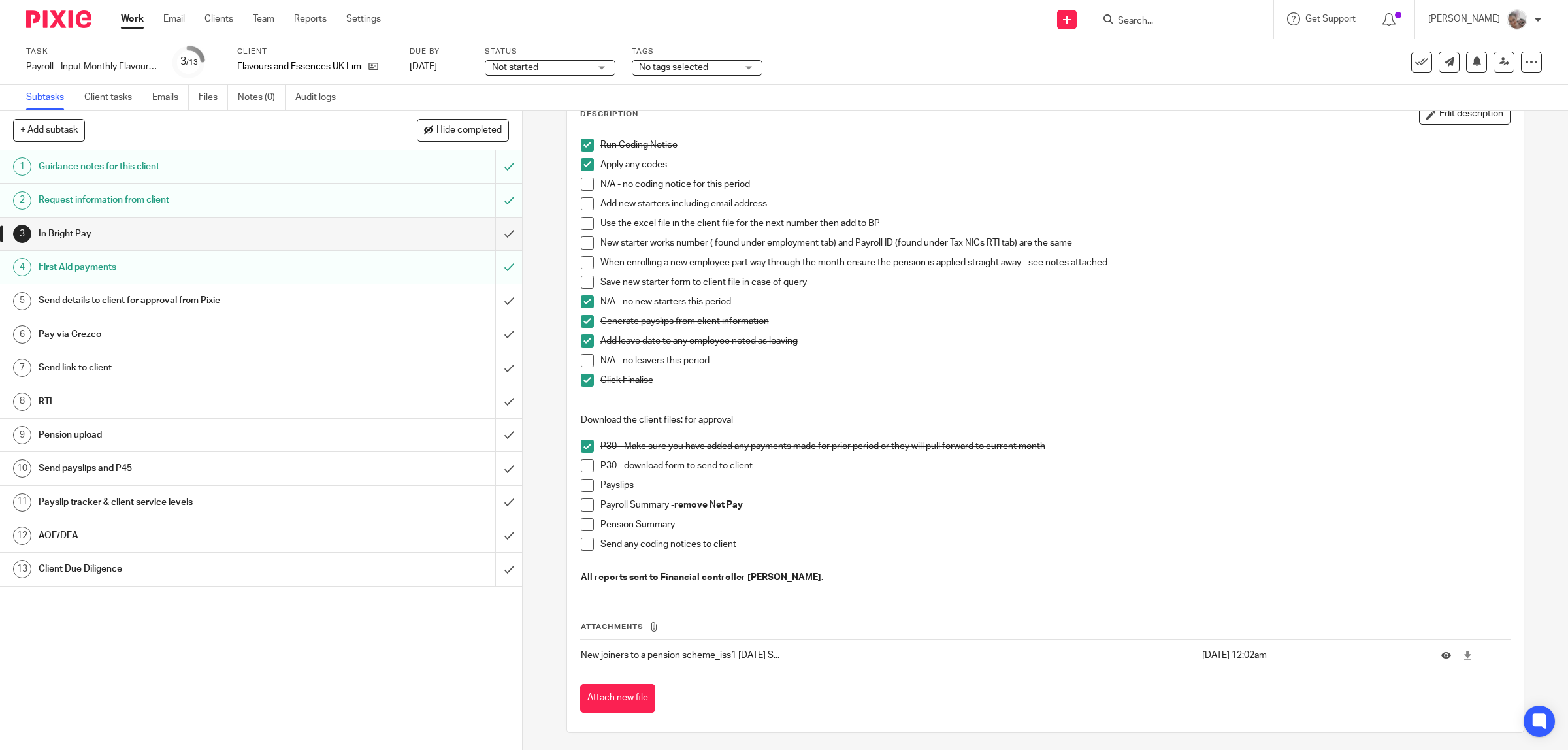
click at [586, 465] on span at bounding box center [587, 465] width 13 height 13
click at [585, 487] on span at bounding box center [587, 485] width 13 height 13
click at [581, 507] on span at bounding box center [587, 504] width 13 height 13
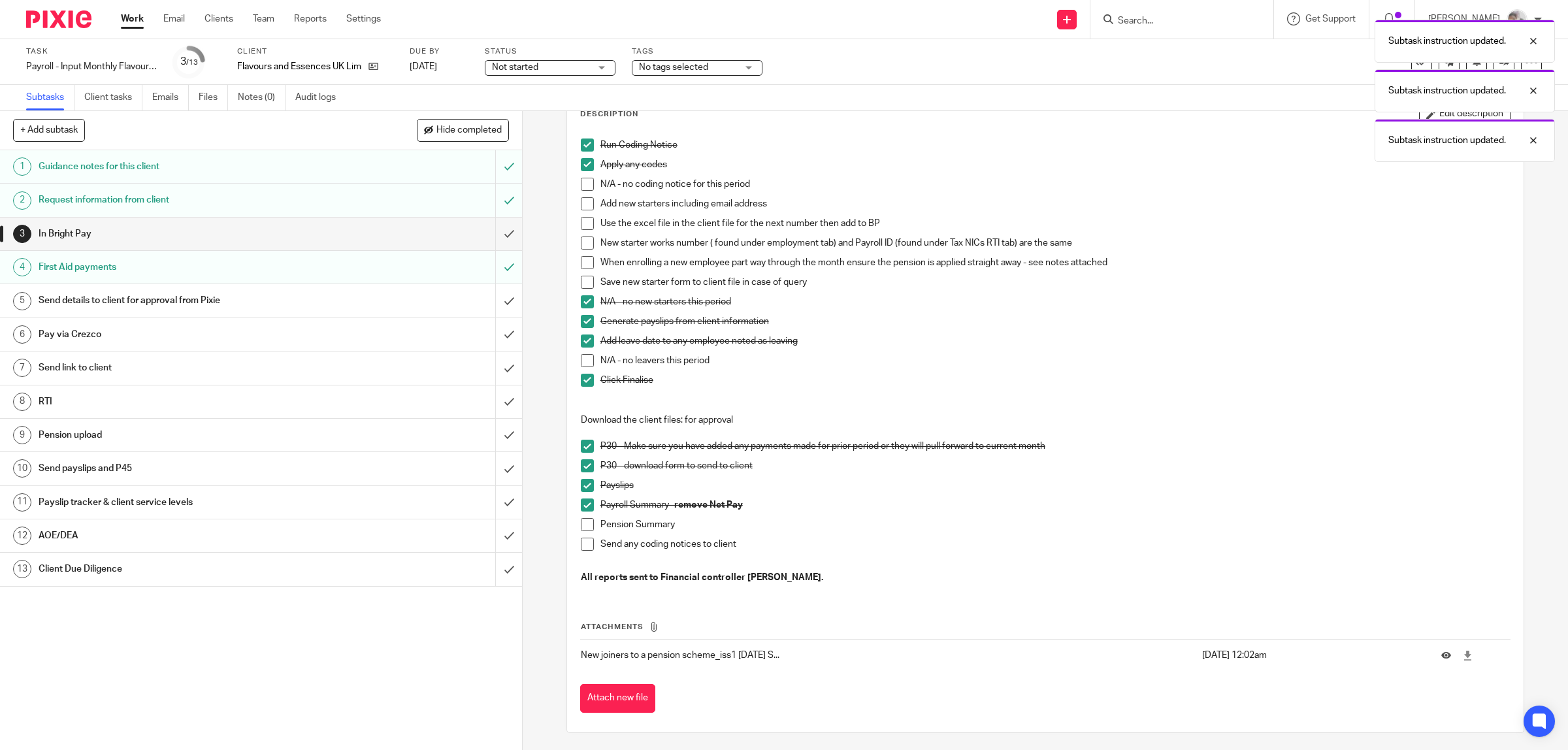
click at [582, 521] on span at bounding box center [587, 524] width 13 height 13
click at [583, 546] on span at bounding box center [587, 543] width 13 height 13
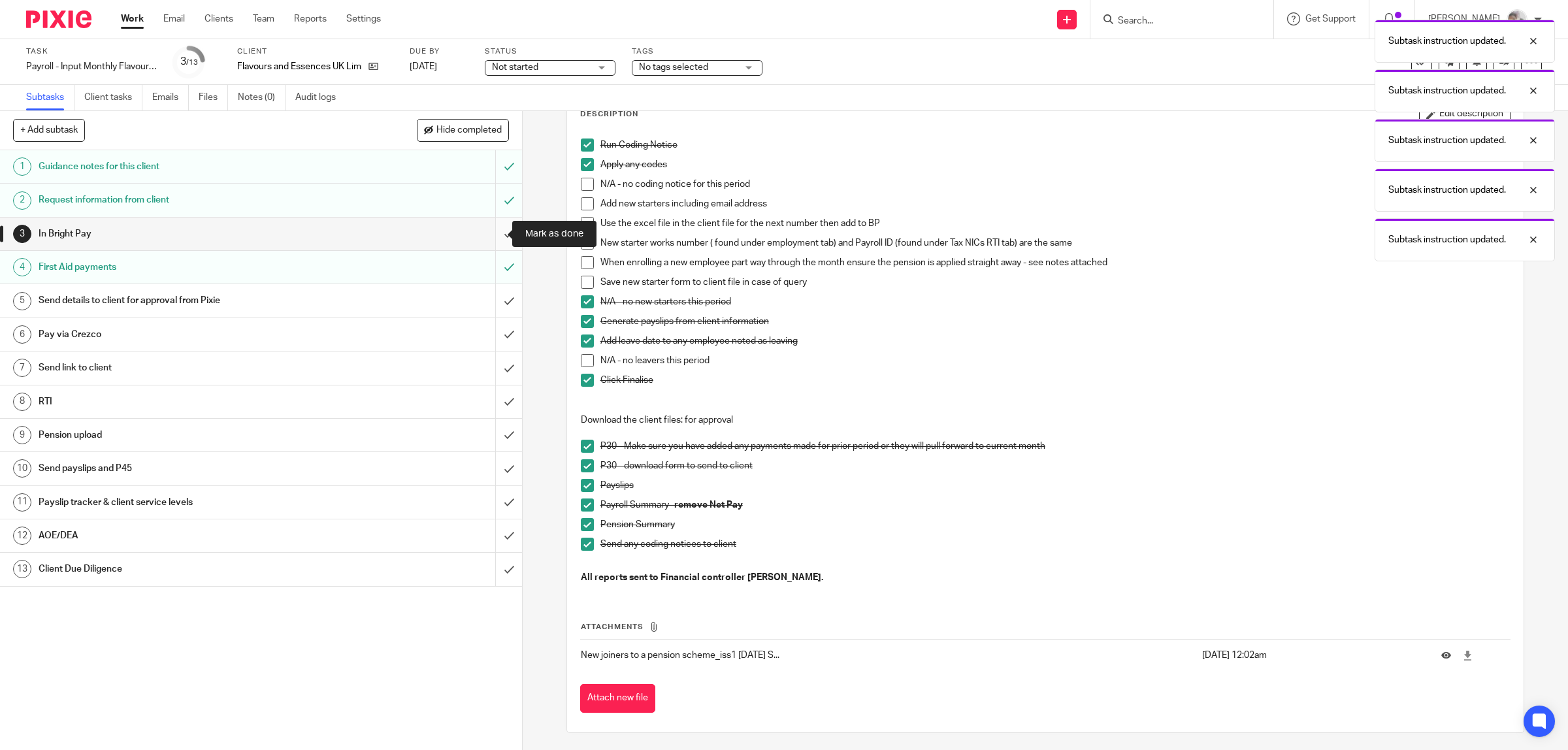
click at [493, 232] on input "submit" at bounding box center [261, 233] width 522 height 33
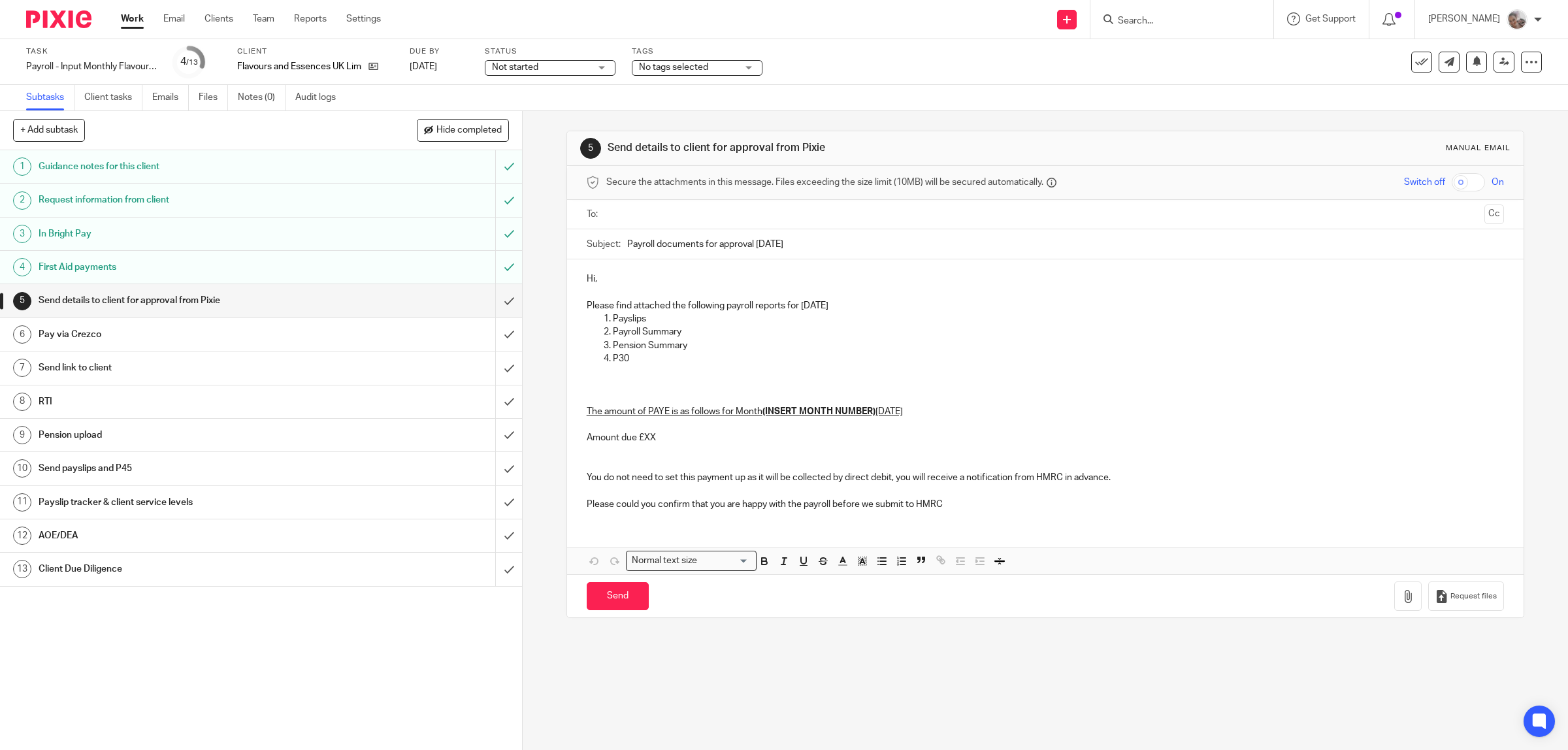
click at [315, 308] on h1 "Send details to client for approval from Pixie" at bounding box center [186, 300] width 296 height 20
click at [876, 414] on u "[DATE]" at bounding box center [889, 412] width 28 height 9
click at [167, 264] on h1 "First Aid payments" at bounding box center [186, 267] width 296 height 20
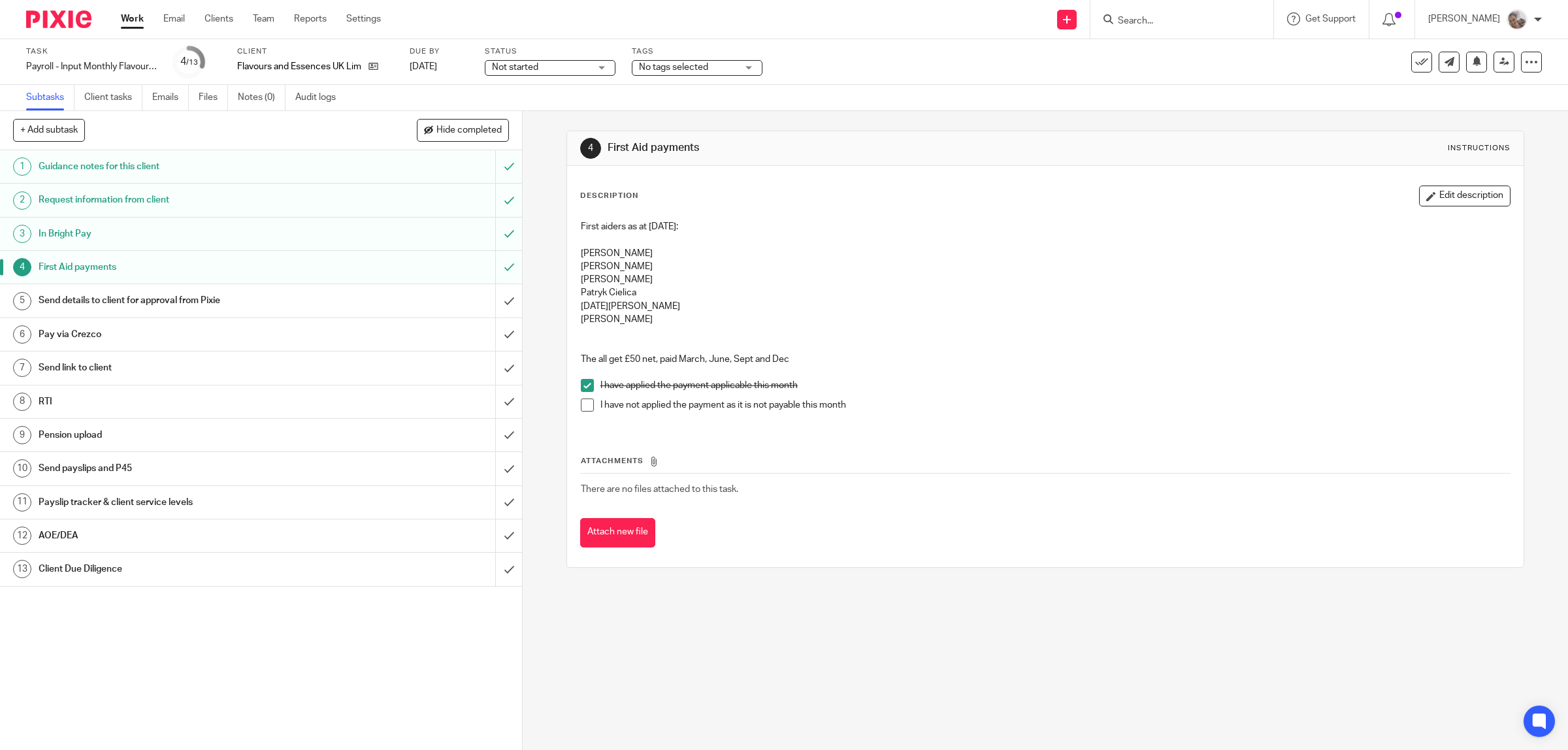
click at [270, 301] on h1 "Send details to client for approval from Pixie" at bounding box center [186, 300] width 296 height 20
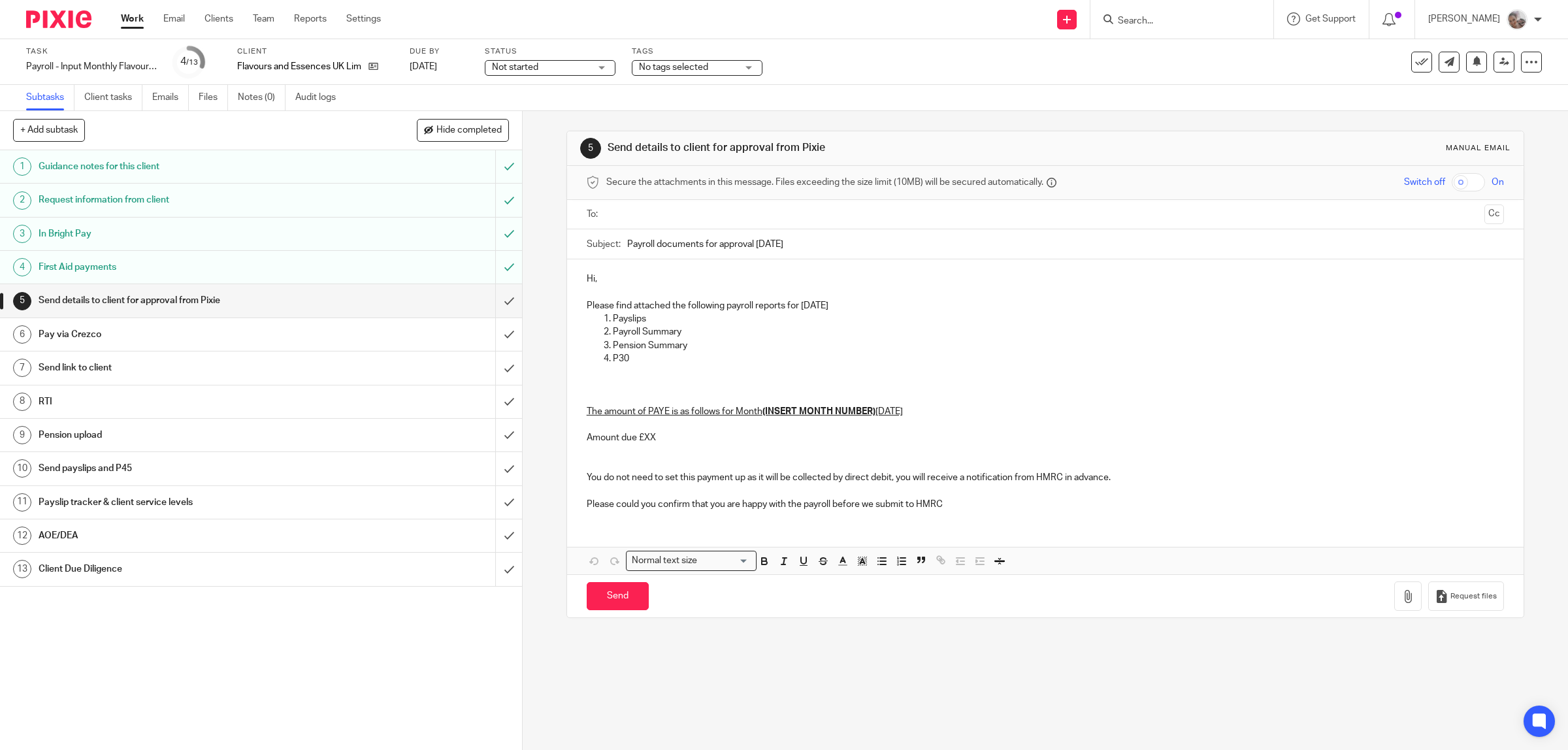
click at [655, 442] on p "The amount of PAYE is as follows for Month (INSERT MONTH NUMBER) September 2025…" at bounding box center [1045, 439] width 918 height 93
click at [651, 439] on p "The amount of PAYE is as follows for Month (INSERT MONTH NUMBER) September 2025…" at bounding box center [1045, 439] width 918 height 93
click at [1452, 180] on input "checkbox" at bounding box center [1468, 182] width 34 height 18
click at [1401, 595] on icon "button" at bounding box center [1407, 596] width 13 height 13
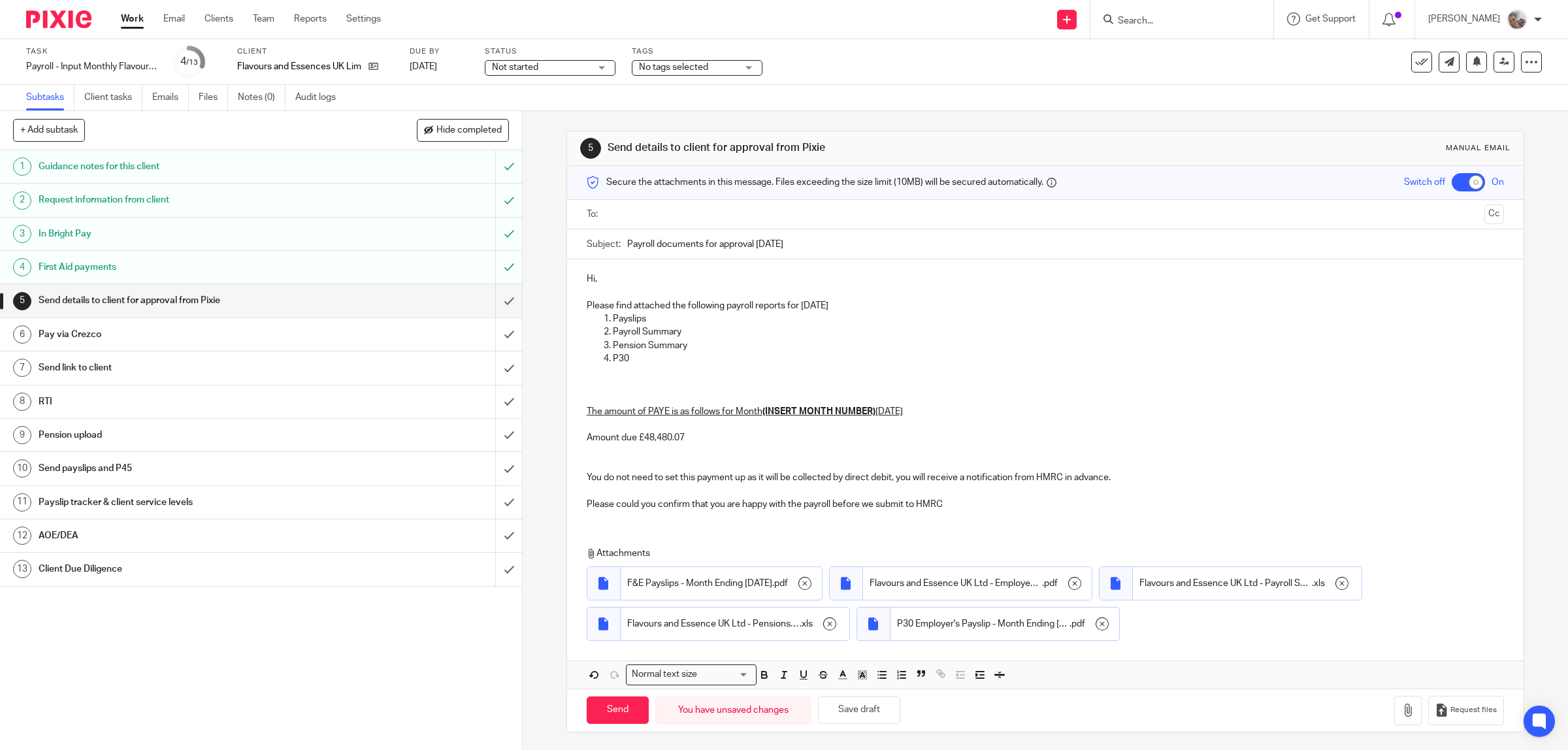
click at [658, 352] on p "Pension Summary" at bounding box center [1059, 345] width 892 height 13
click at [644, 363] on p "P30" at bounding box center [1059, 358] width 892 height 13
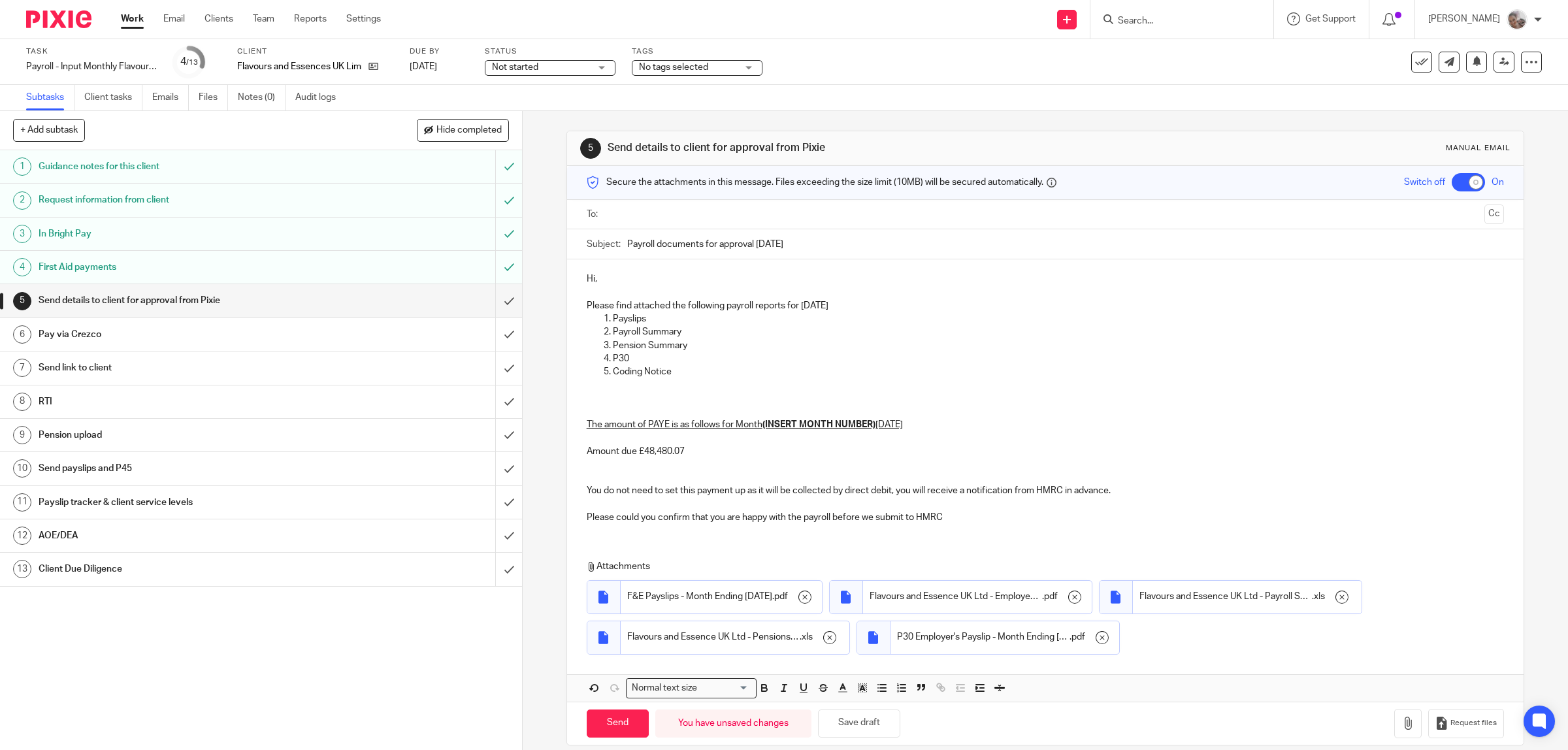
click at [833, 471] on p "The amount of PAYE is as follows for Month (INSERT MONTH NUMBER) September 2025…" at bounding box center [1045, 451] width 918 height 93
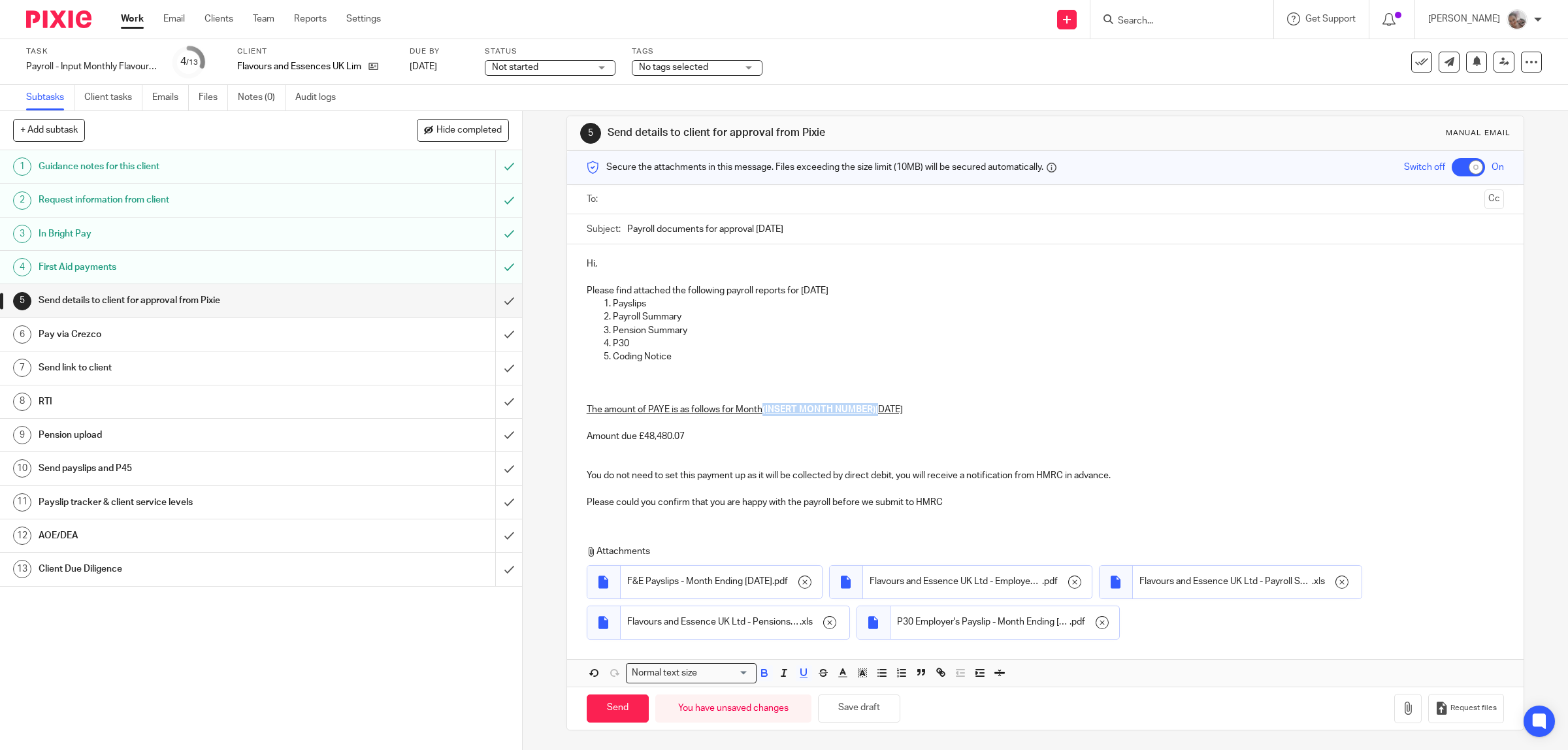
drag, startPoint x: 876, startPoint y: 408, endPoint x: 762, endPoint y: 406, distance: 114.0
click at [762, 406] on p "The amount of PAYE is as follows for Month (INSERT MONTH NUMBER) September 2025…" at bounding box center [1045, 437] width 918 height 93
click at [757, 409] on p "The amount of PAYE is as follows for Month 6 September 2025 Amount due £48,480.…" at bounding box center [1045, 437] width 918 height 93
click at [759, 675] on icon "button" at bounding box center [764, 673] width 11 height 11
click at [969, 399] on p "The amount of PAYE is as follows for Month 6 September 2025 Amount due £48,480.…" at bounding box center [1045, 437] width 918 height 93
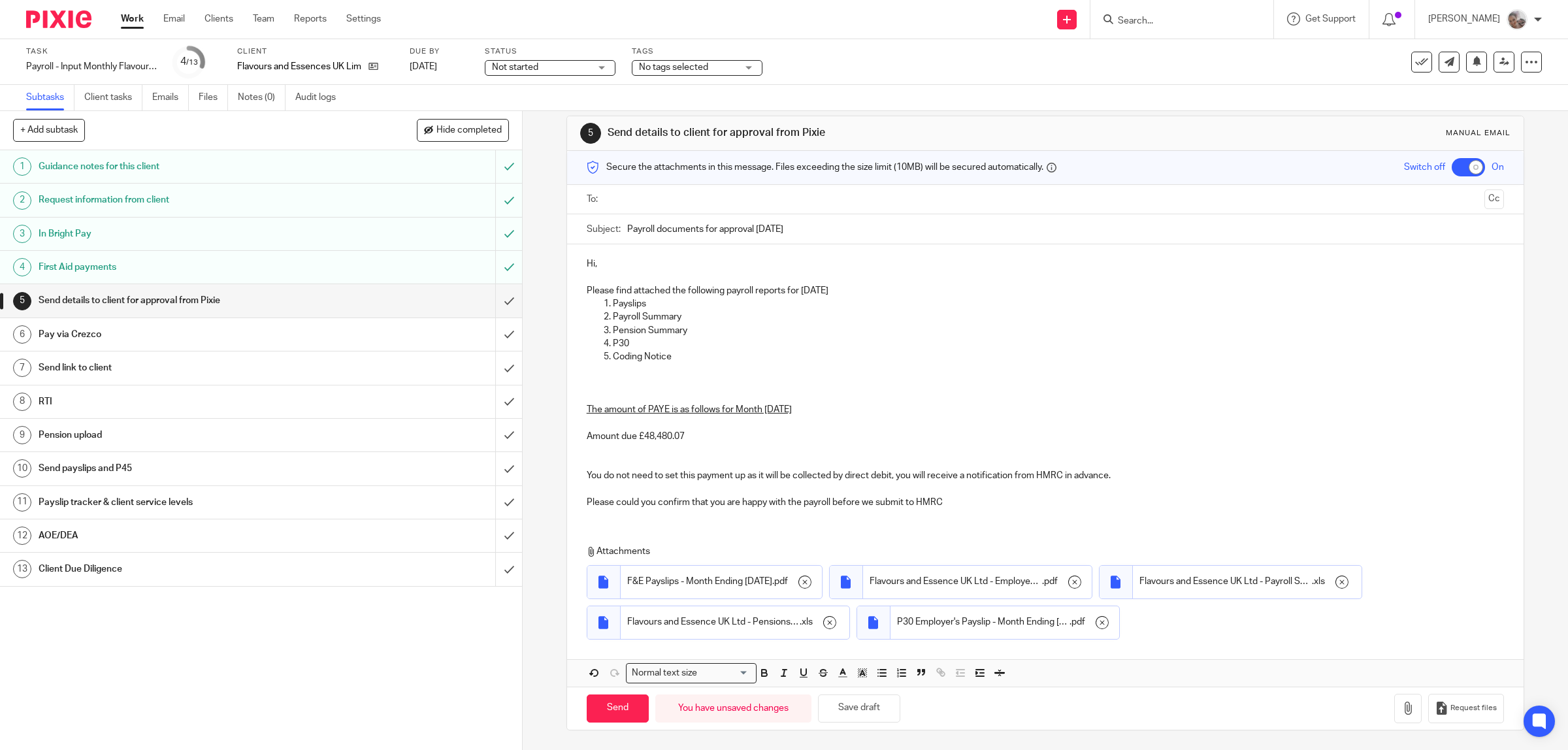
click at [665, 194] on input "text" at bounding box center [1045, 200] width 868 height 15
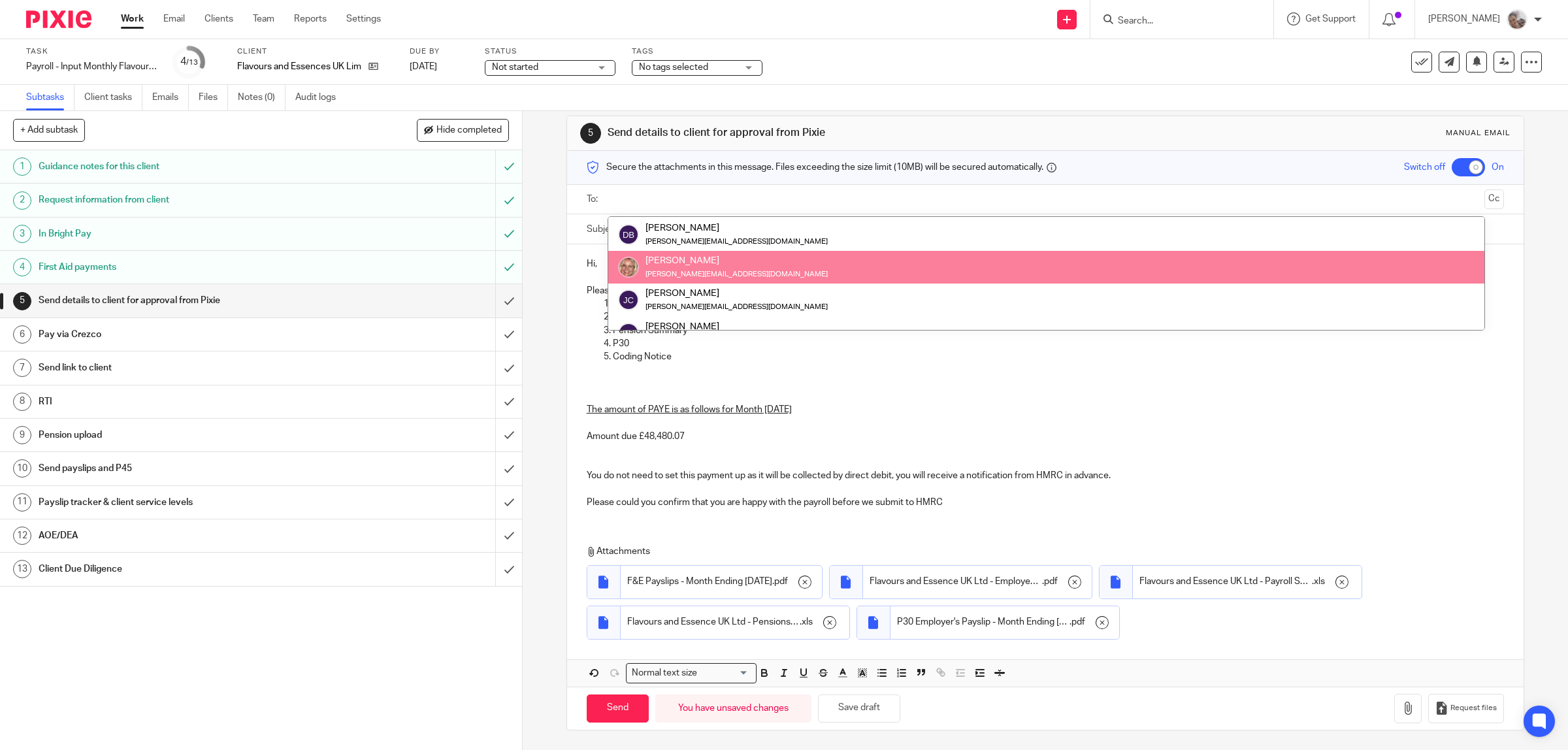
scroll to position [81, 0]
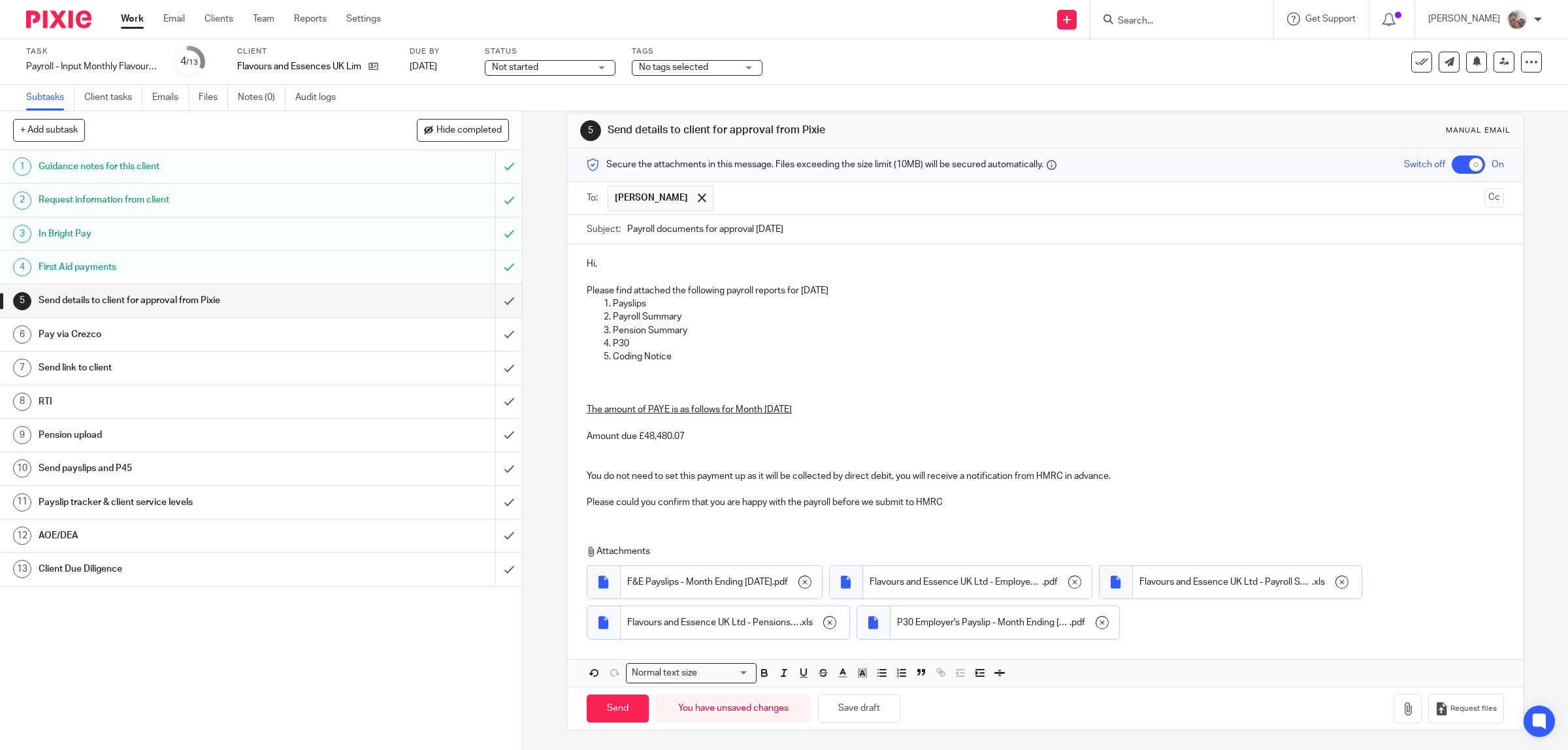
click at [837, 373] on p at bounding box center [1045, 370] width 918 height 13
click at [612, 708] on input "Send" at bounding box center [618, 708] width 62 height 28
checkbox input "false"
type input "Sent"
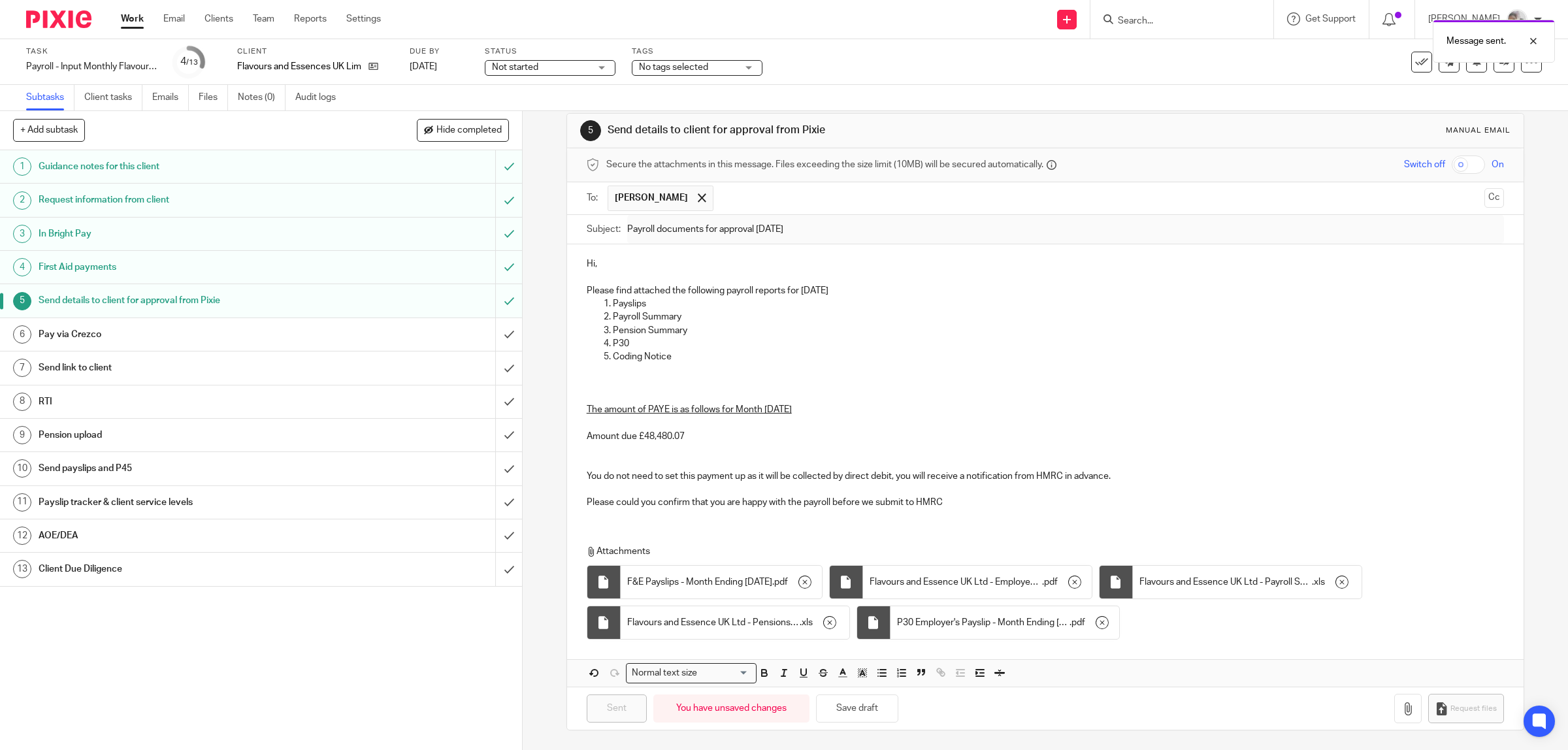
click at [669, 57] on div "Tags No tags selected Urgent Records requested SATR Qu in/ awaiting records Job…" at bounding box center [697, 62] width 130 height 32
click at [670, 70] on span "No tags selected" at bounding box center [673, 67] width 69 height 9
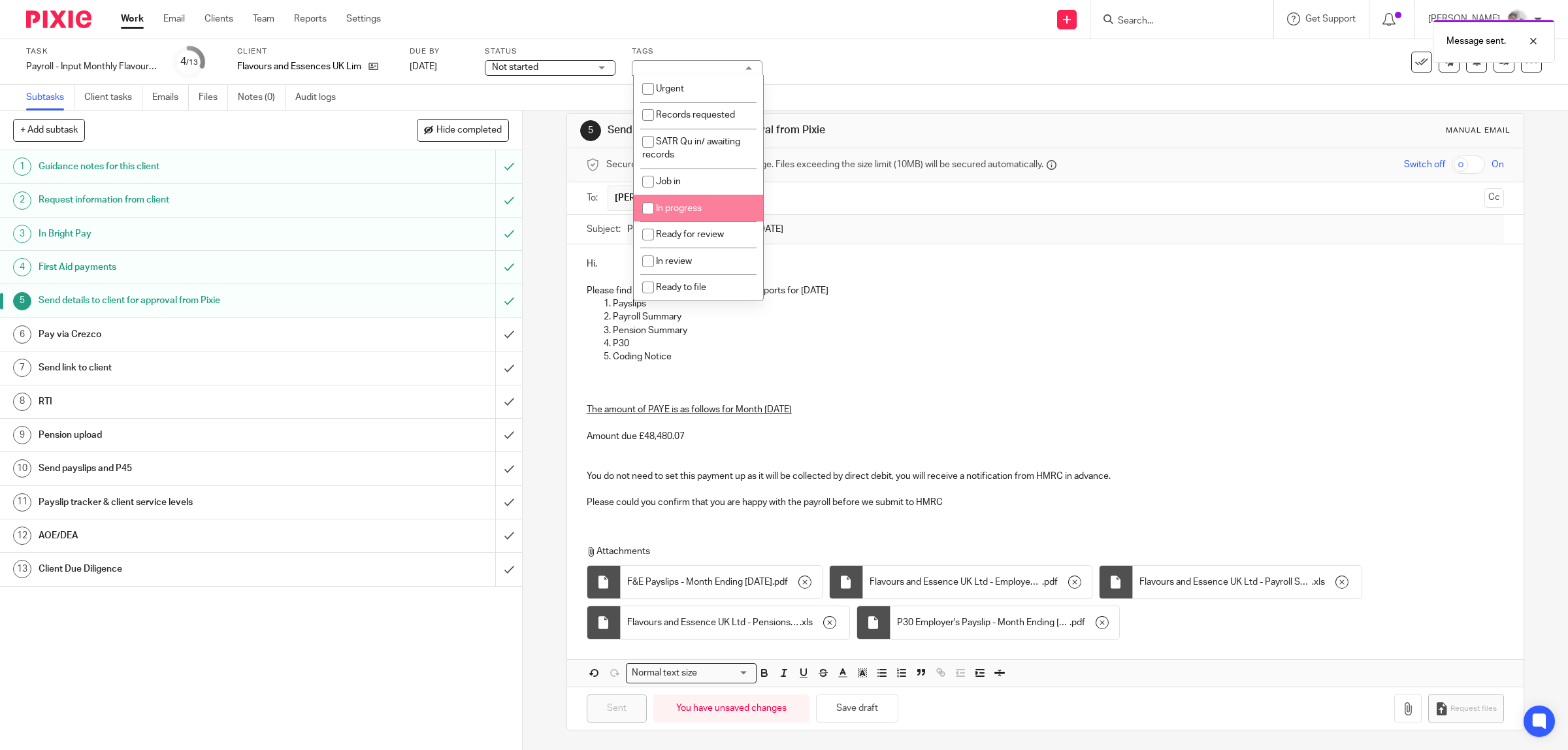
scroll to position [163, 0]
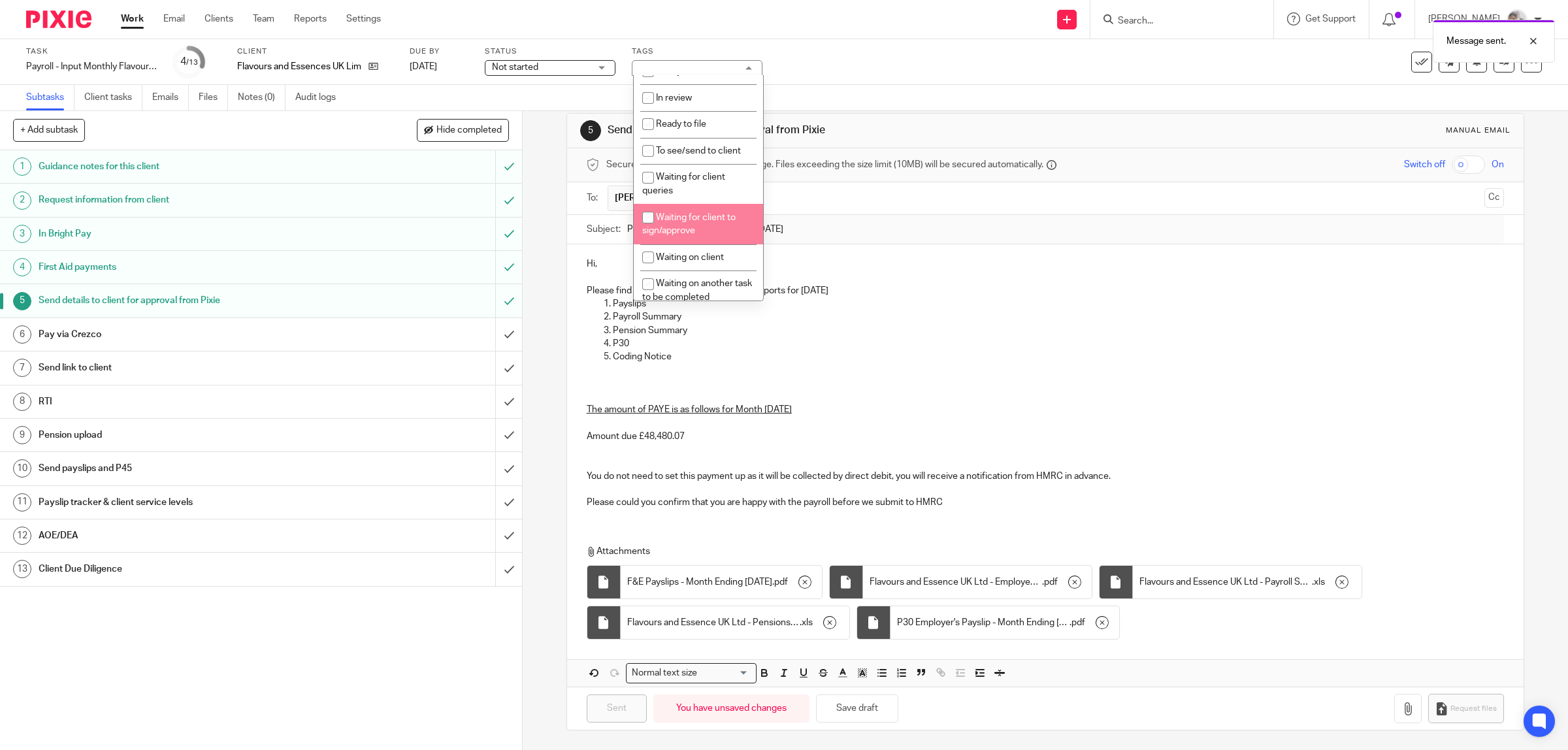
click at [709, 223] on li "Waiting for client to sign/approve" at bounding box center [698, 223] width 129 height 40
checkbox input "true"
click at [374, 678] on div "1 Guidance notes for this client 2 Request information from client 3 In Bright …" at bounding box center [261, 450] width 522 height 600
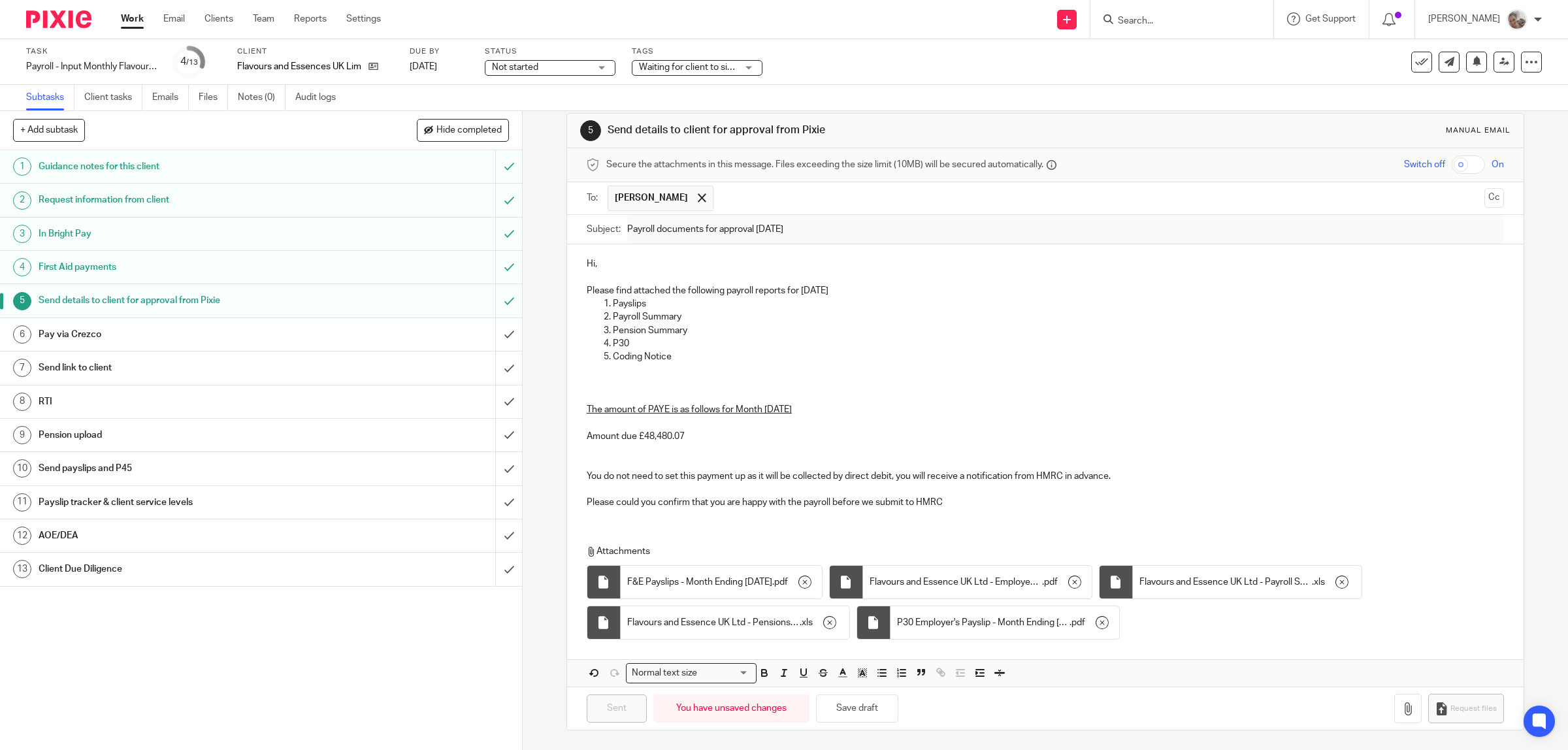
click at [77, 531] on h1 "AOE/DEA" at bounding box center [186, 535] width 296 height 20
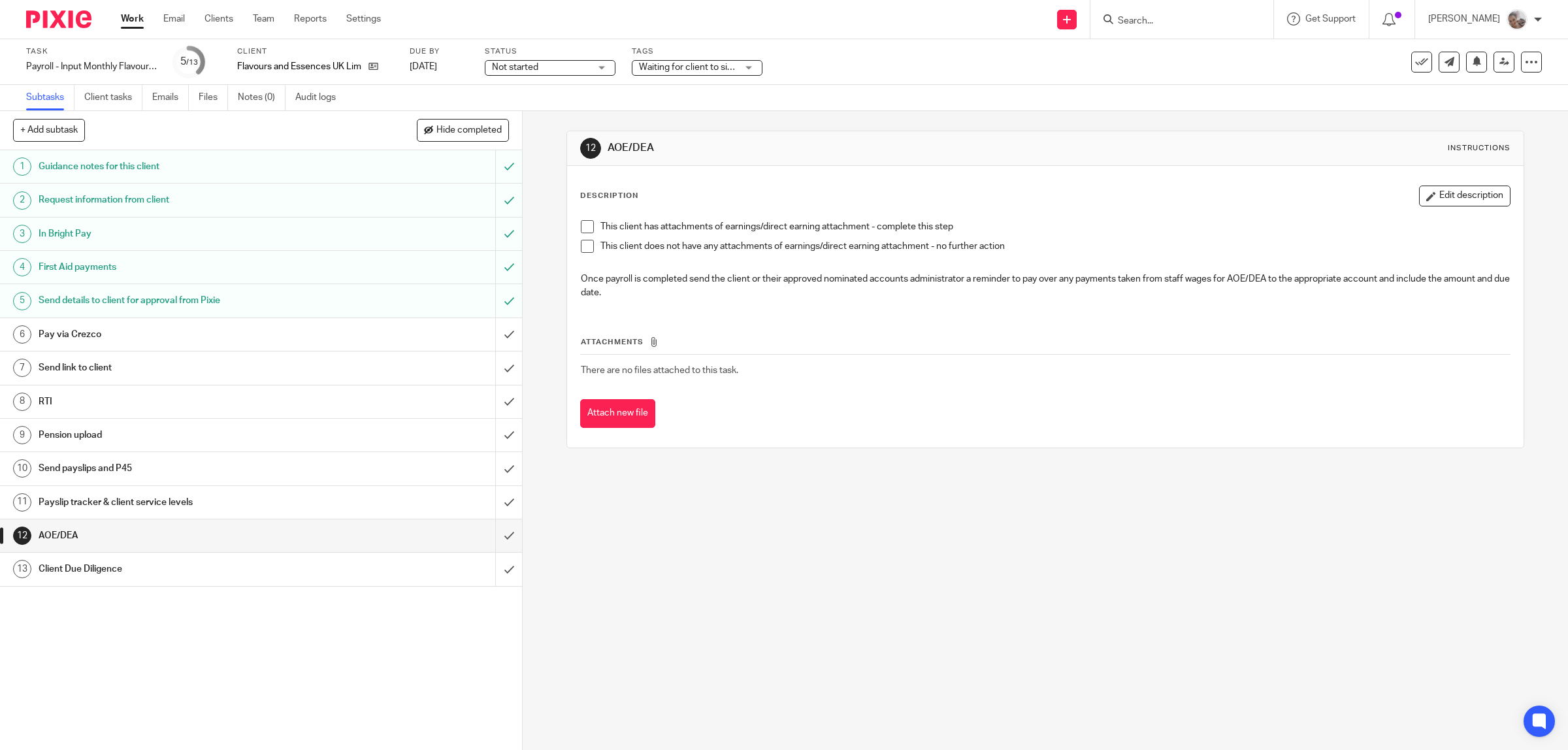
click at [111, 570] on h1 "Client Due Diligence" at bounding box center [186, 568] width 296 height 20
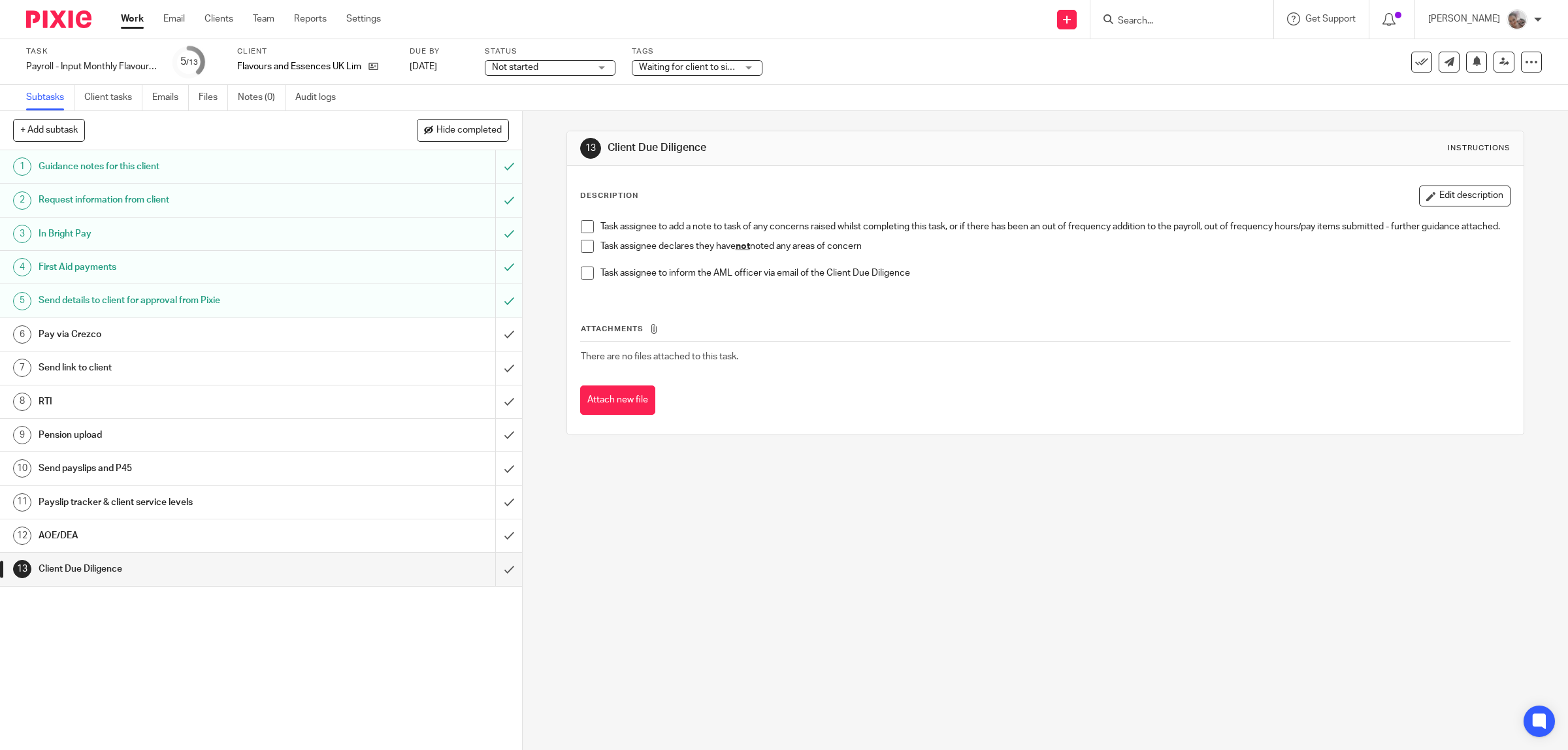
click at [581, 253] on span at bounding box center [587, 246] width 13 height 13
click at [494, 572] on input "submit" at bounding box center [261, 569] width 522 height 33
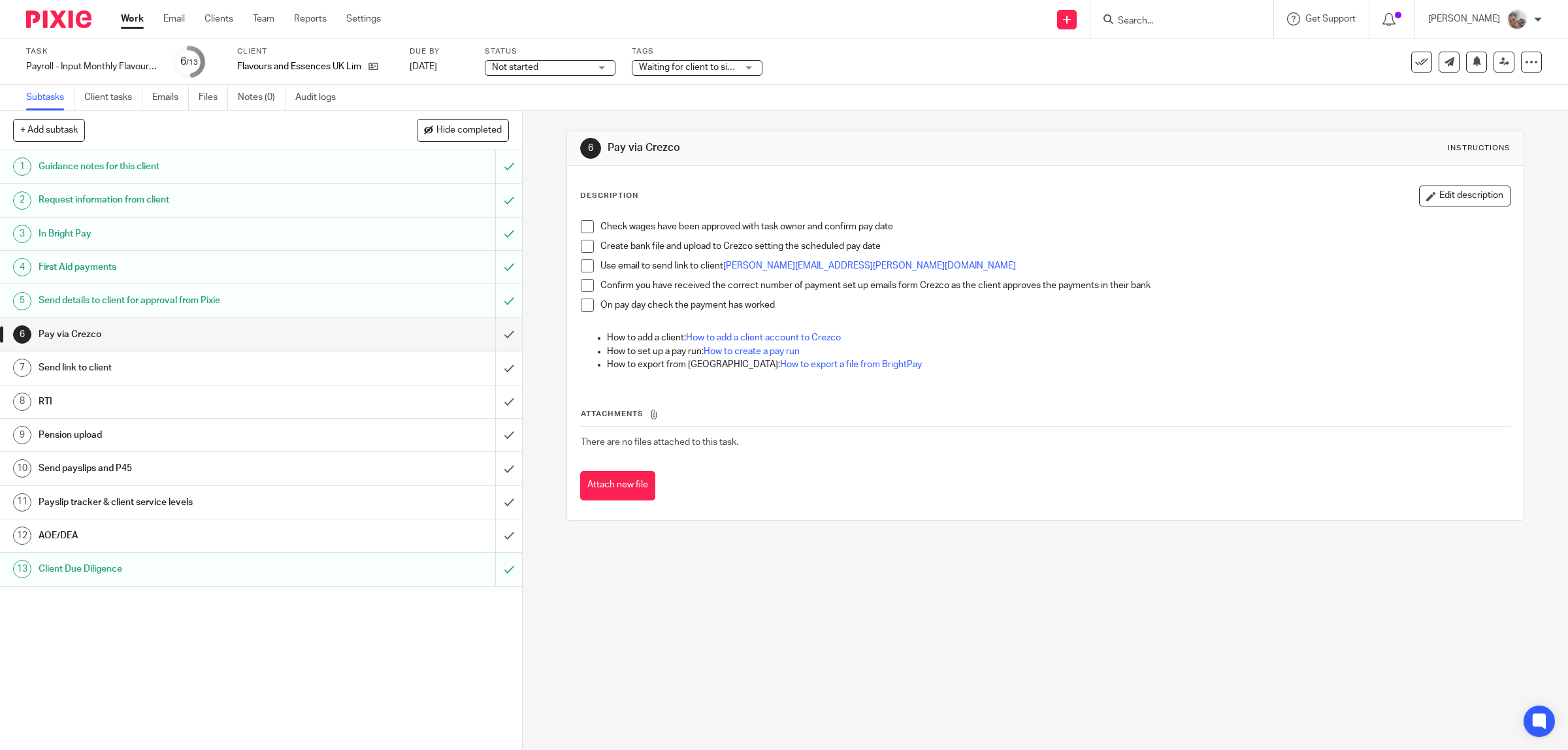
click at [1203, 22] on input "Search" at bounding box center [1175, 21] width 118 height 11
type input "lords"
click button "submit" at bounding box center [0, 0] width 0 height 0
click at [1169, 57] on link at bounding box center [1243, 56] width 258 height 30
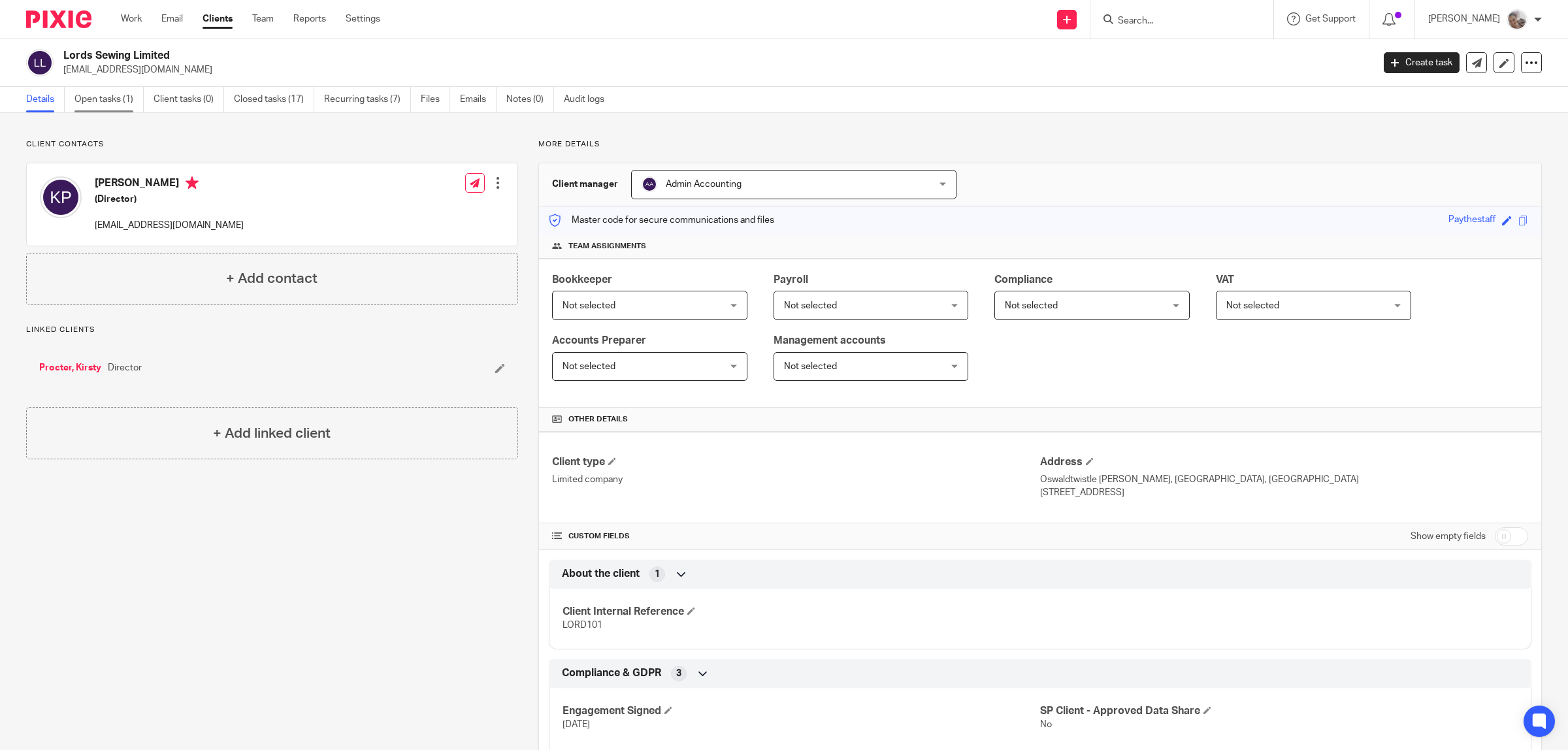
click at [106, 96] on link "Open tasks (1)" at bounding box center [109, 100] width 69 height 26
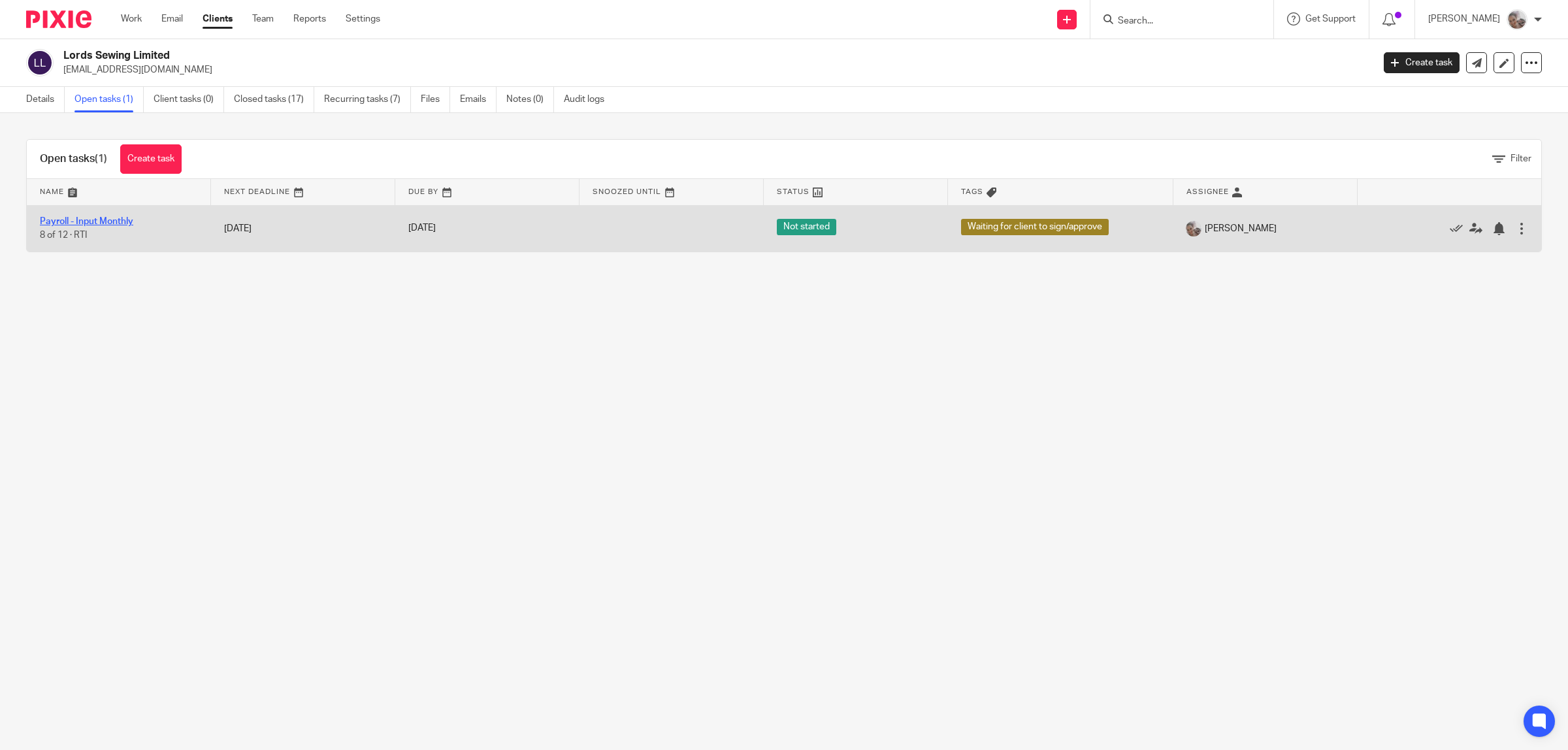
click at [99, 223] on link "Payroll - Input Monthly" at bounding box center [86, 221] width 94 height 9
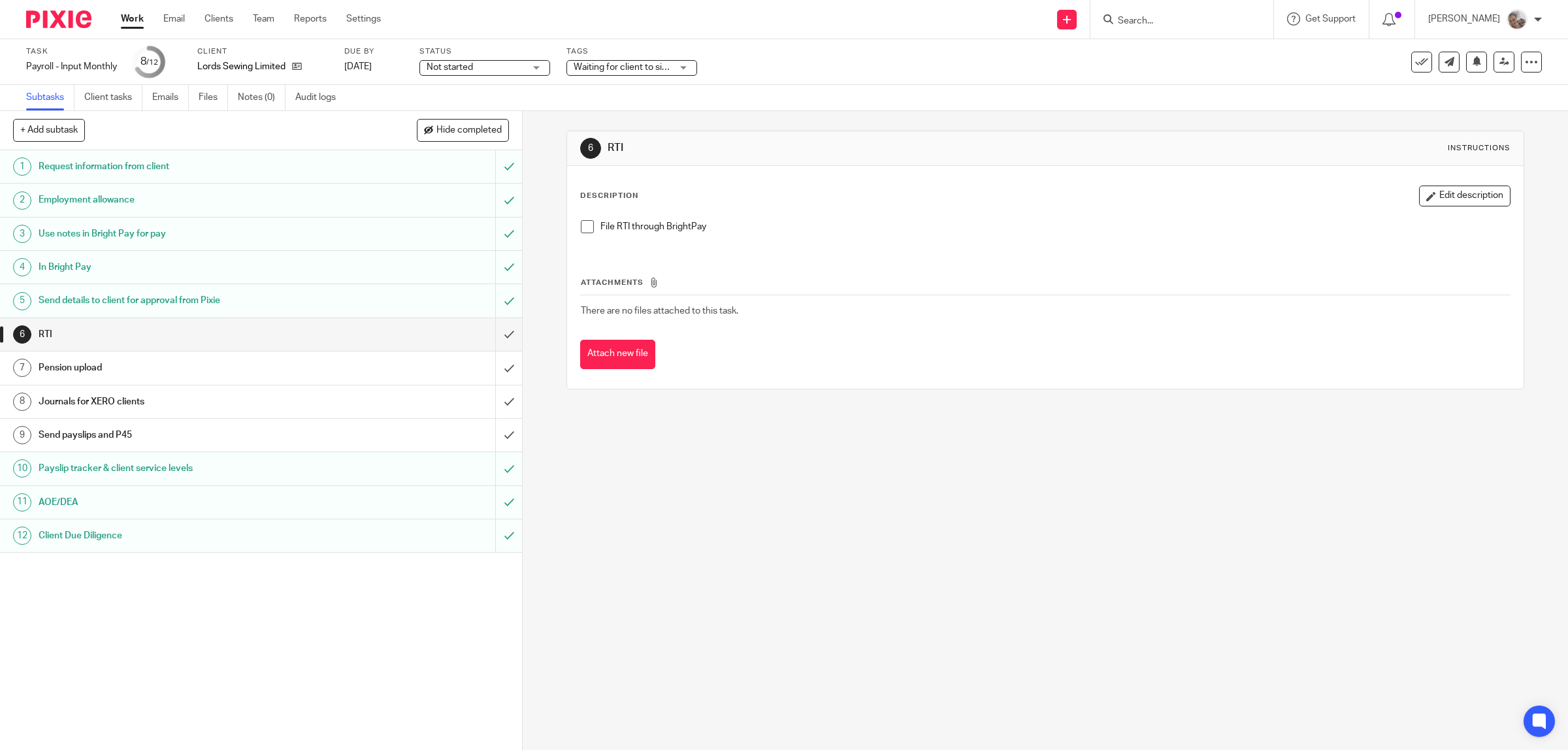
click at [583, 231] on span at bounding box center [587, 226] width 13 height 13
click at [491, 334] on input "submit" at bounding box center [261, 334] width 522 height 33
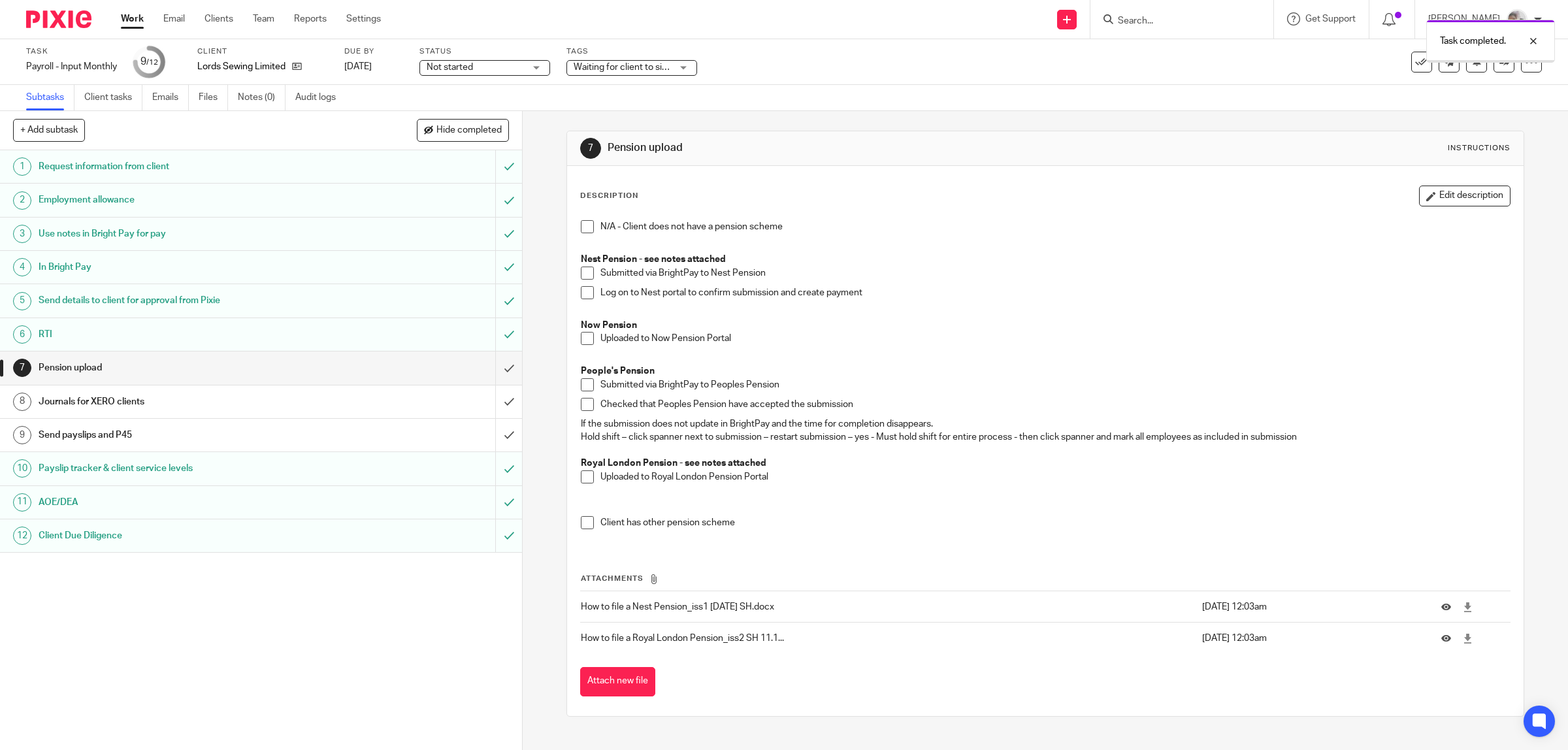
click at [135, 430] on h1 "Send payslips and P45" at bounding box center [186, 435] width 296 height 20
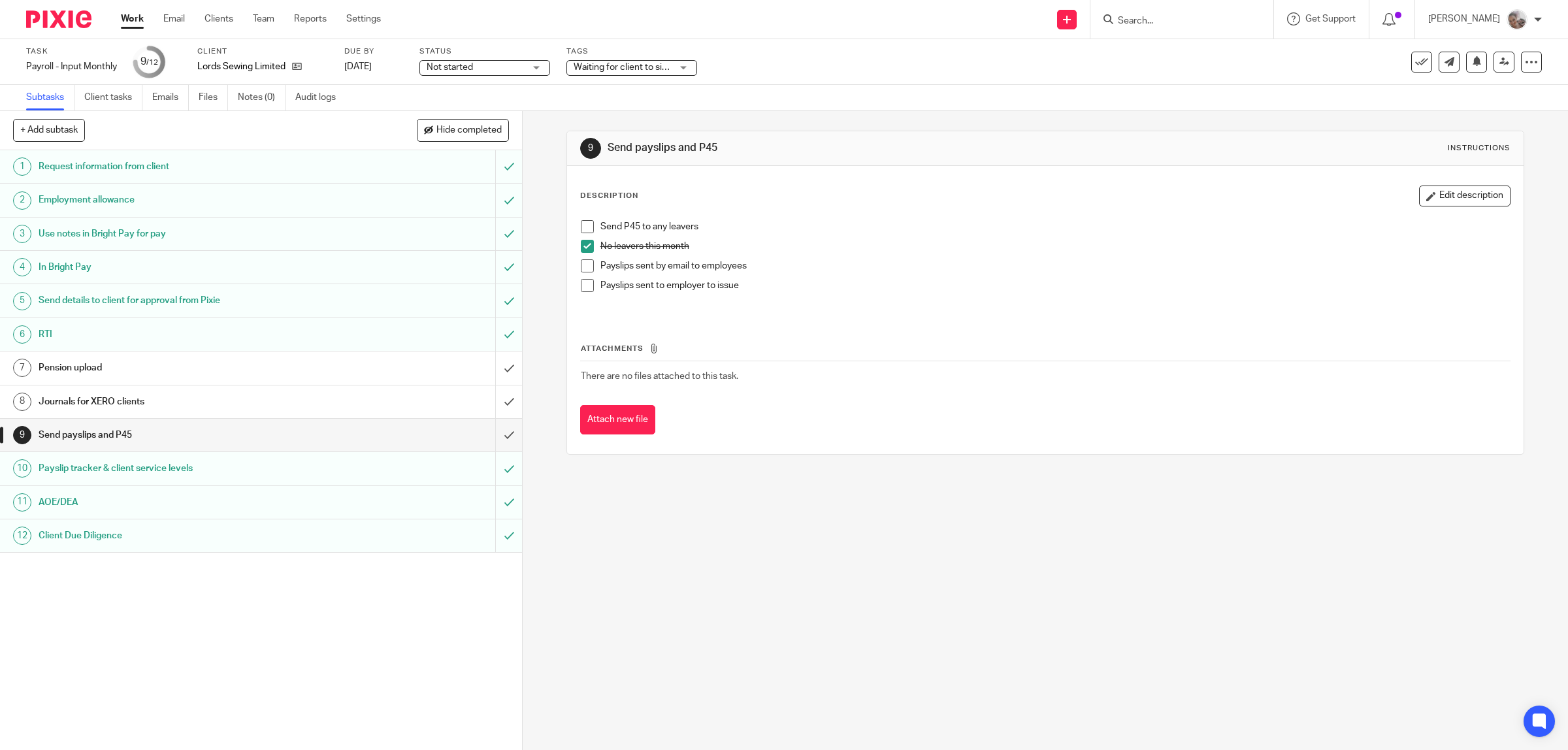
click at [581, 270] on span at bounding box center [587, 266] width 13 height 13
drag, startPoint x: 494, startPoint y: 438, endPoint x: 282, endPoint y: 429, distance: 212.2
click at [493, 437] on input "submit" at bounding box center [261, 435] width 522 height 33
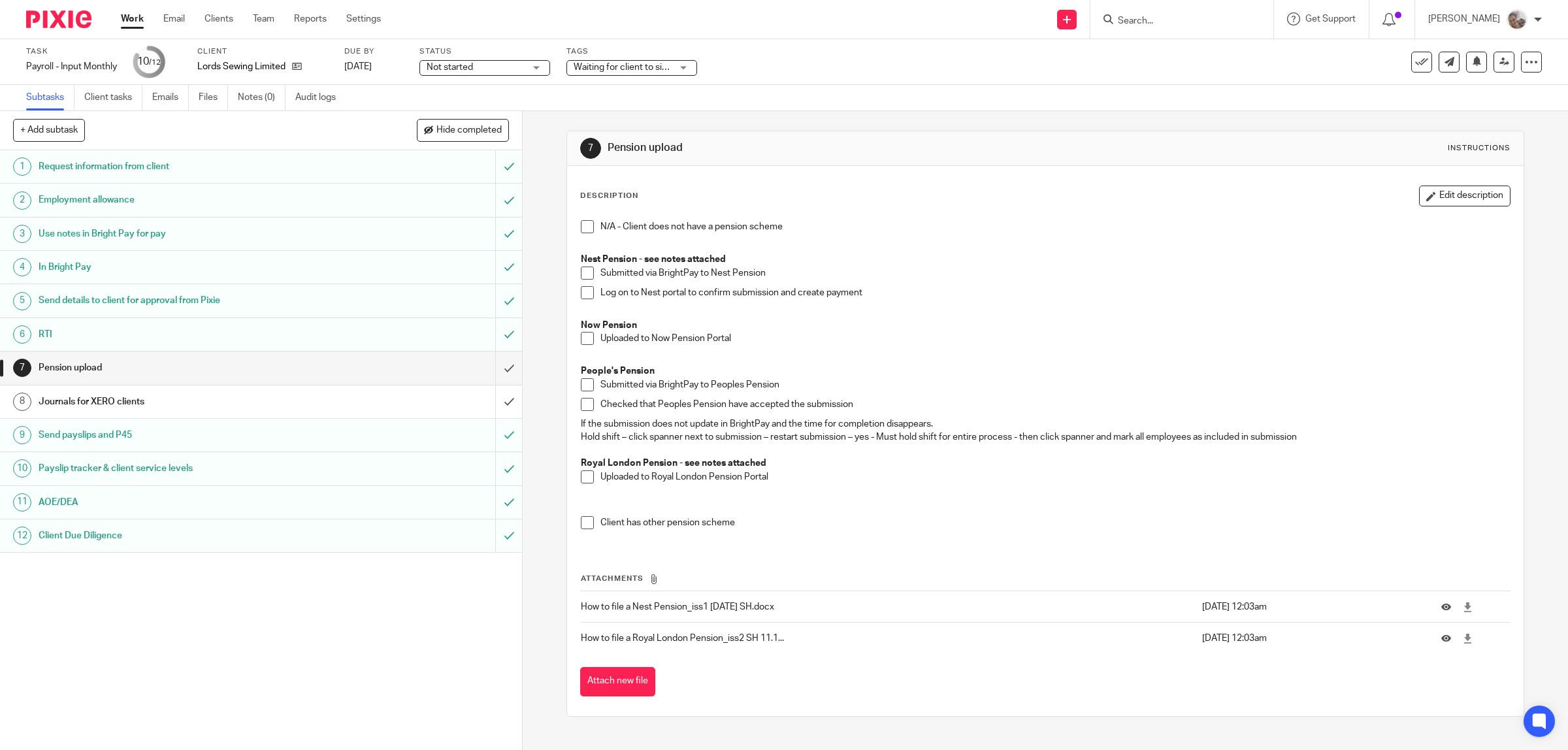
click at [581, 386] on span at bounding box center [587, 384] width 13 height 13
click at [257, 404] on h1 "Journals for XERO clients" at bounding box center [186, 402] width 296 height 20
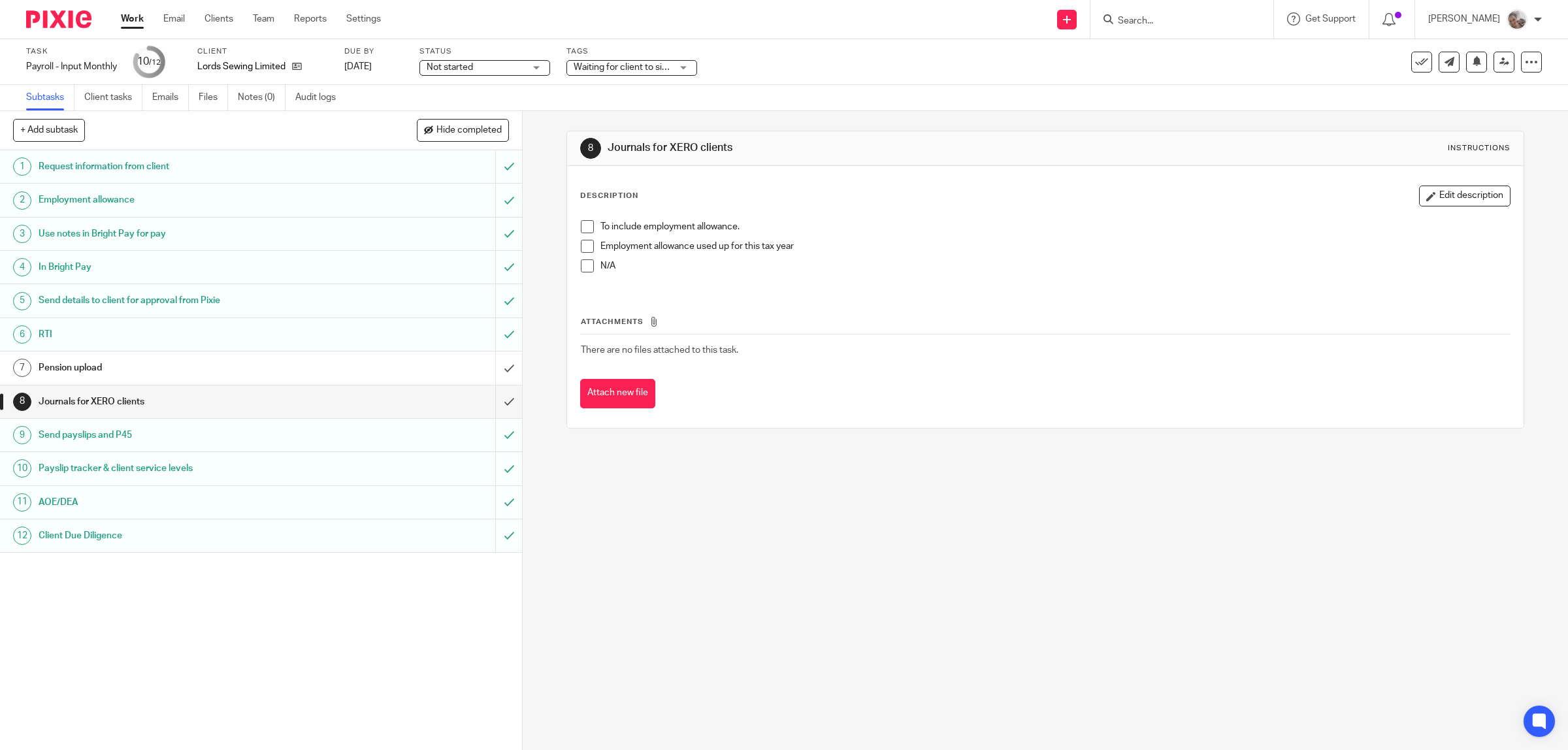
click at [581, 229] on span at bounding box center [587, 226] width 13 height 13
click at [488, 405] on input "submit" at bounding box center [261, 402] width 522 height 33
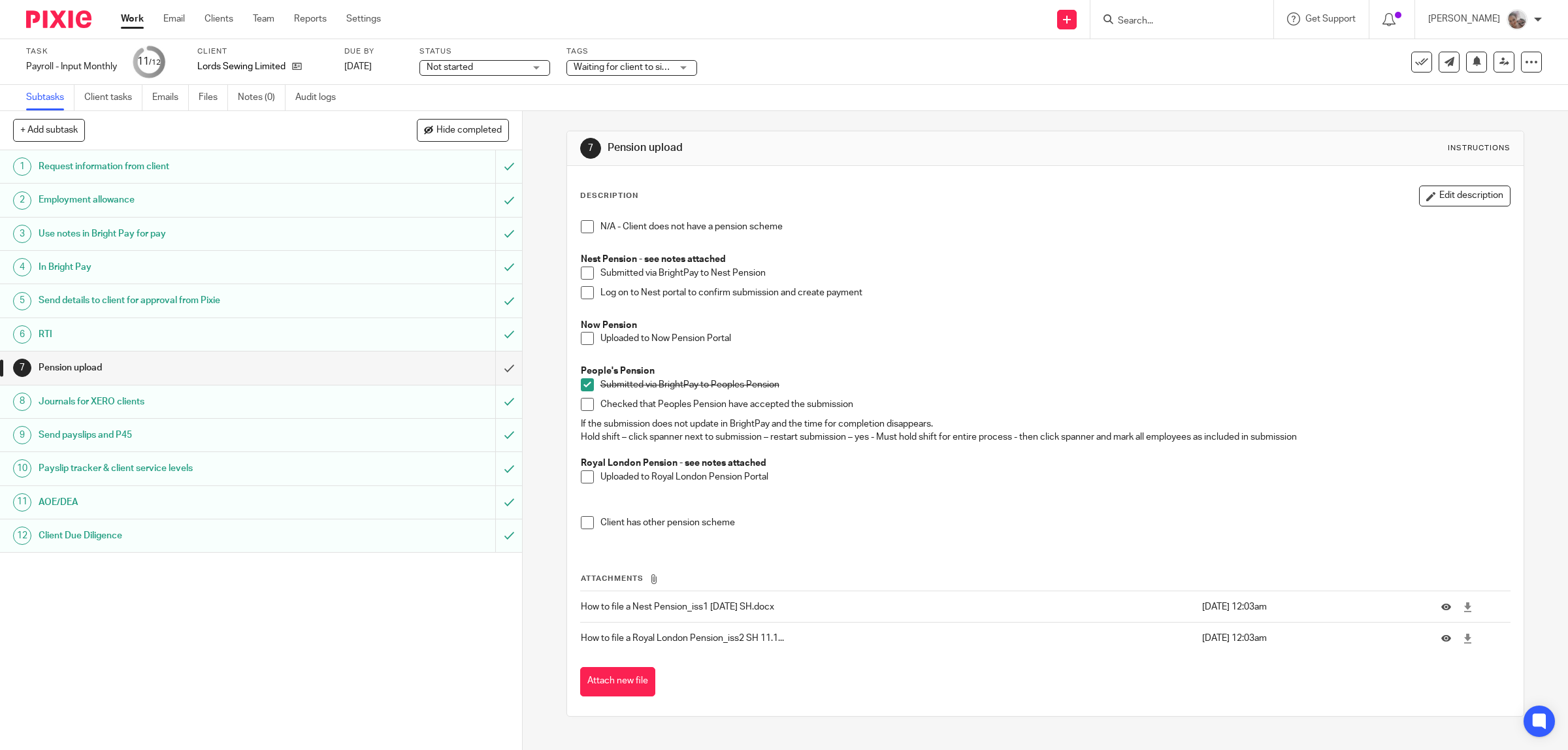
click at [124, 20] on link "Work" at bounding box center [133, 18] width 23 height 13
click at [1163, 24] on input "Search" at bounding box center [1175, 21] width 118 height 11
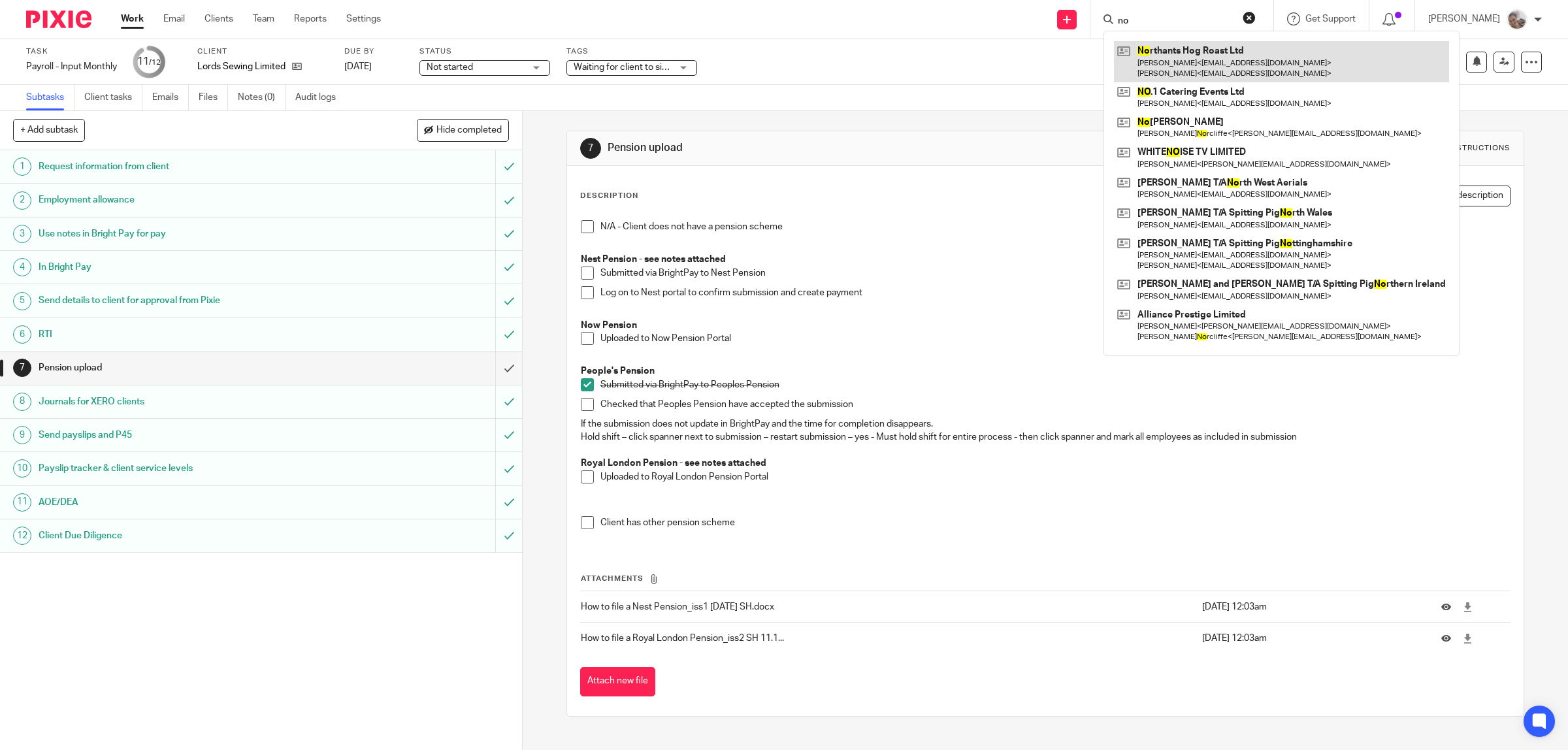
type input "no"
click at [1178, 54] on link at bounding box center [1281, 61] width 335 height 40
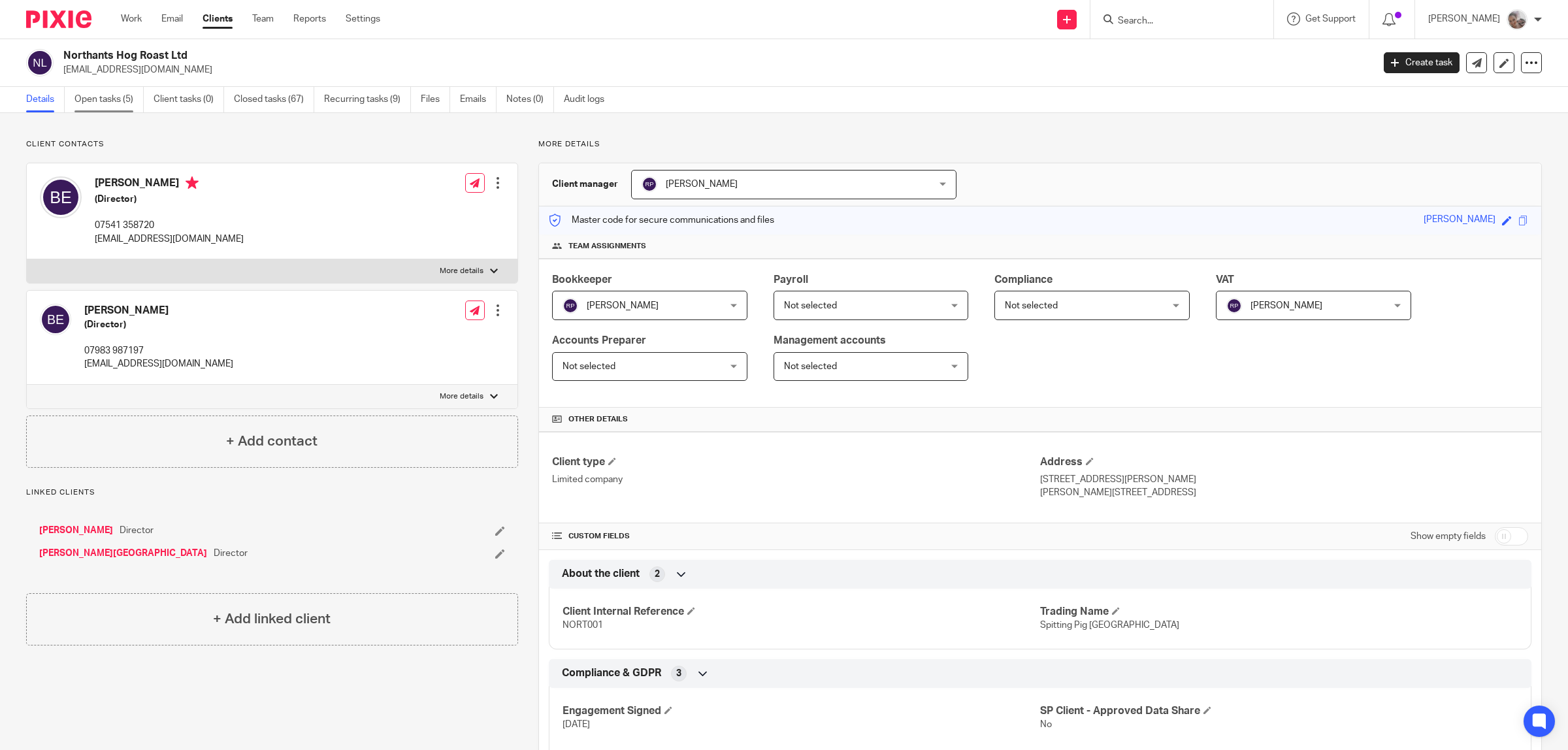
click at [113, 102] on link "Open tasks (5)" at bounding box center [109, 100] width 69 height 26
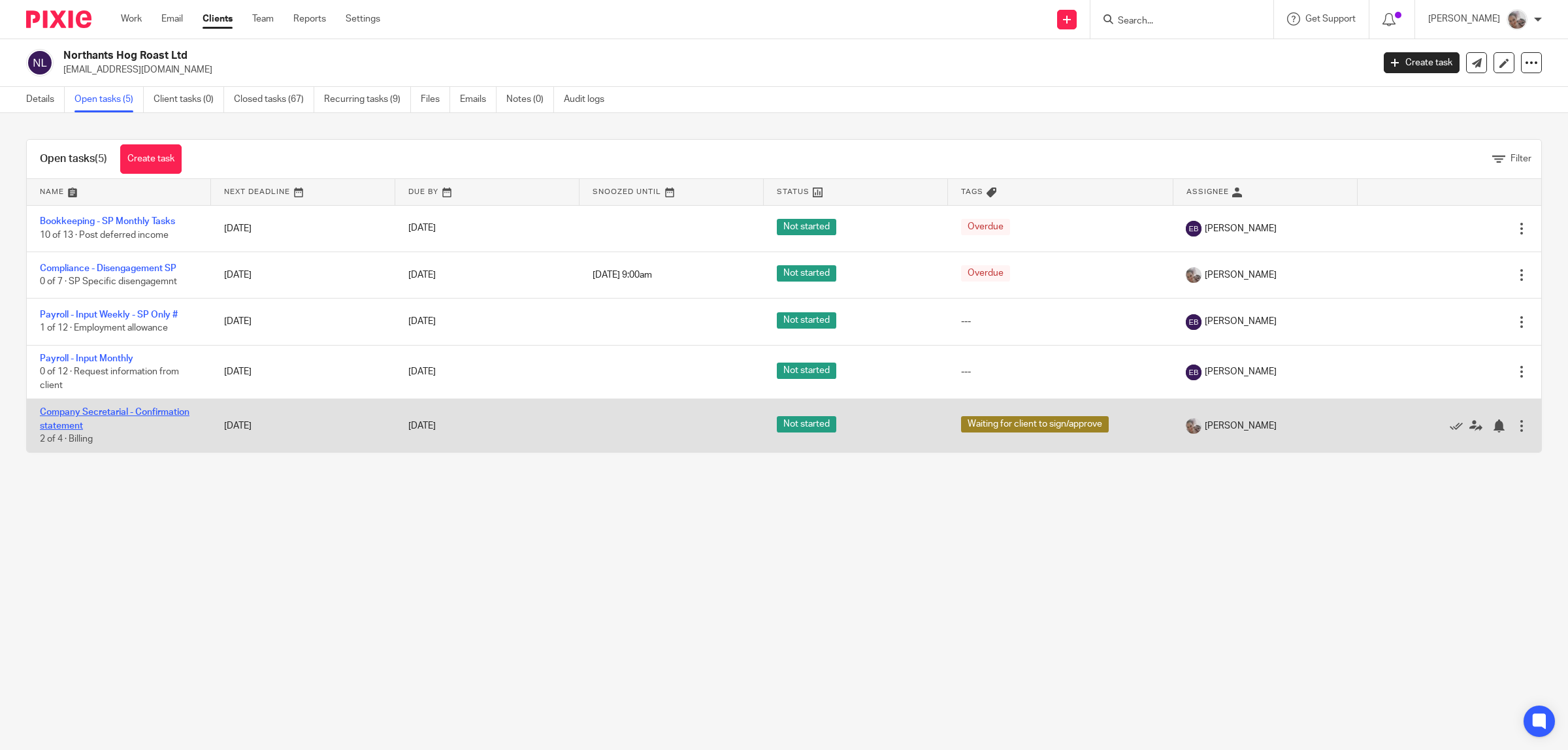
click at [124, 413] on link "Company Secretarial - Confirmation statement" at bounding box center [114, 418] width 149 height 22
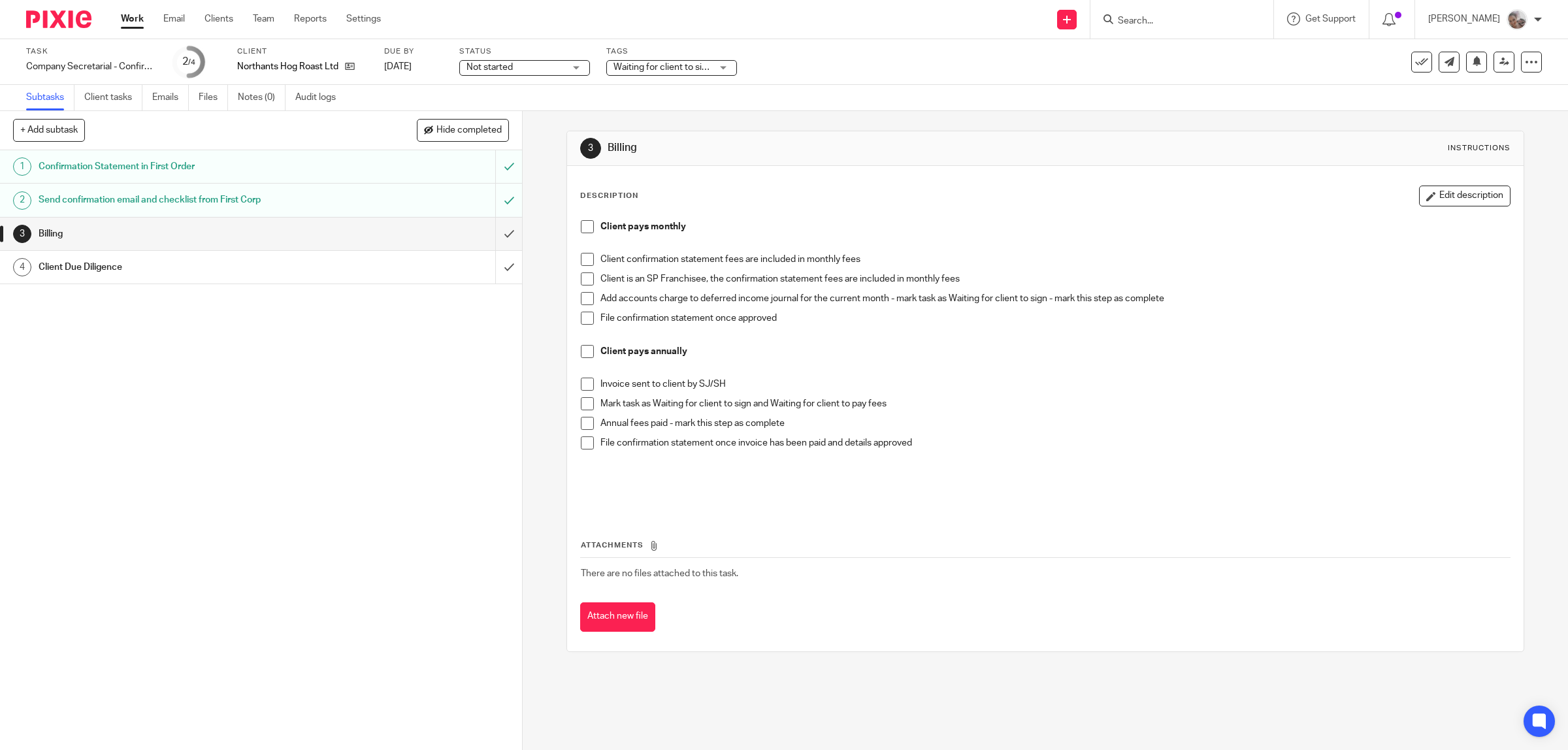
click at [581, 224] on span at bounding box center [587, 226] width 13 height 13
click at [585, 280] on span at bounding box center [587, 278] width 13 height 13
click at [583, 299] on span at bounding box center [587, 298] width 13 height 13
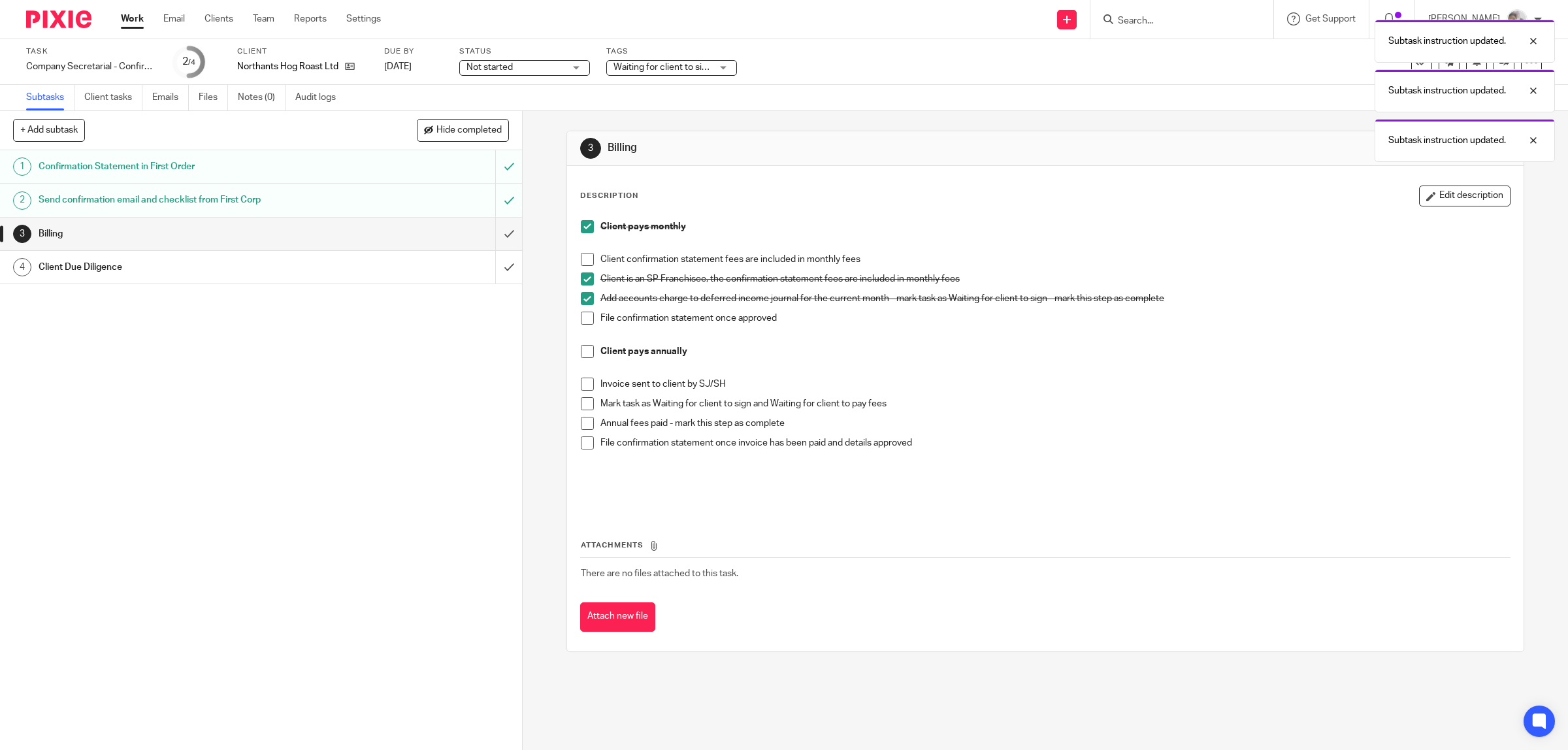
click at [581, 319] on span at bounding box center [587, 317] width 13 height 13
click at [494, 233] on input "submit" at bounding box center [261, 233] width 522 height 33
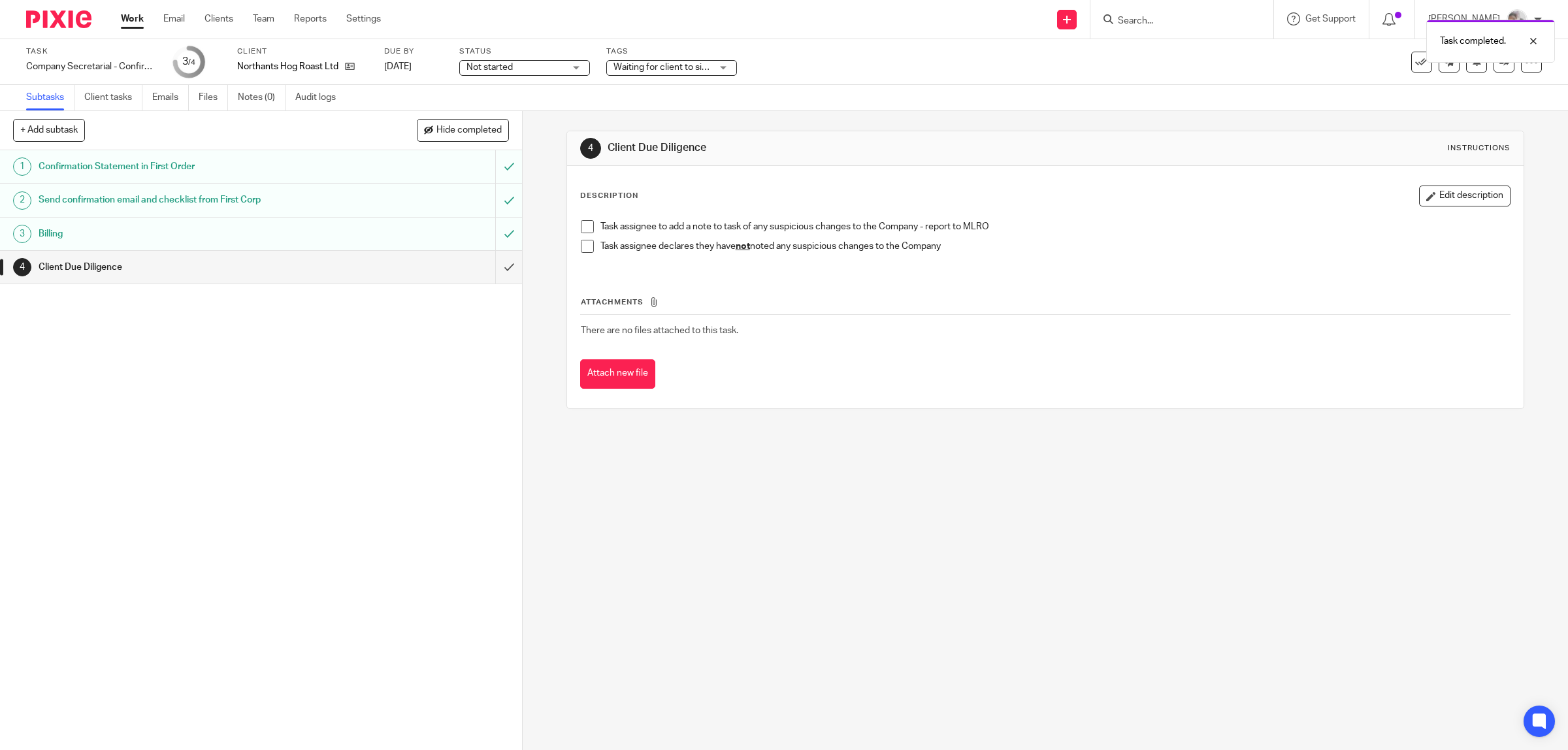
click at [585, 246] on span at bounding box center [587, 246] width 13 height 13
click at [488, 270] on input "submit" at bounding box center [261, 267] width 522 height 33
